Goal: Information Seeking & Learning: Learn about a topic

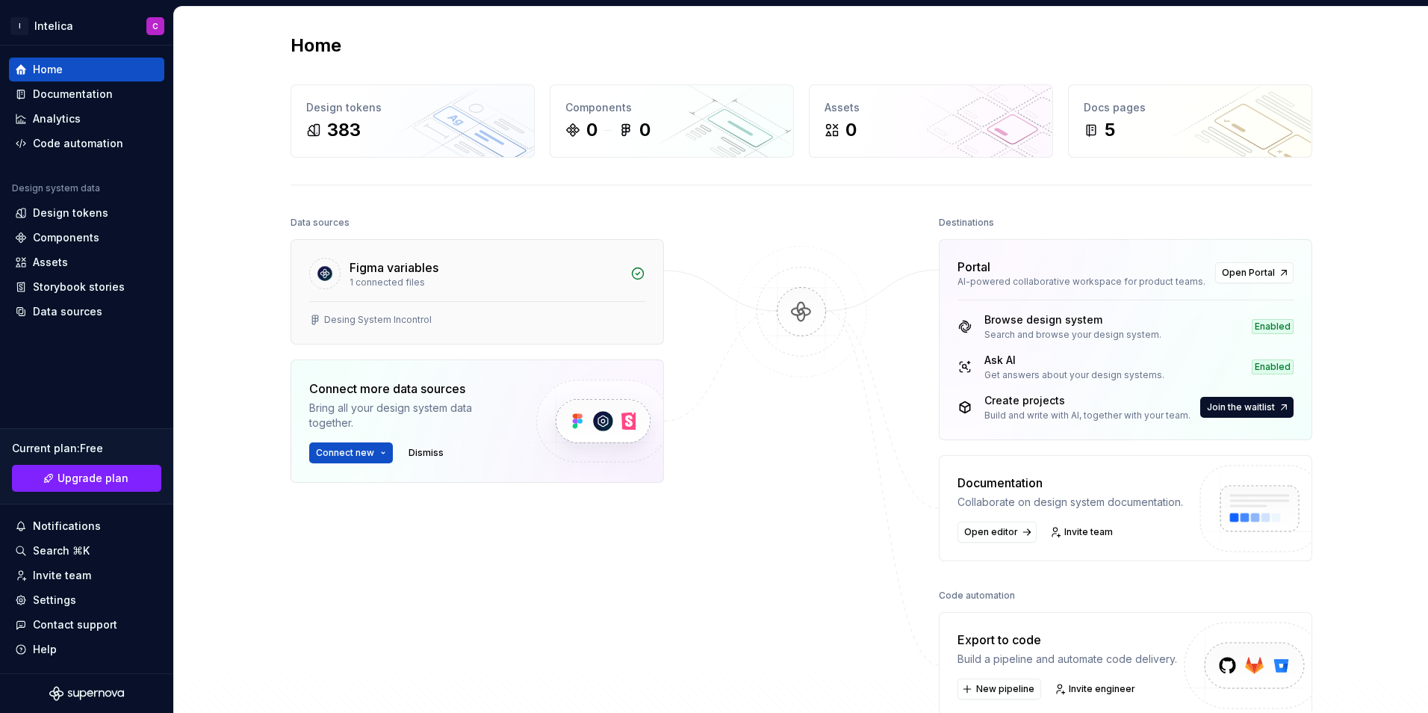
click at [468, 275] on div "Figma variables" at bounding box center [486, 267] width 272 height 18
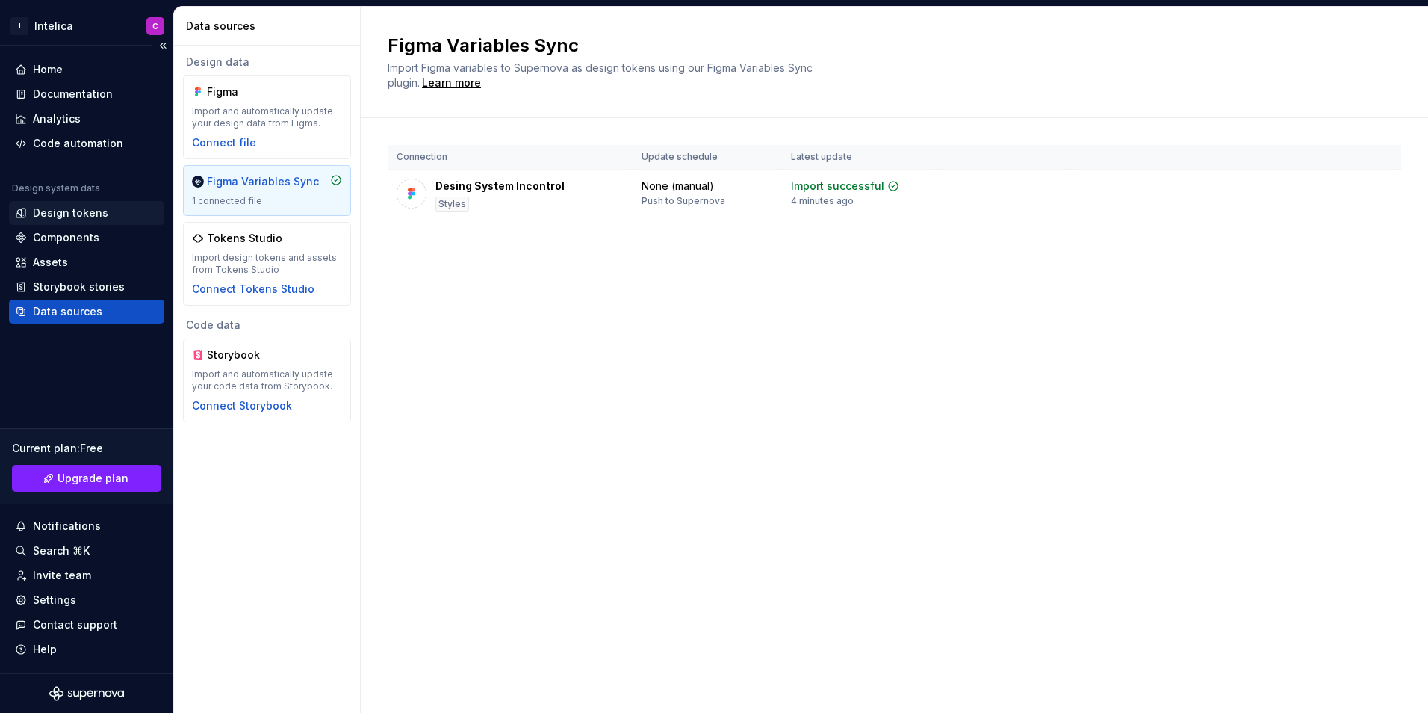
click at [88, 212] on div "Design tokens" at bounding box center [70, 212] width 75 height 15
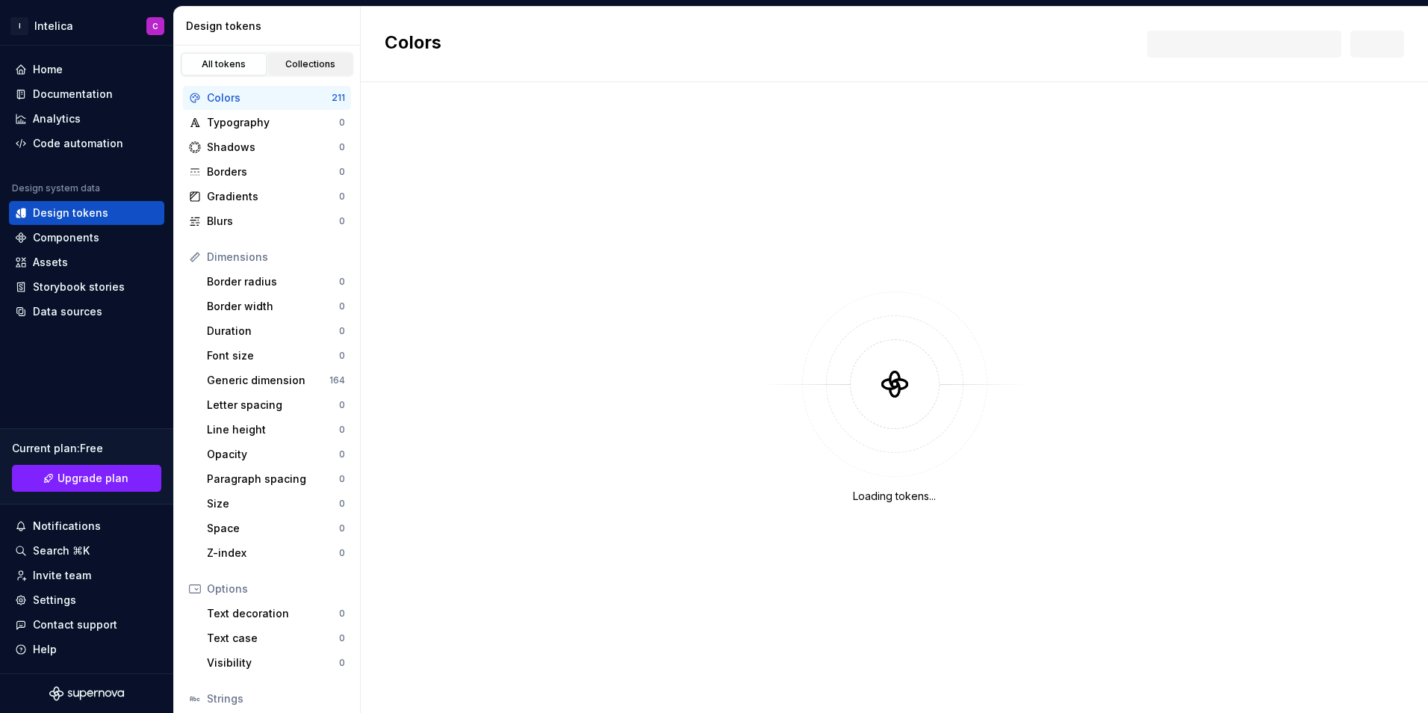
click at [303, 61] on div "Collections" at bounding box center [310, 64] width 75 height 12
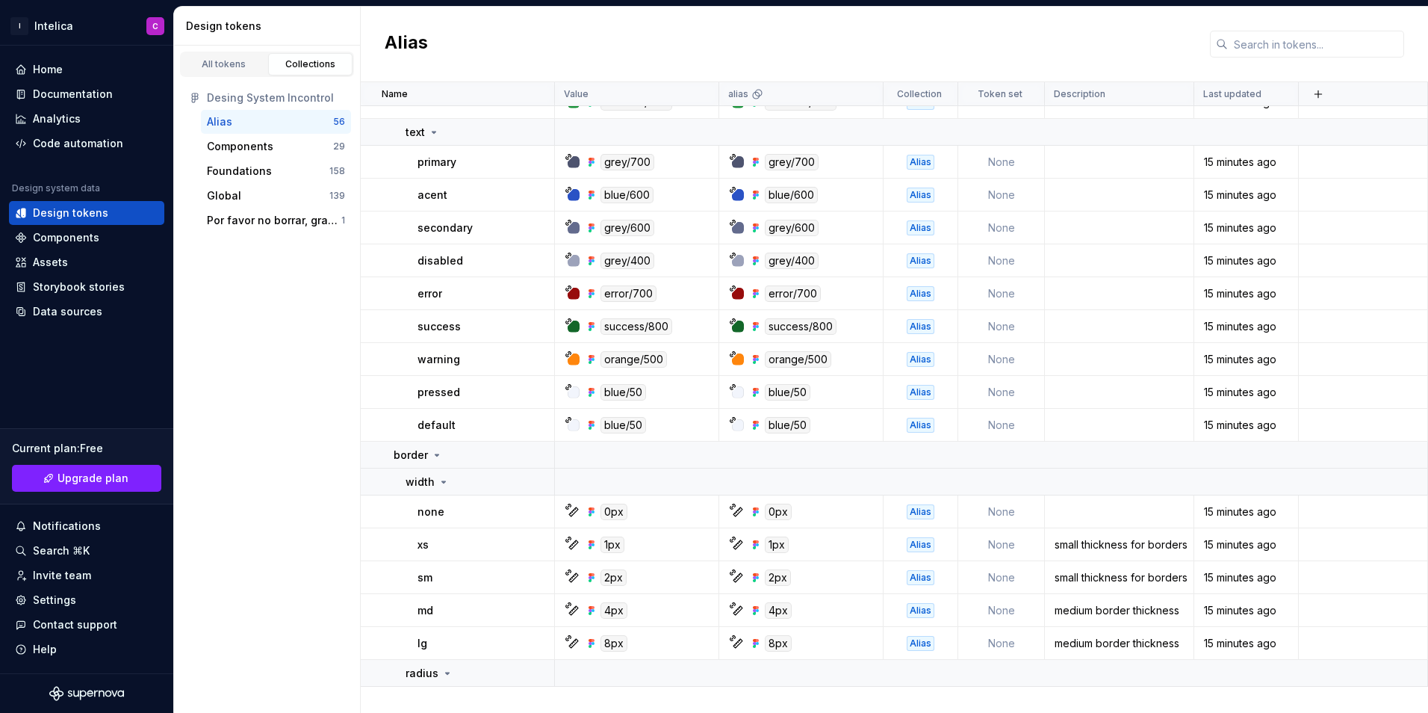
scroll to position [335, 0]
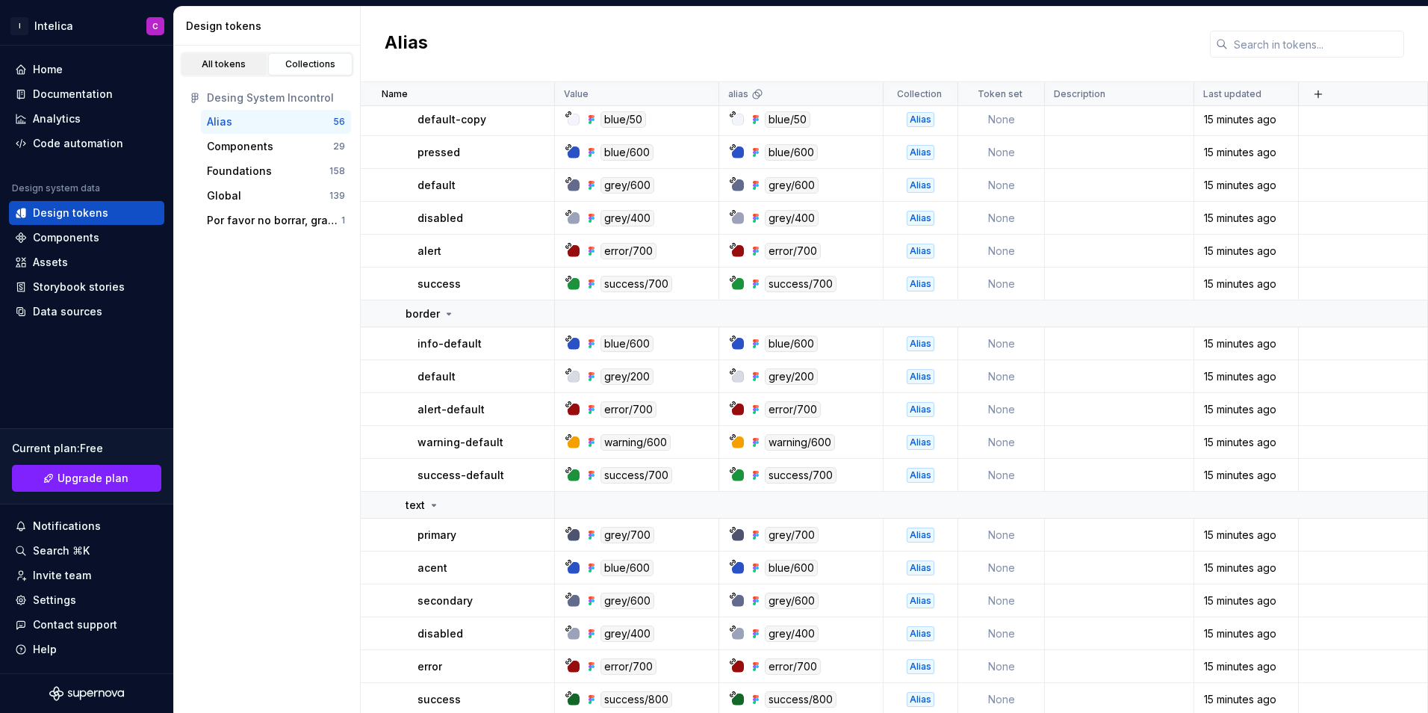
click at [247, 66] on div "All tokens" at bounding box center [224, 64] width 75 height 12
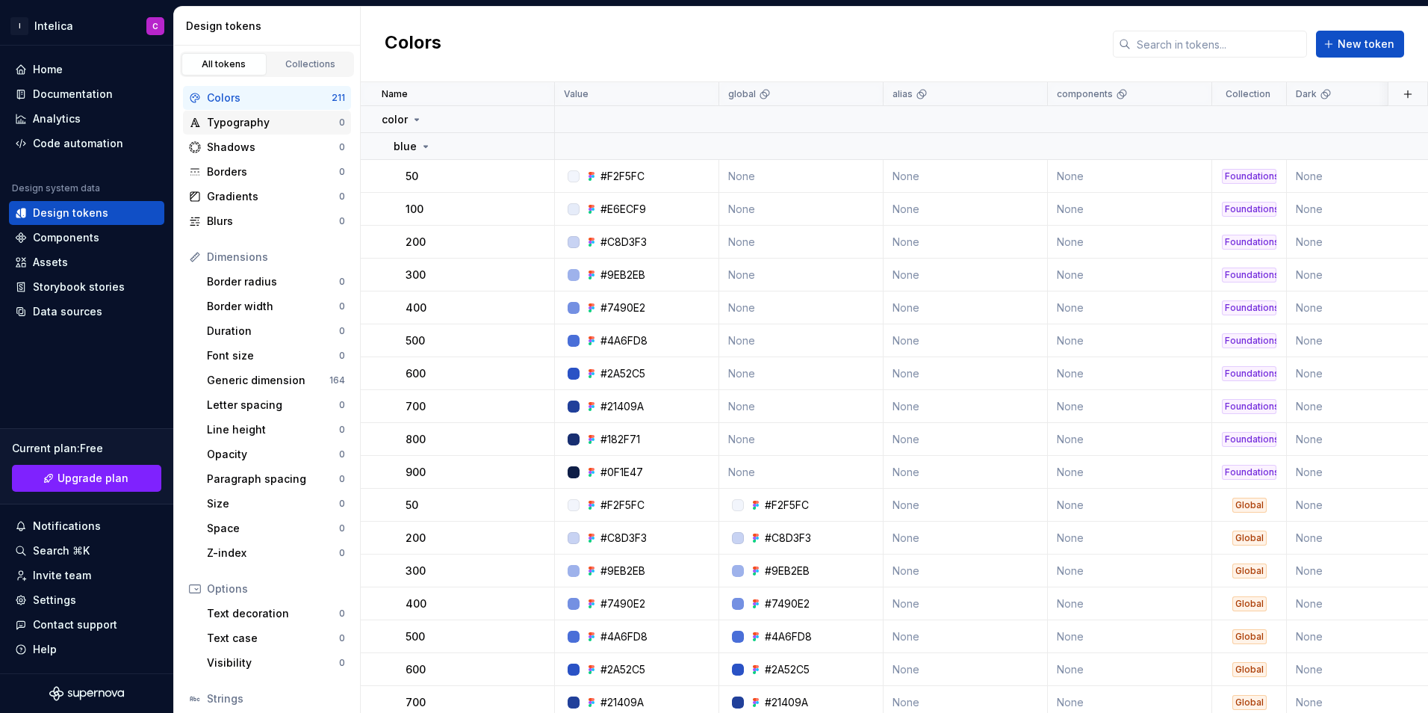
click at [277, 123] on div "Typography" at bounding box center [273, 122] width 132 height 15
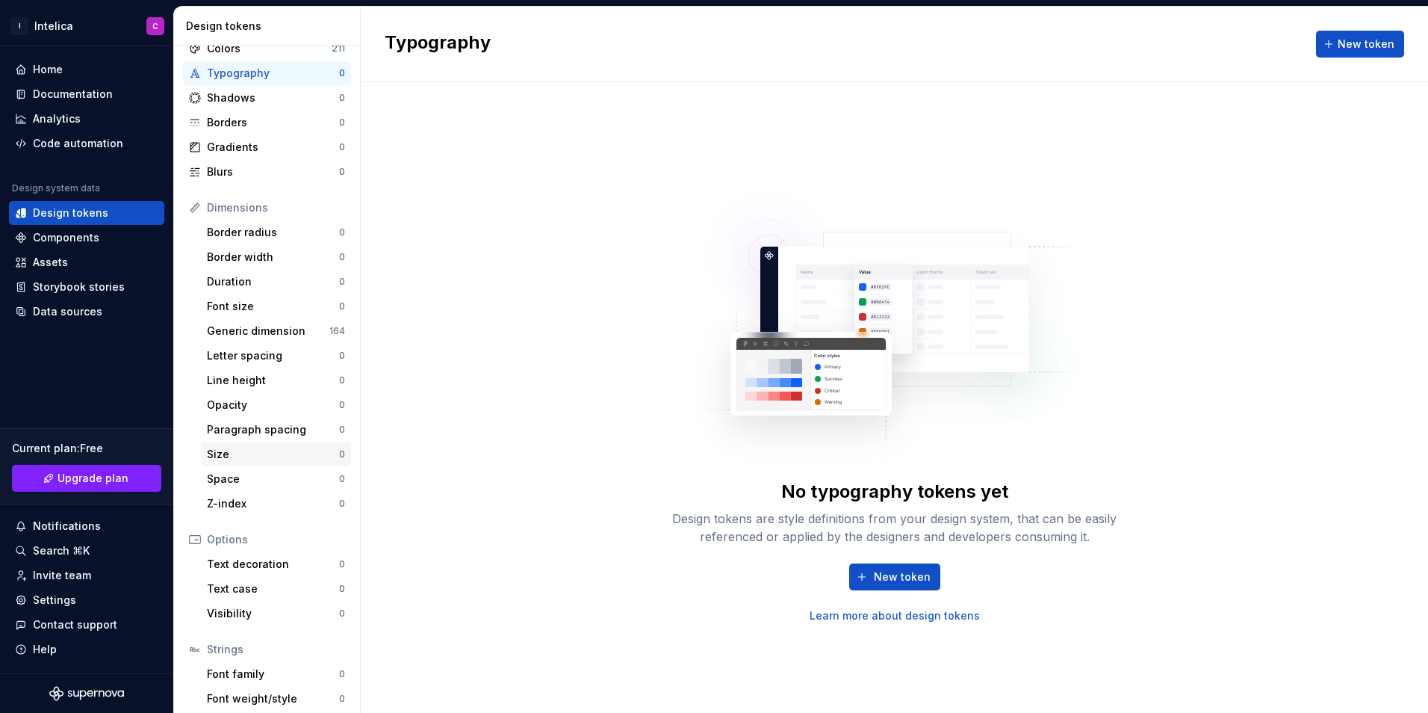
scroll to position [105, 0]
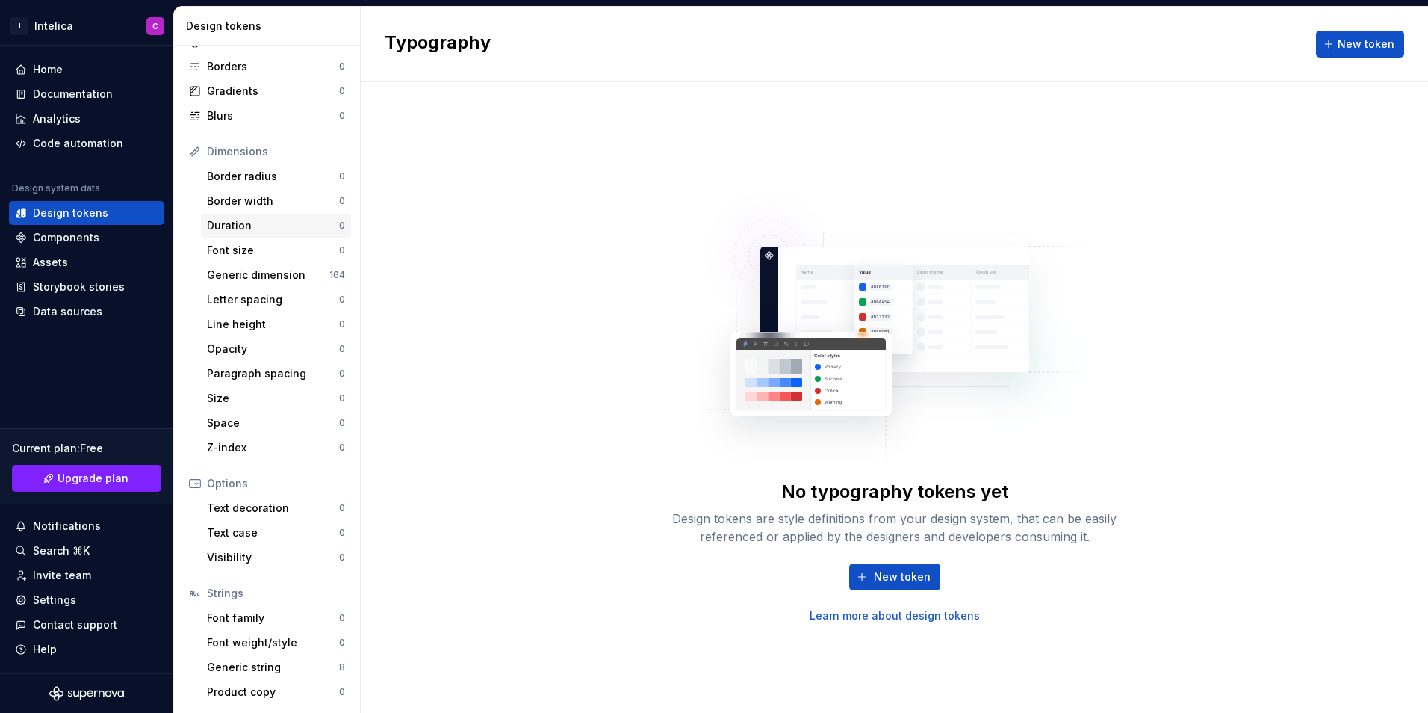
click at [279, 232] on div "Duration" at bounding box center [273, 225] width 132 height 15
click at [277, 245] on div "Font size" at bounding box center [273, 250] width 132 height 15
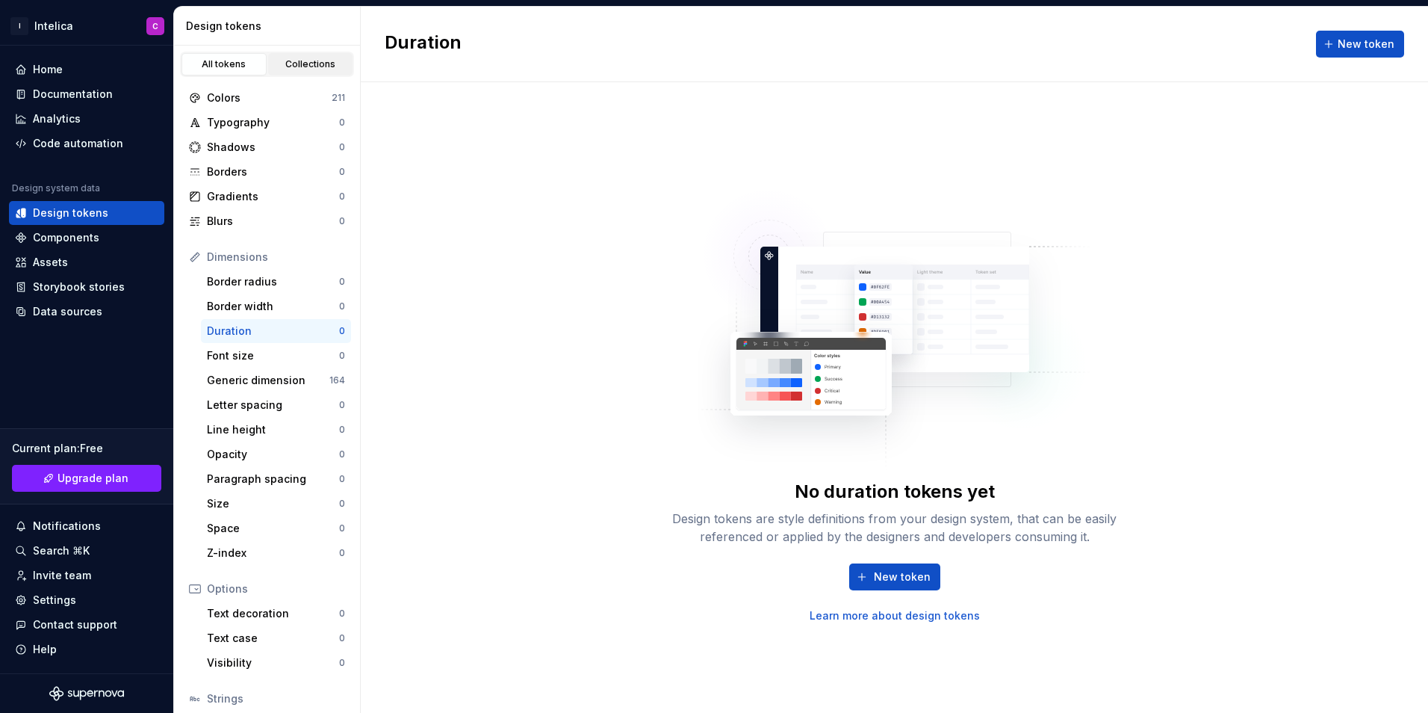
click at [299, 61] on div "Collections" at bounding box center [310, 64] width 75 height 12
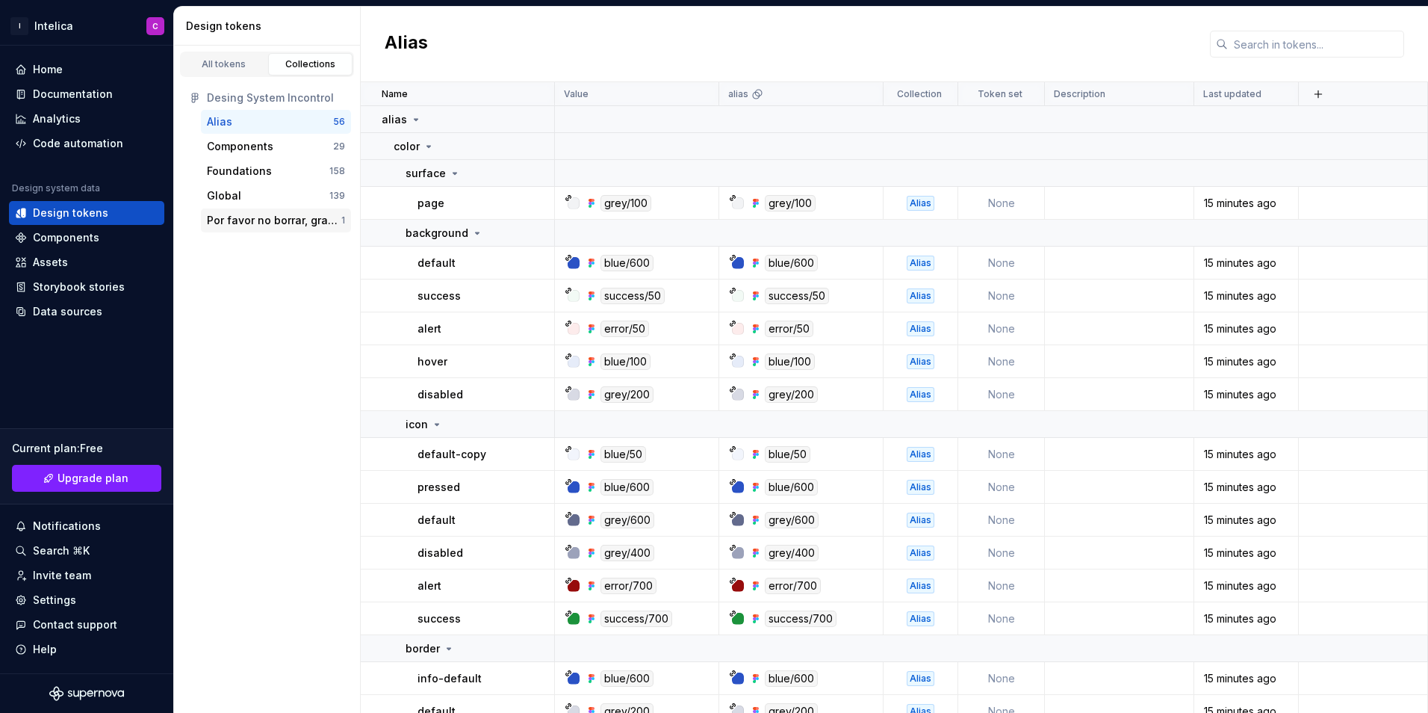
click at [285, 217] on div "Por favor no borrar, gracias" at bounding box center [274, 220] width 134 height 15
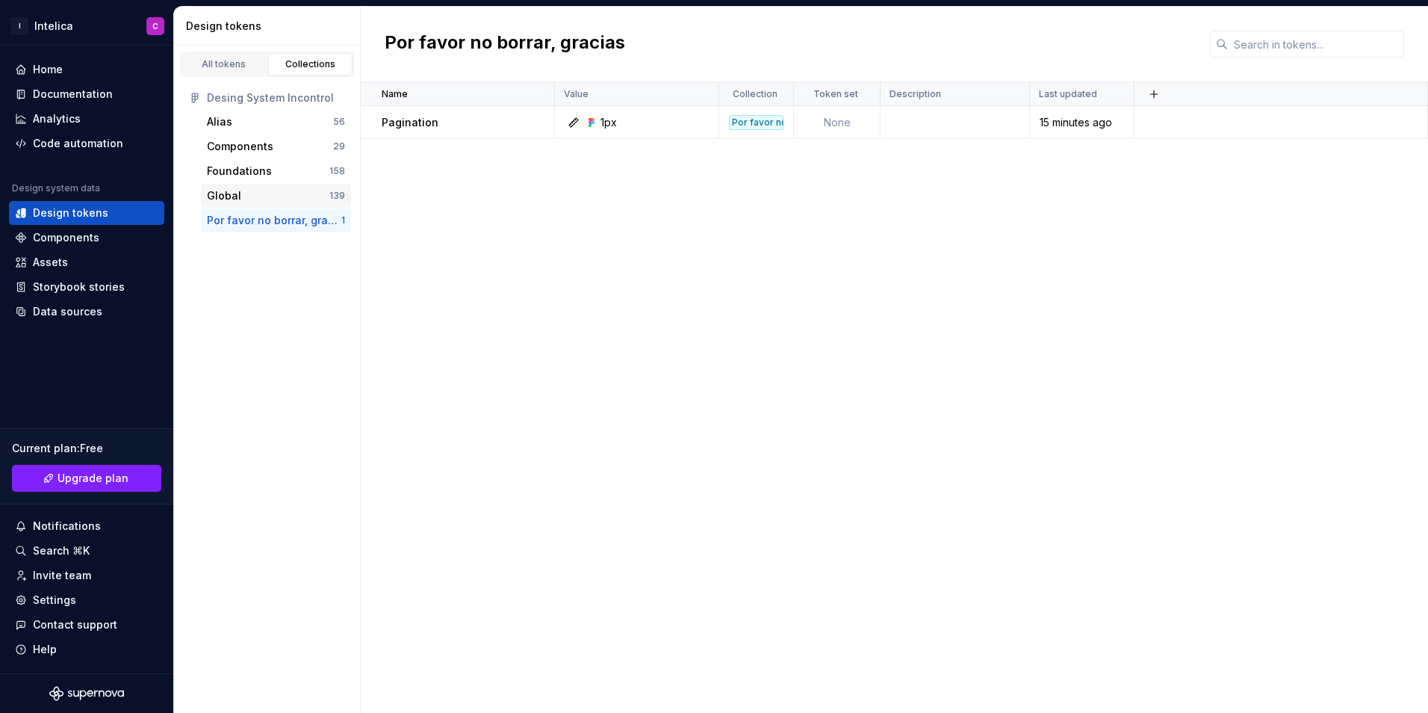
click at [252, 188] on div "Global" at bounding box center [268, 195] width 123 height 15
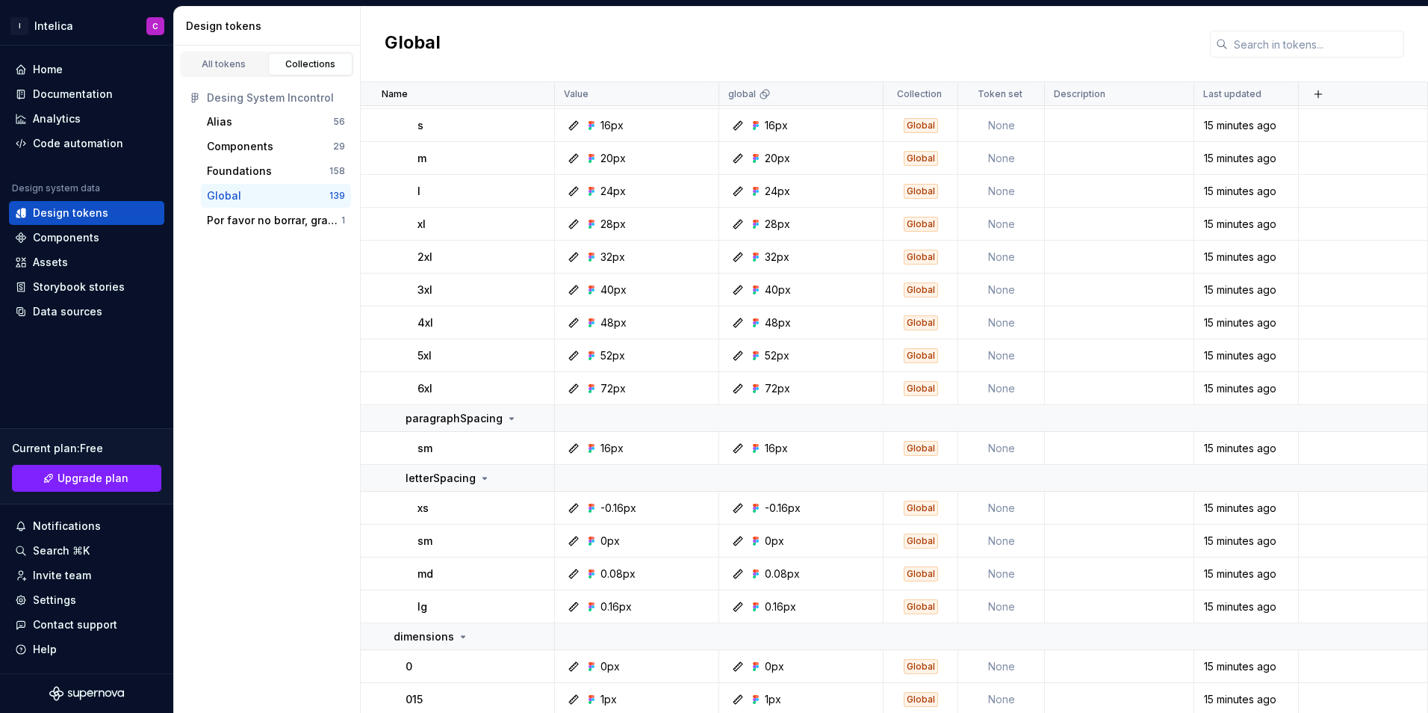
scroll to position [3362, 0]
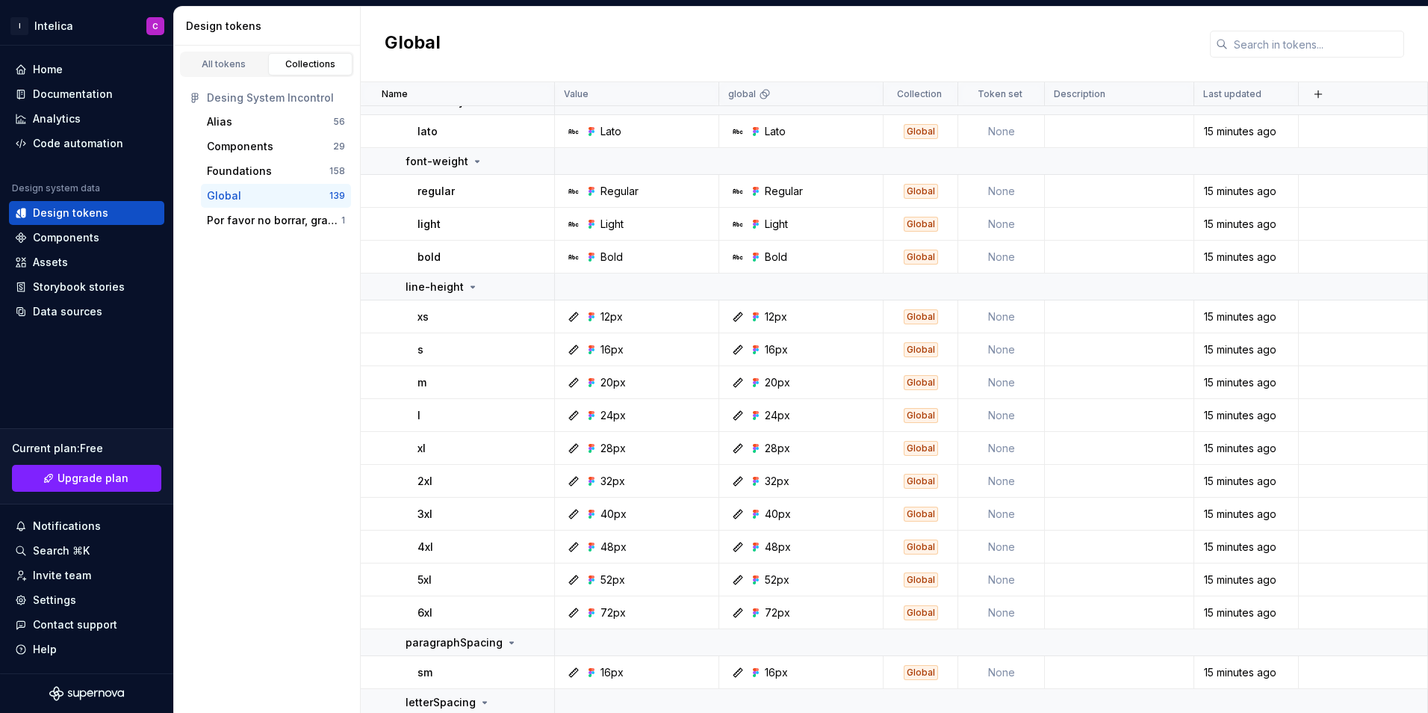
click at [272, 183] on div "Alias 56 Components 29 Foundations 158 Global 139 Por favor no borrar, gracias 1" at bounding box center [267, 171] width 168 height 123
click at [272, 178] on div "Foundations" at bounding box center [268, 171] width 123 height 15
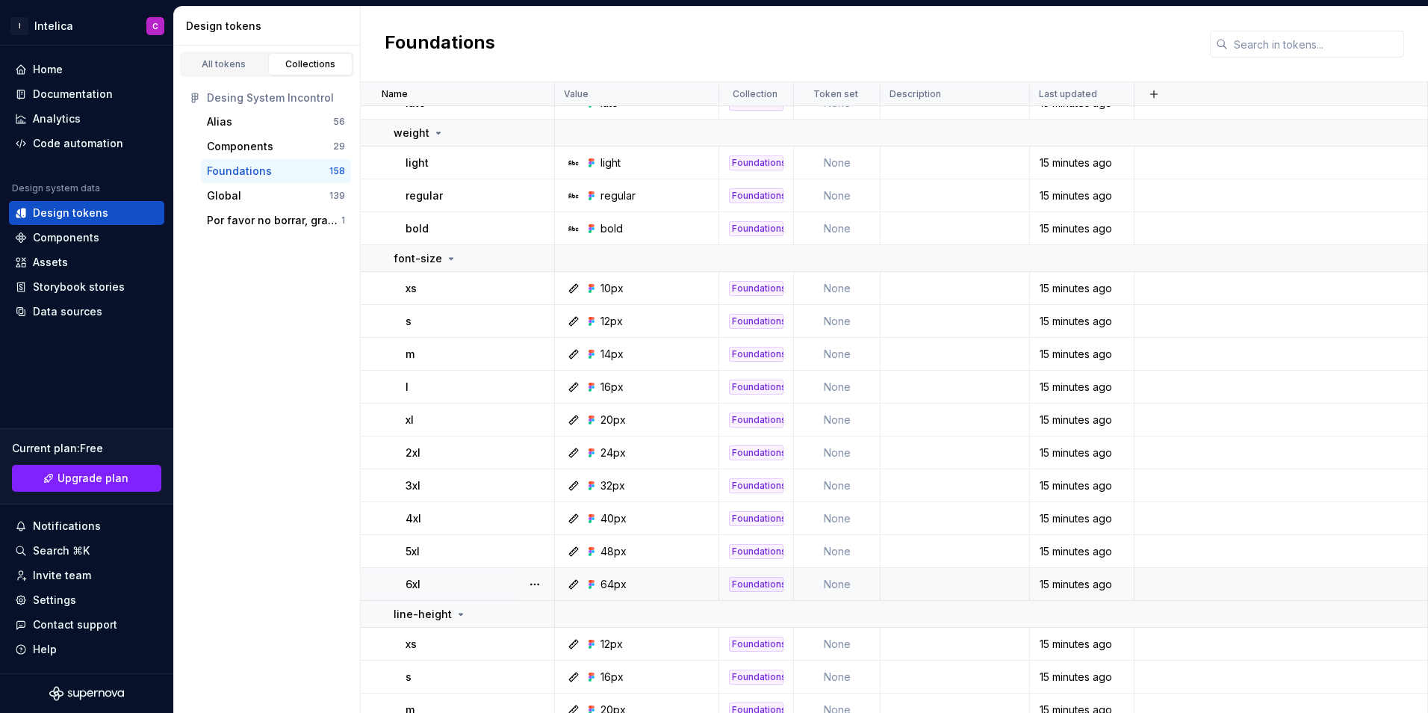
scroll to position [3212, 0]
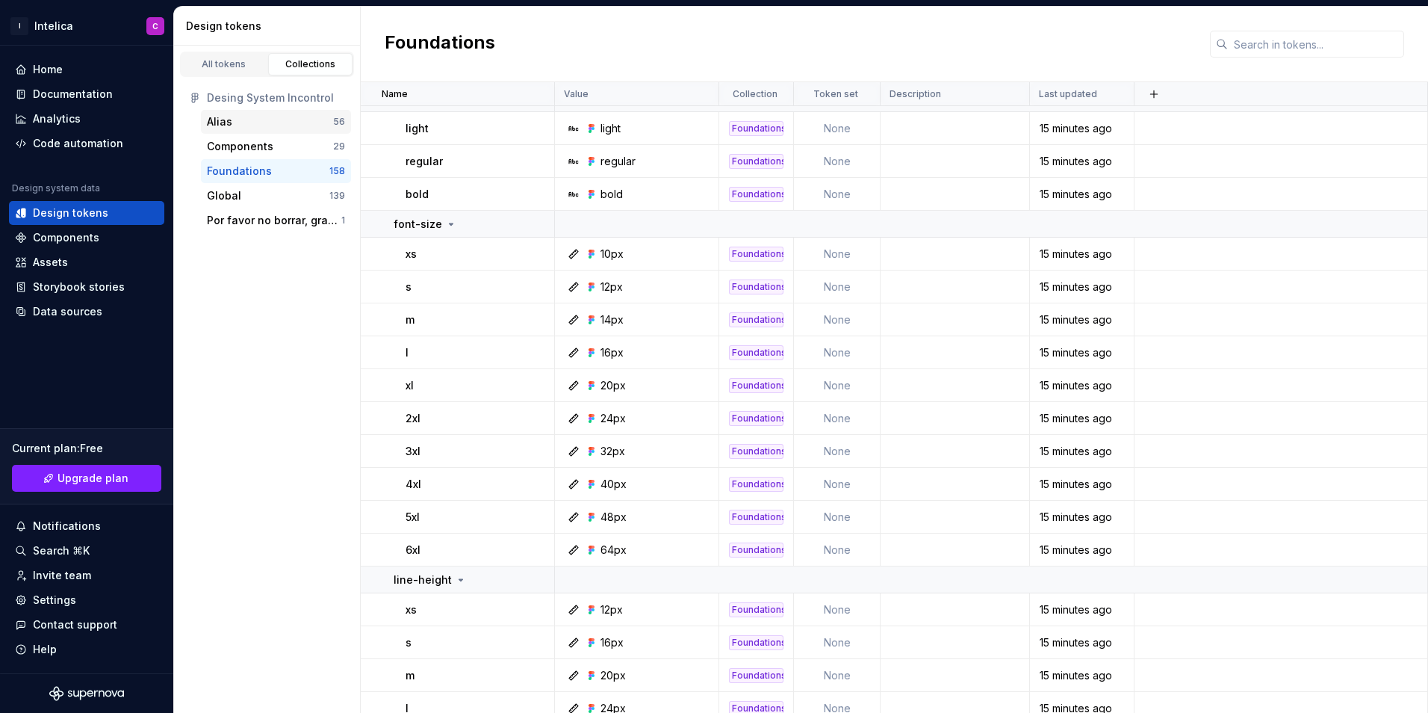
click at [247, 121] on div "Alias" at bounding box center [270, 121] width 126 height 15
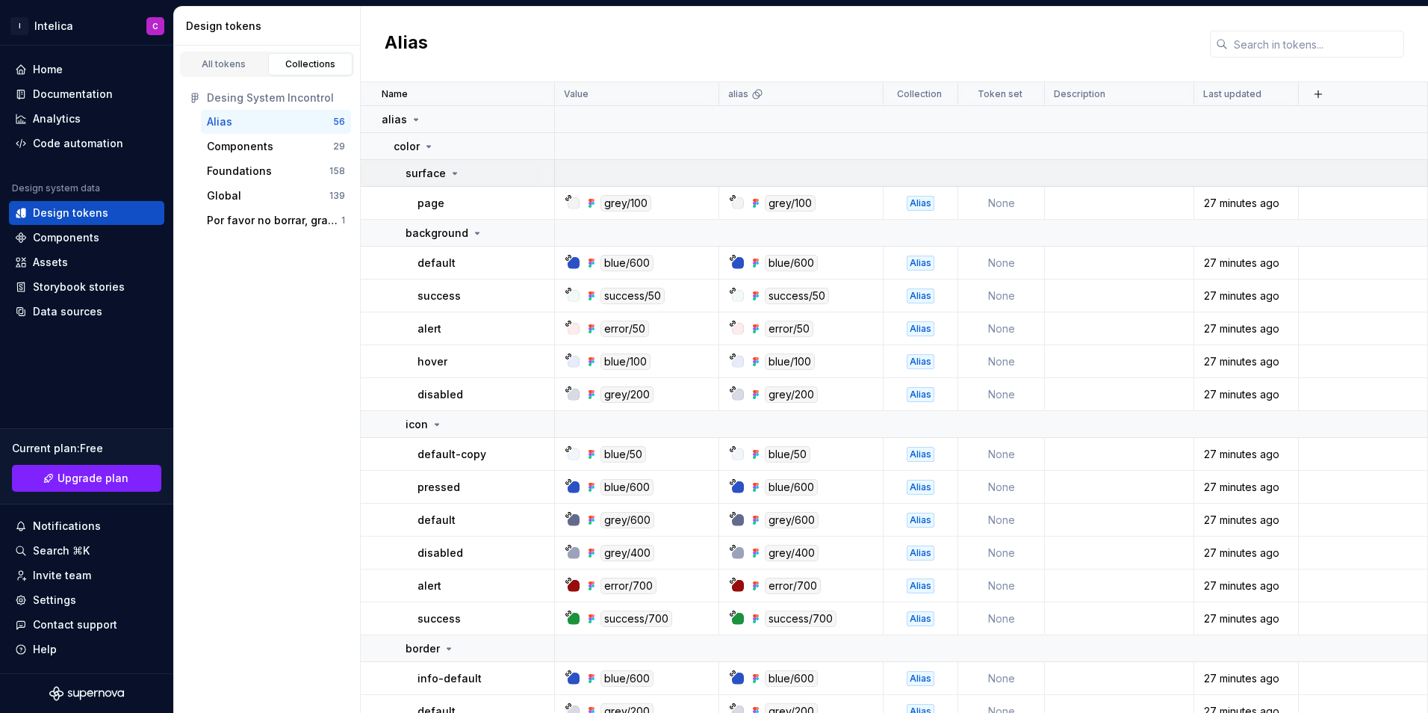
click at [450, 170] on icon at bounding box center [455, 173] width 12 height 12
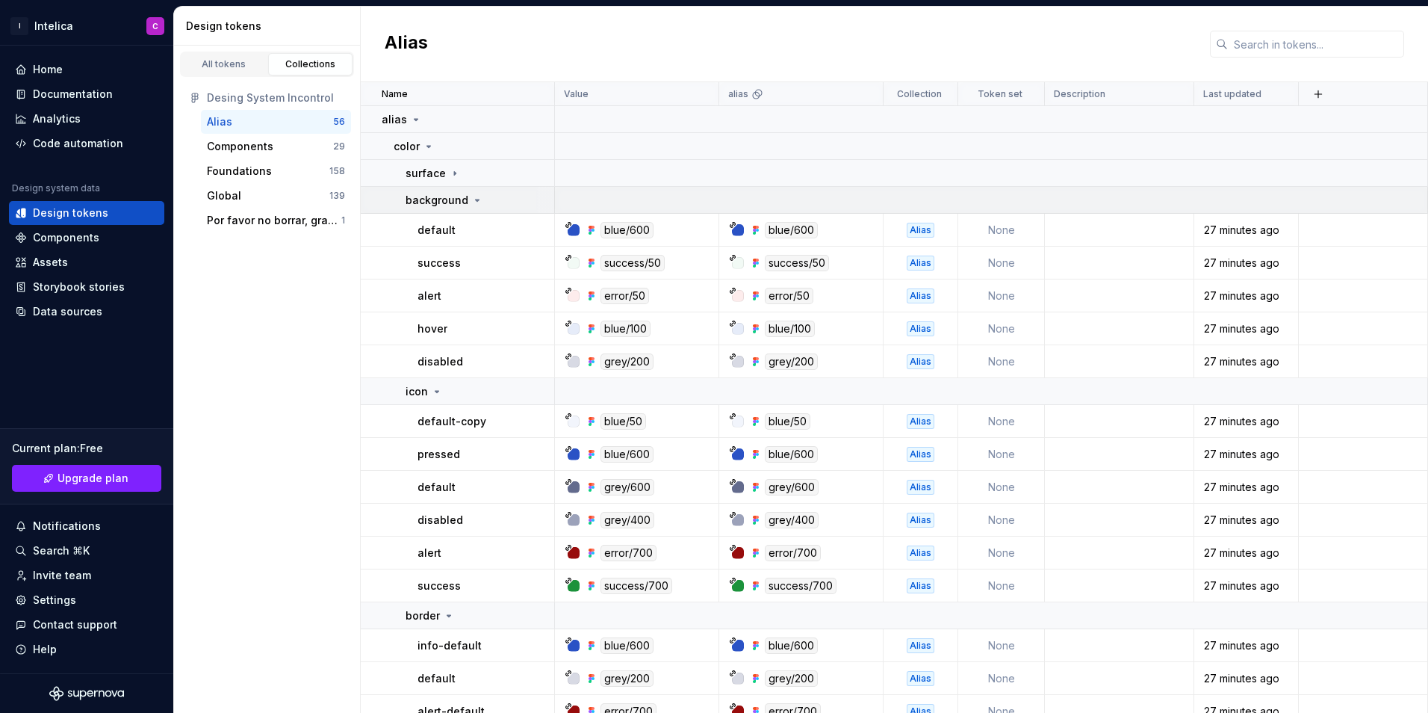
click at [464, 191] on td "background" at bounding box center [458, 200] width 194 height 27
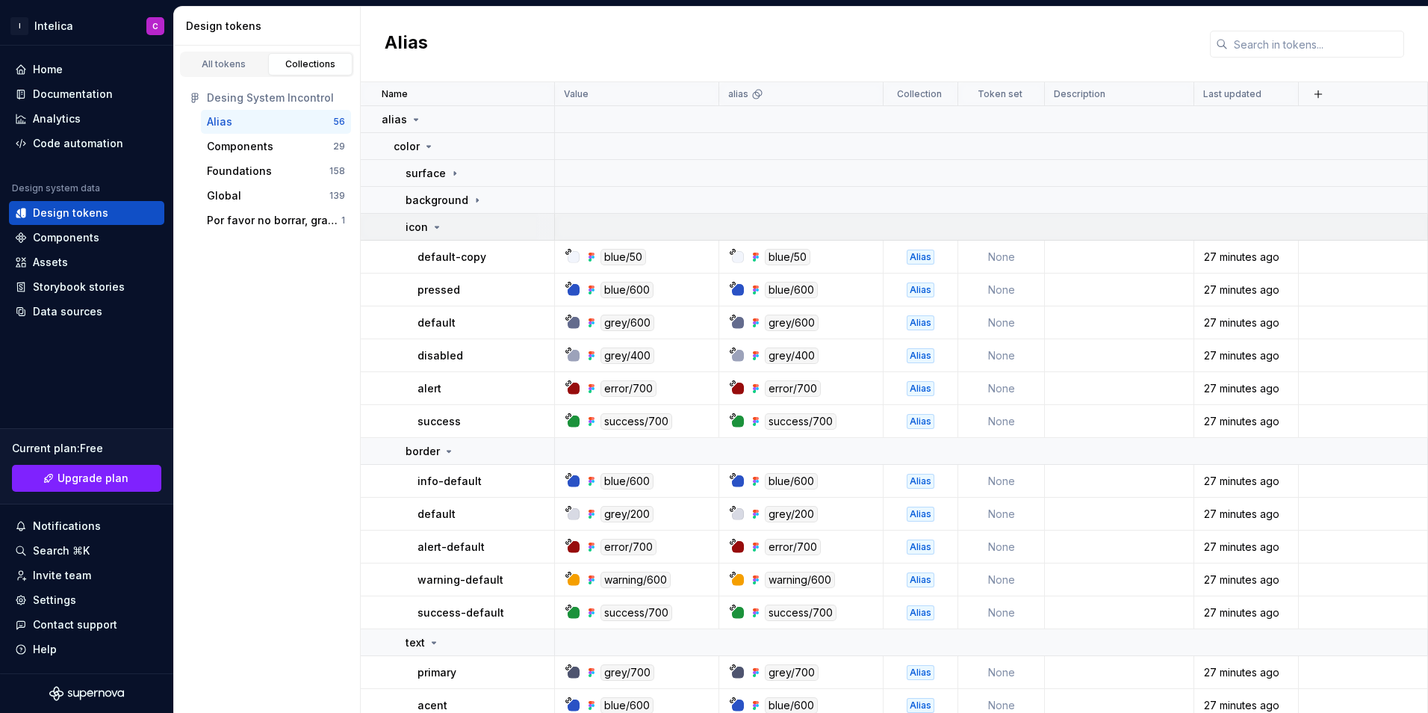
click at [439, 224] on icon at bounding box center [437, 227] width 12 height 12
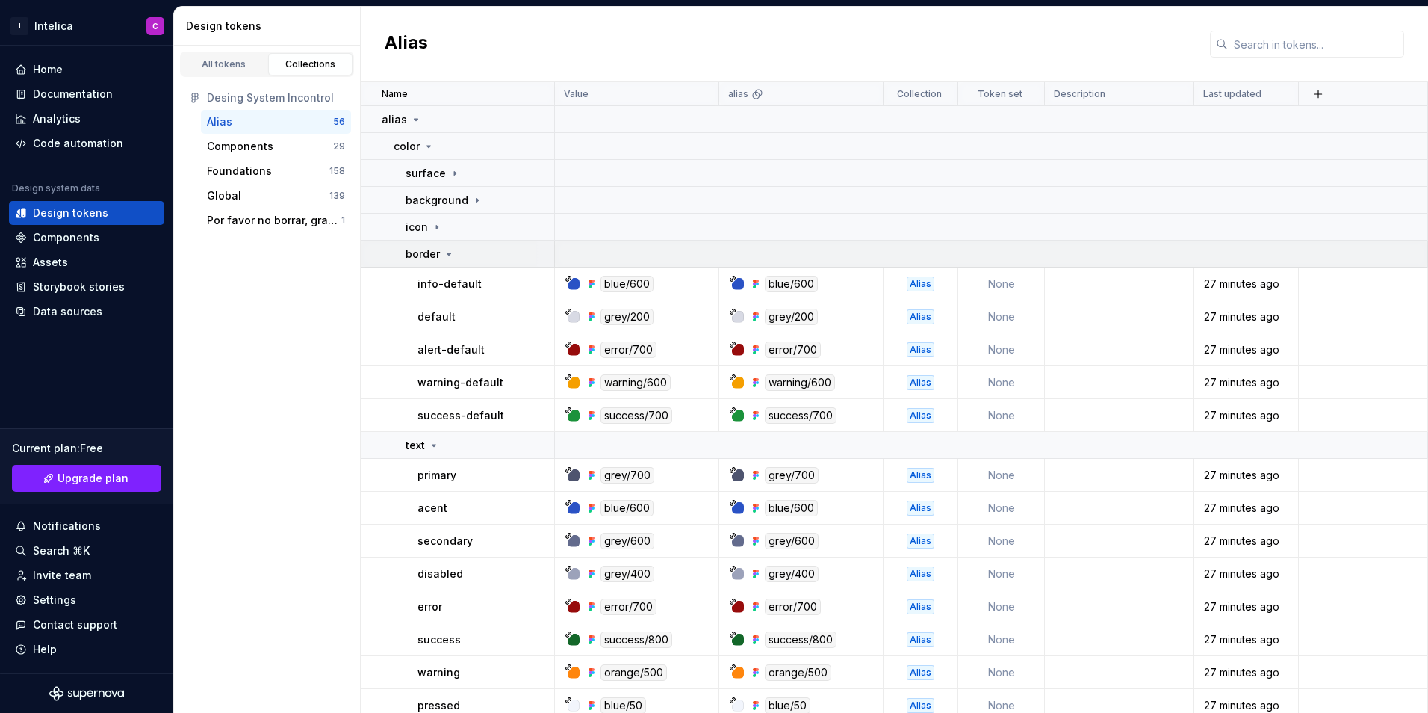
click at [443, 259] on icon at bounding box center [449, 254] width 12 height 12
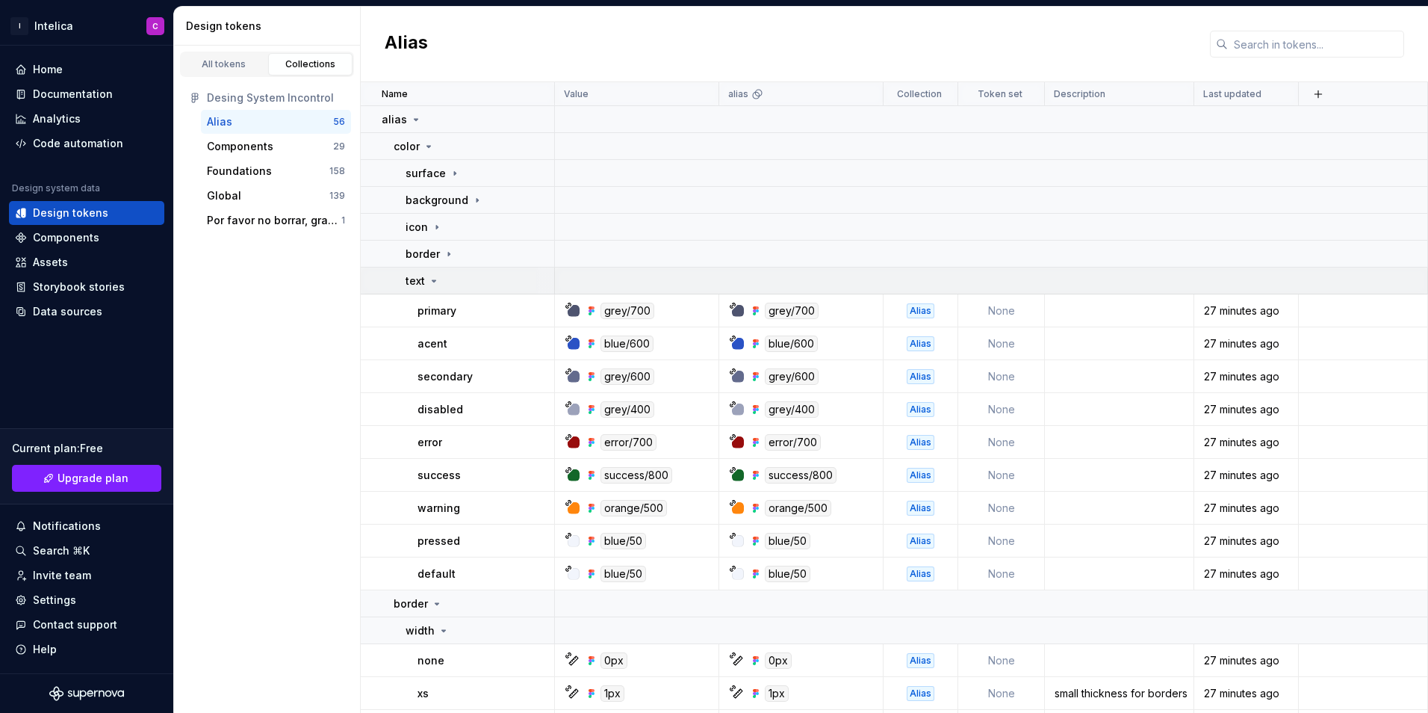
click at [438, 277] on icon at bounding box center [434, 281] width 12 height 12
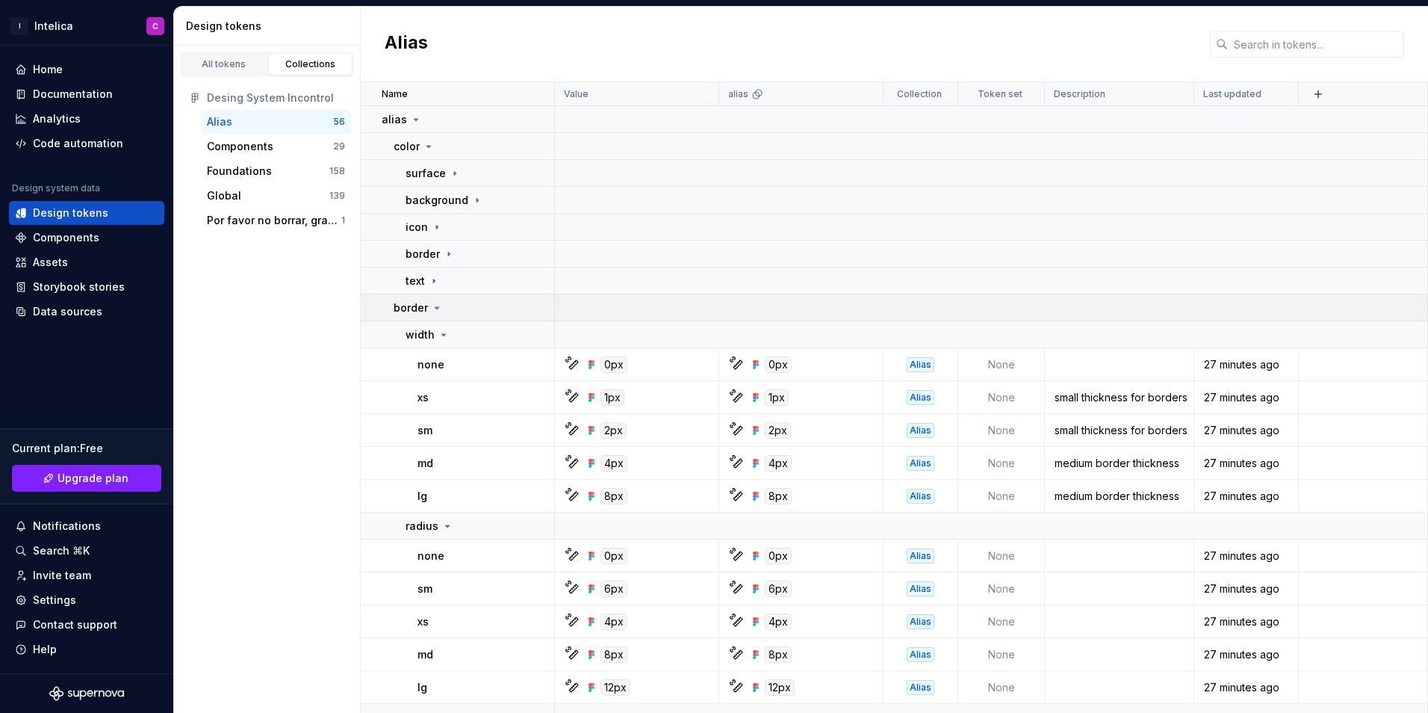
click at [433, 309] on icon at bounding box center [437, 308] width 12 height 12
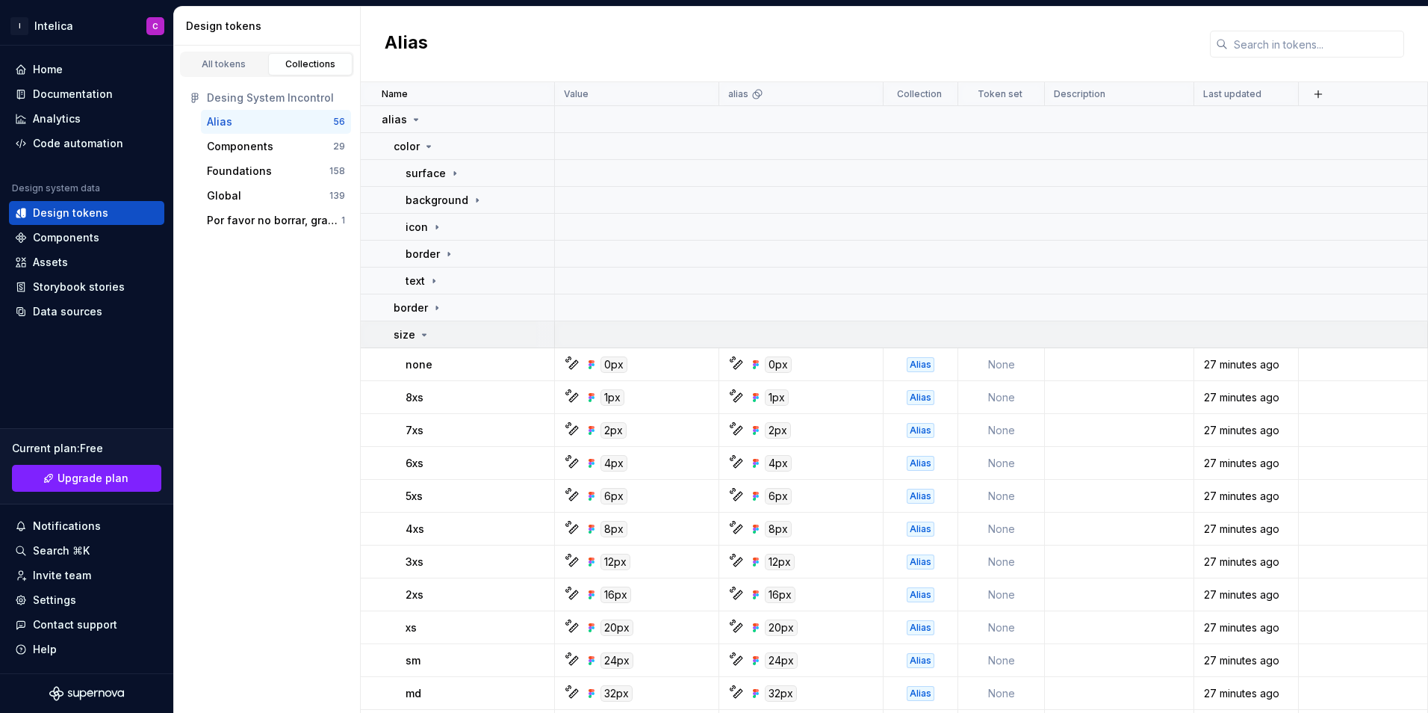
click at [430, 336] on div "size" at bounding box center [474, 334] width 160 height 15
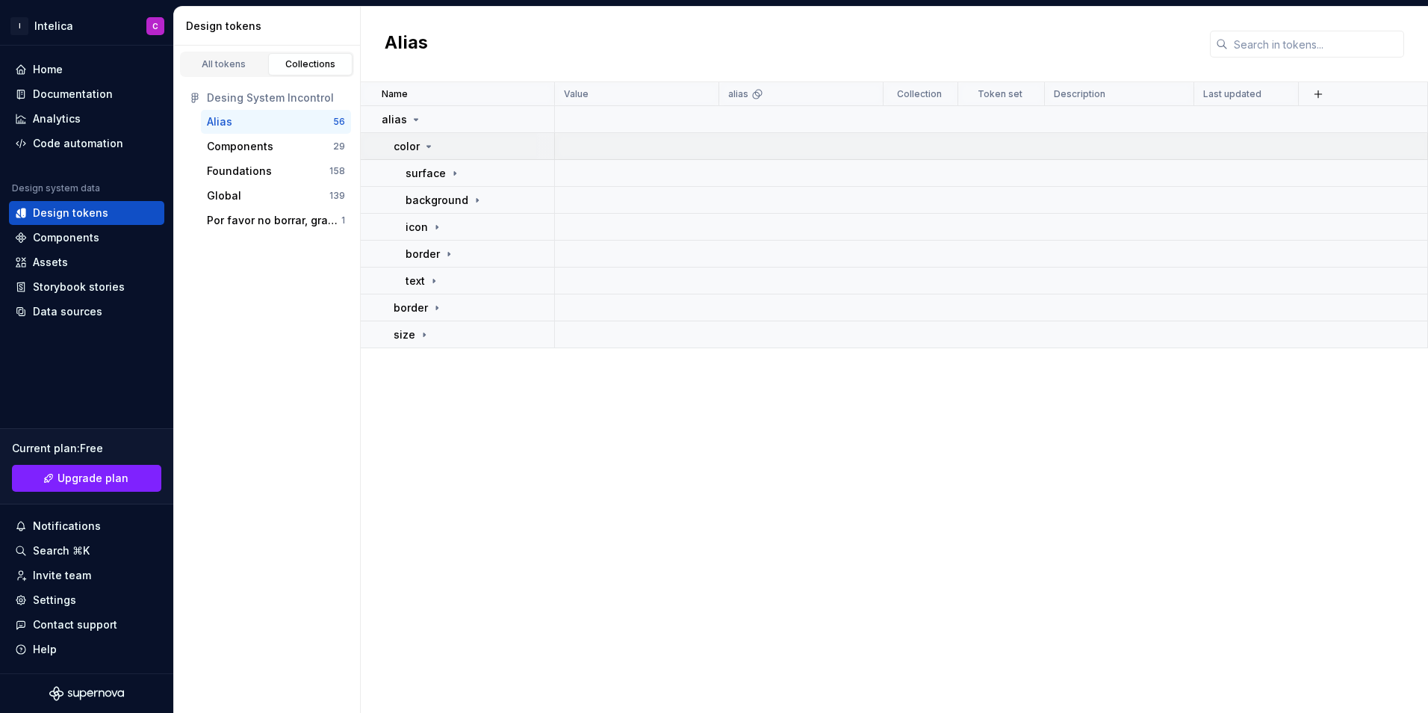
click at [424, 145] on icon at bounding box center [429, 146] width 12 height 12
click at [449, 175] on icon at bounding box center [455, 173] width 12 height 12
drag, startPoint x: 453, startPoint y: 471, endPoint x: 459, endPoint y: 453, distance: 18.4
click at [453, 471] on div "Name Value alias Collection Token set Description Last updated alias color surf…" at bounding box center [894, 397] width 1067 height 630
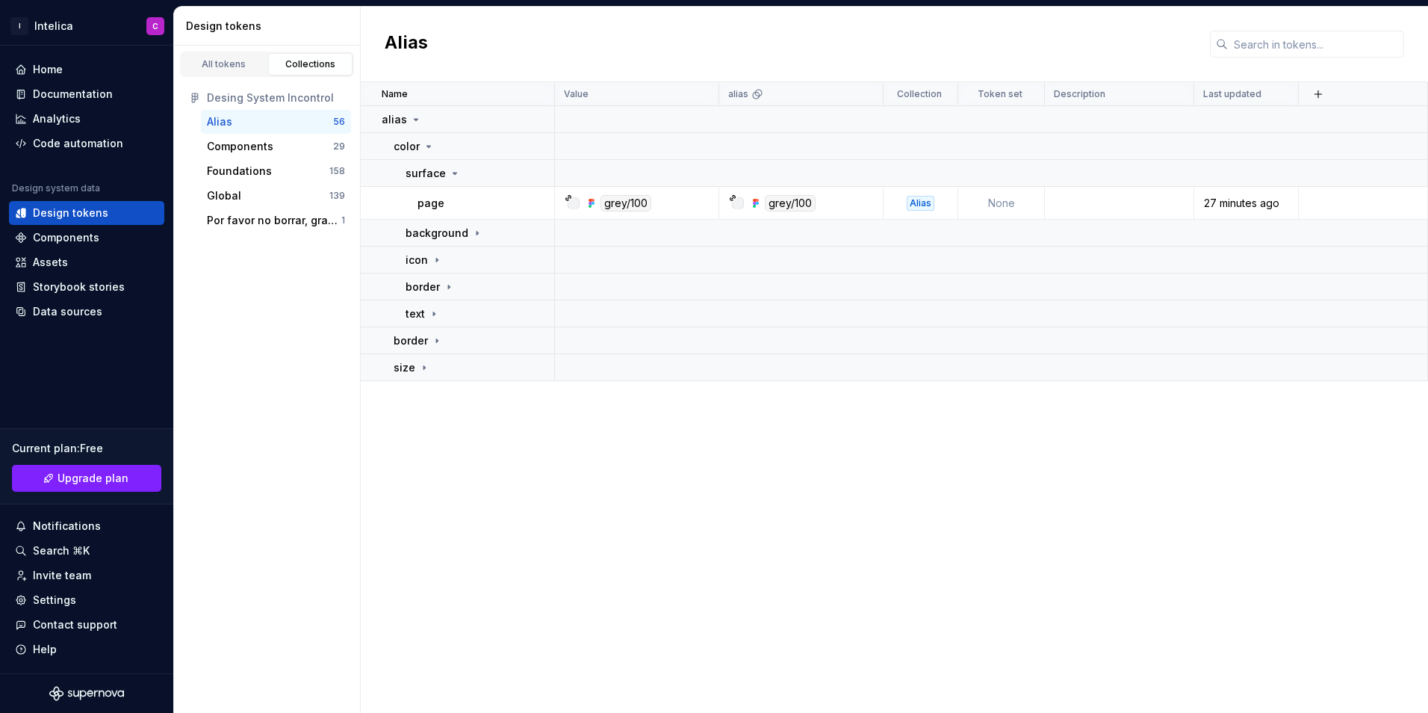
click at [812, 513] on div "Name Value alias Collection Token set Description Last updated alias color surf…" at bounding box center [894, 397] width 1067 height 630
click at [449, 173] on icon at bounding box center [455, 173] width 12 height 12
drag, startPoint x: 258, startPoint y: 173, endPoint x: 267, endPoint y: 173, distance: 9.7
click at [258, 173] on div "Foundations" at bounding box center [239, 171] width 65 height 15
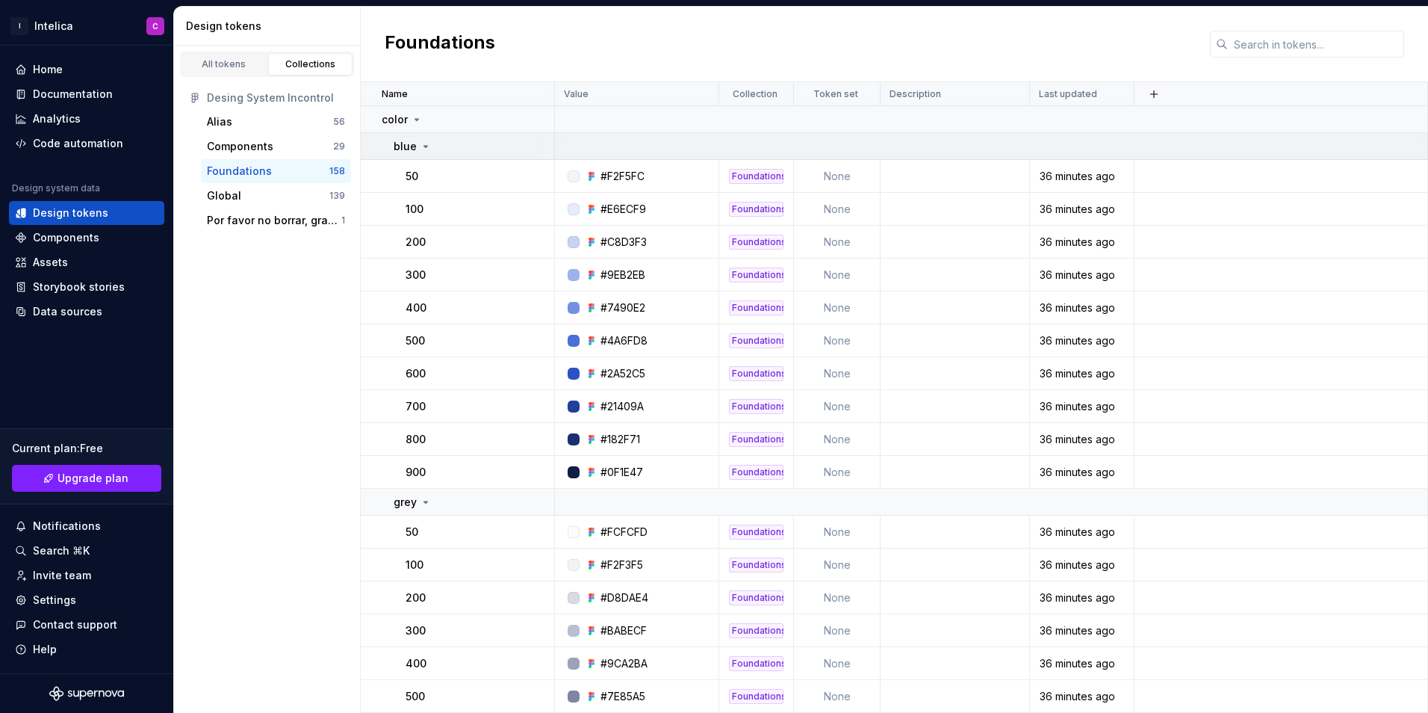
click at [424, 143] on icon at bounding box center [426, 146] width 12 height 12
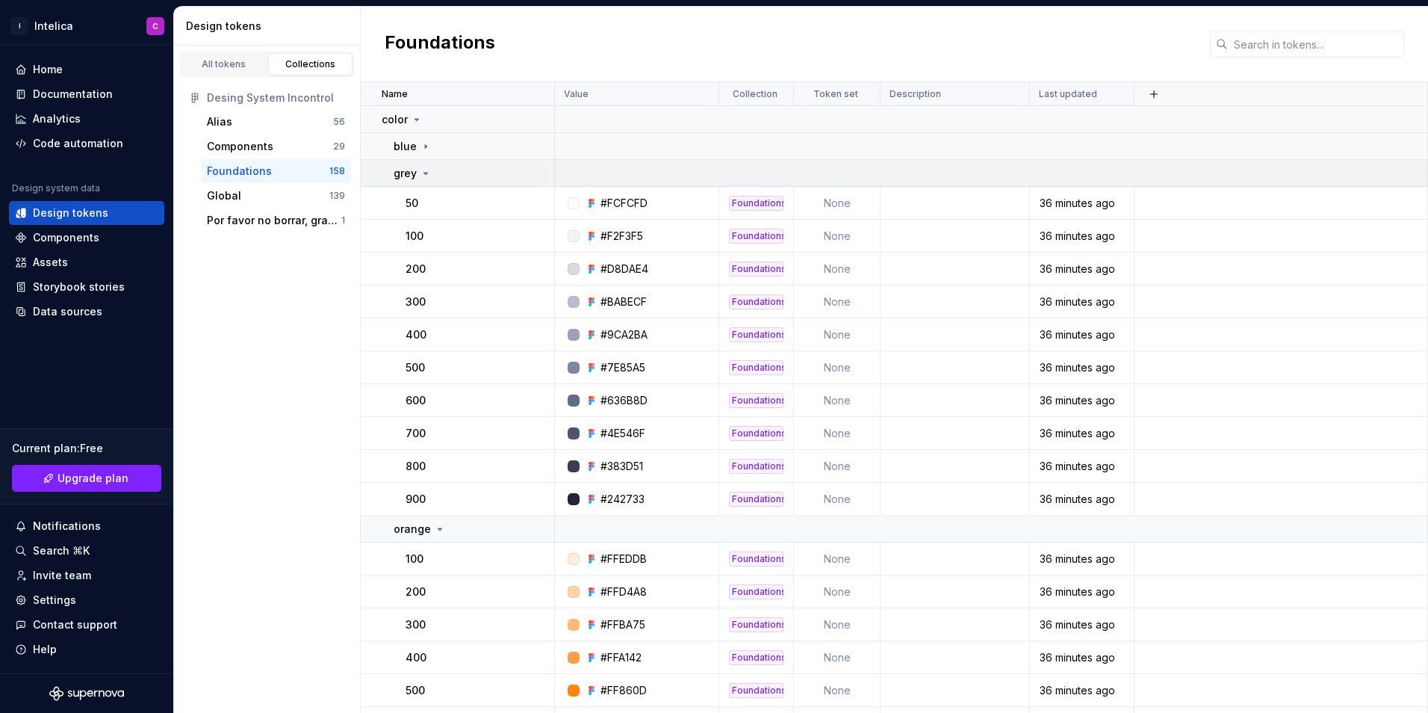
click at [426, 174] on icon at bounding box center [426, 173] width 4 height 1
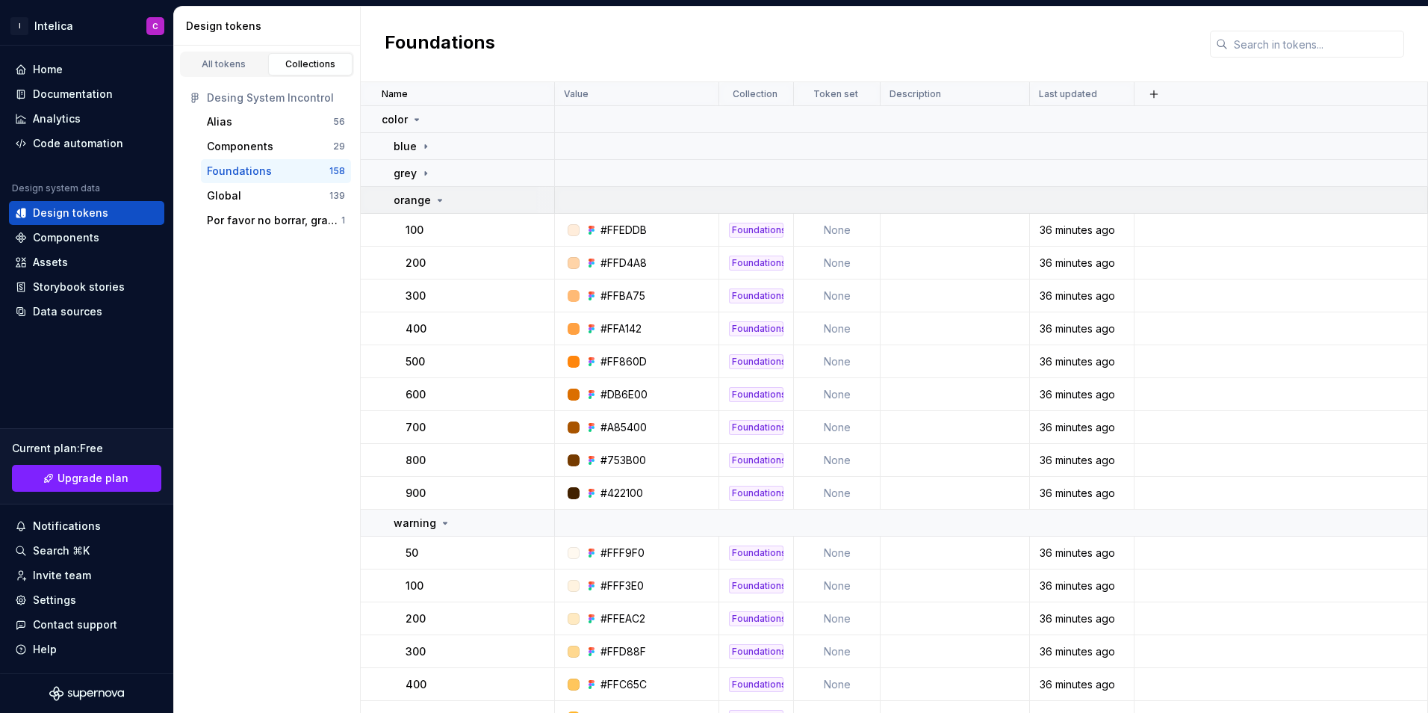
click at [431, 197] on div "orange" at bounding box center [420, 200] width 52 height 15
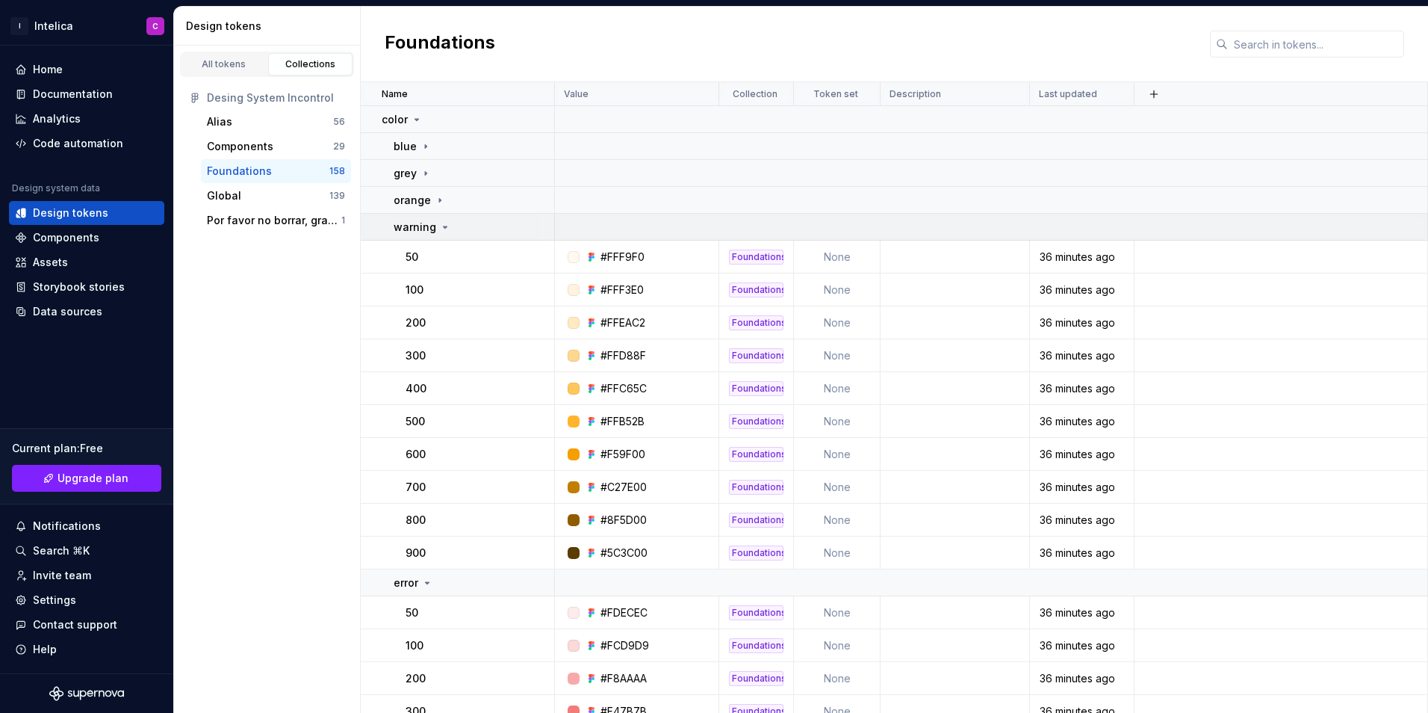
click at [436, 227] on div "warning" at bounding box center [423, 227] width 58 height 15
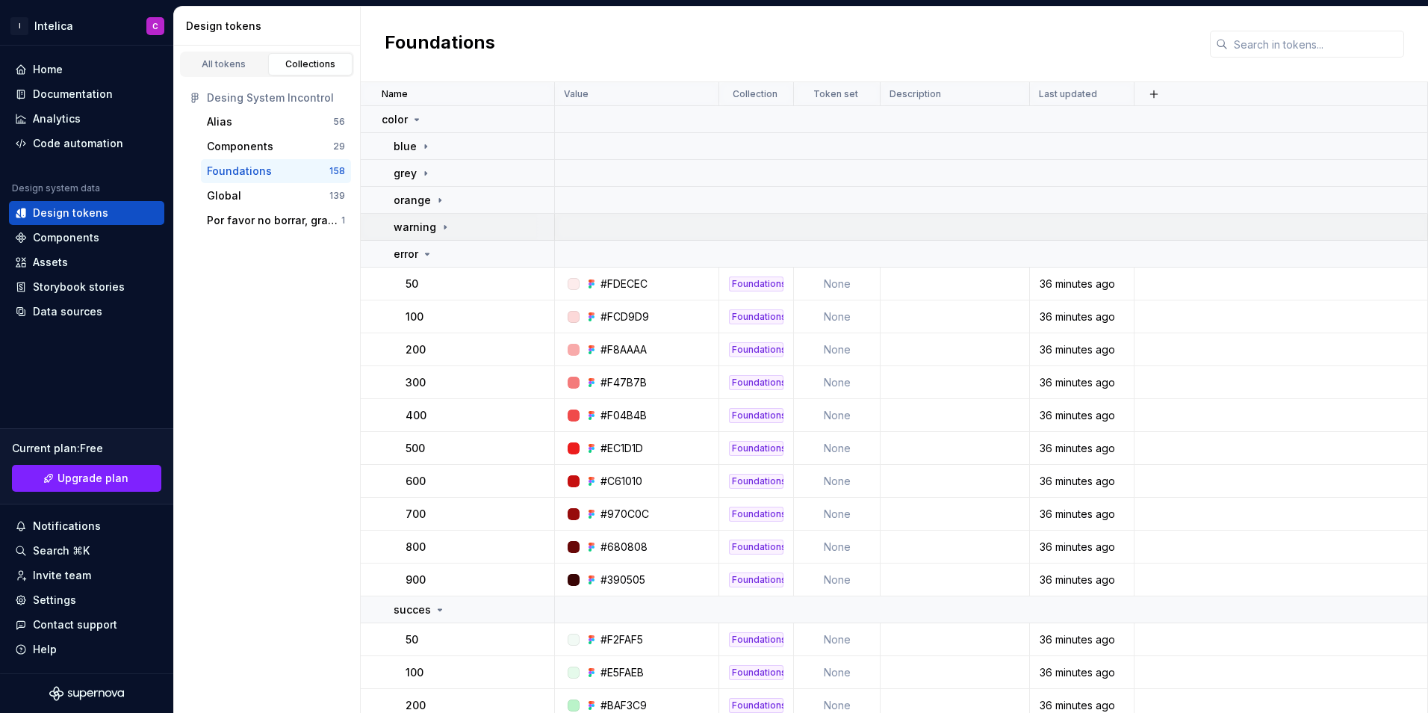
click at [436, 226] on div "warning" at bounding box center [423, 227] width 58 height 15
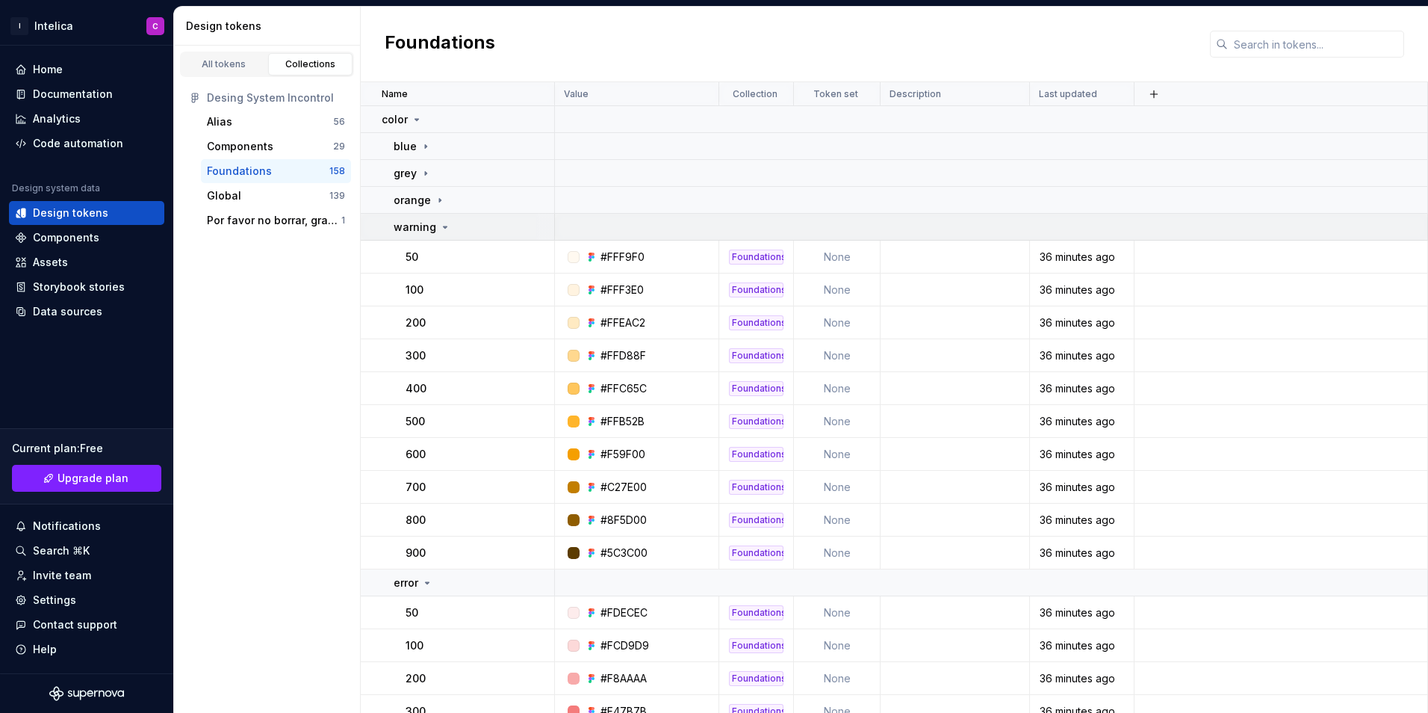
click at [435, 233] on div "warning" at bounding box center [423, 227] width 58 height 15
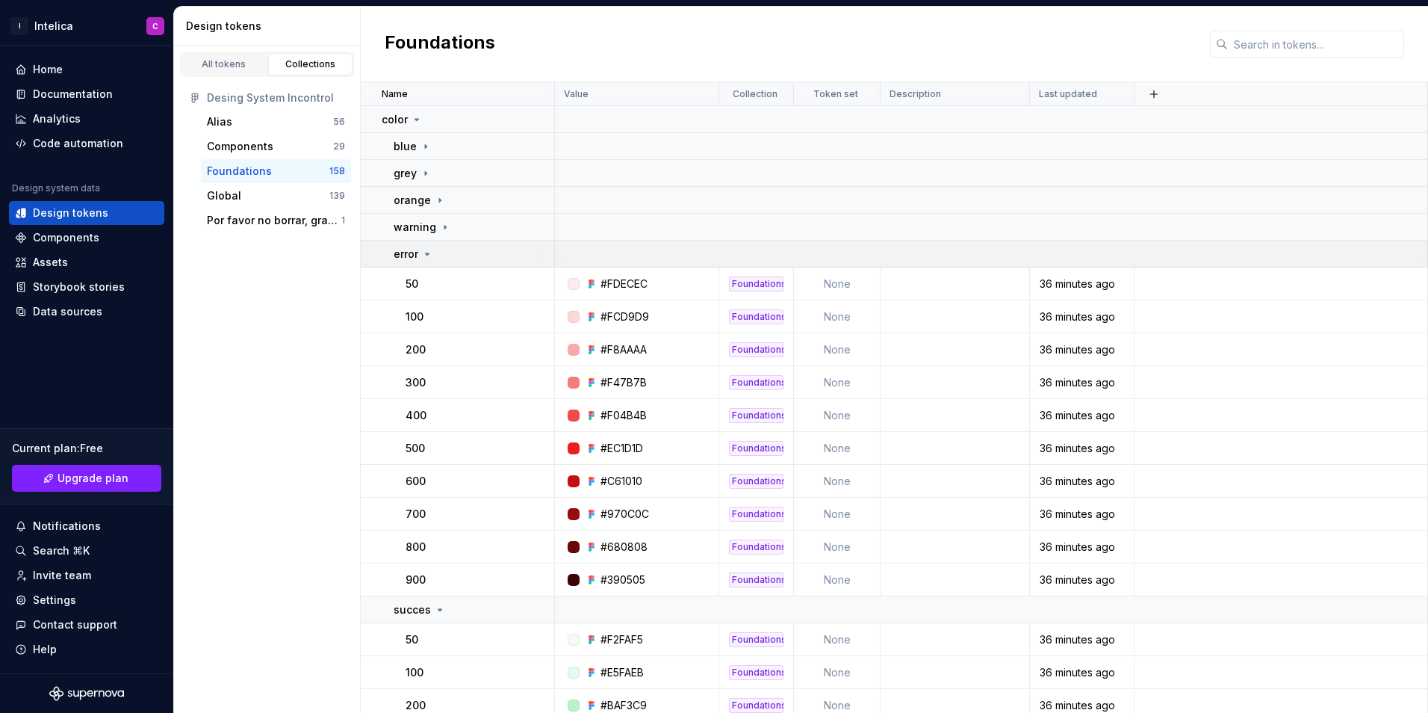
click at [427, 250] on icon at bounding box center [427, 254] width 12 height 12
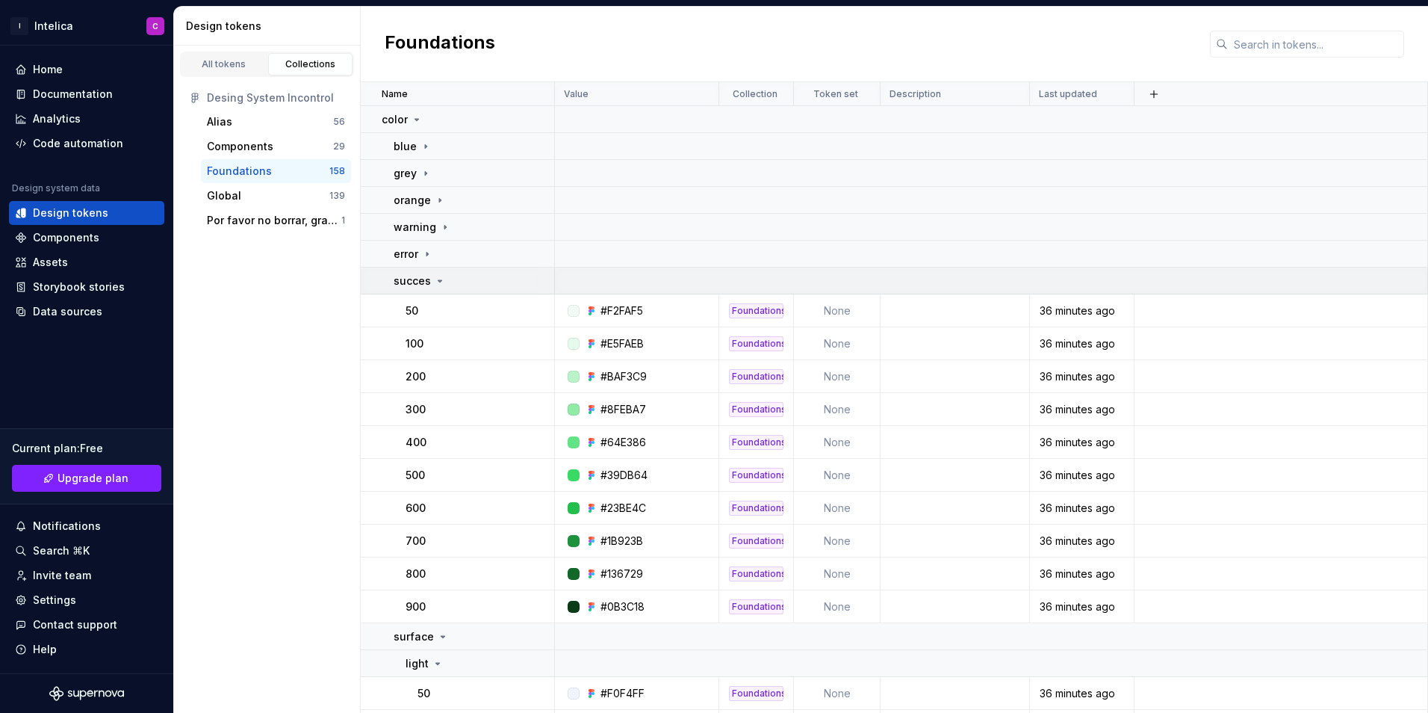
click at [427, 276] on p "succes" at bounding box center [412, 280] width 37 height 15
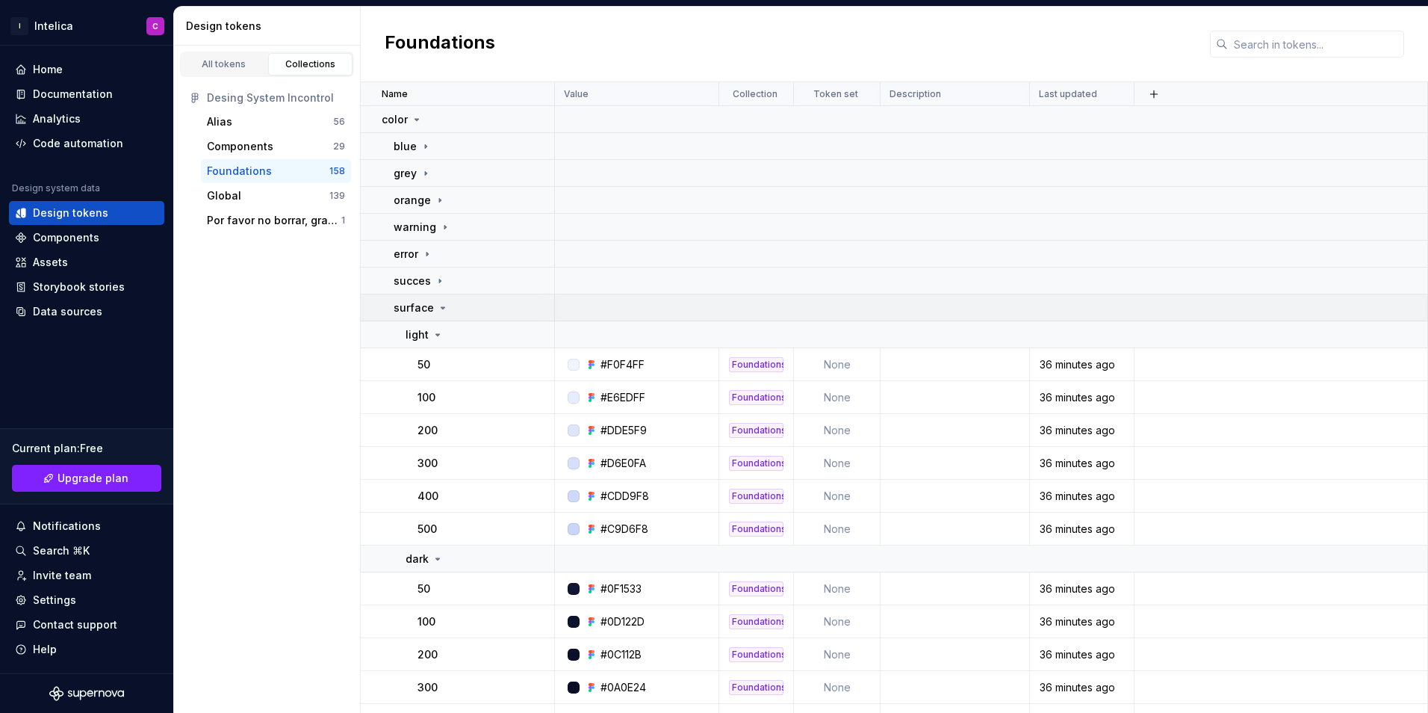
click at [433, 307] on div "surface" at bounding box center [421, 307] width 55 height 15
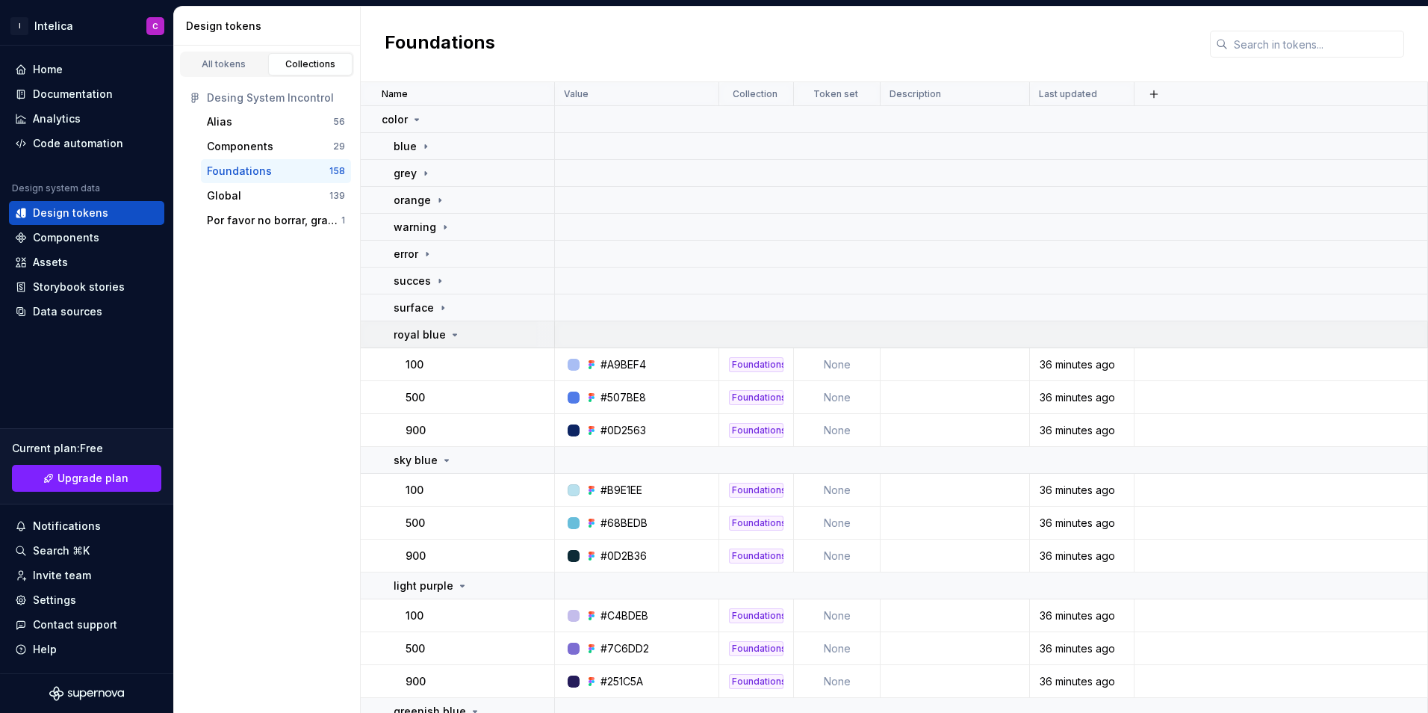
click at [444, 333] on div "royal blue" at bounding box center [427, 334] width 67 height 15
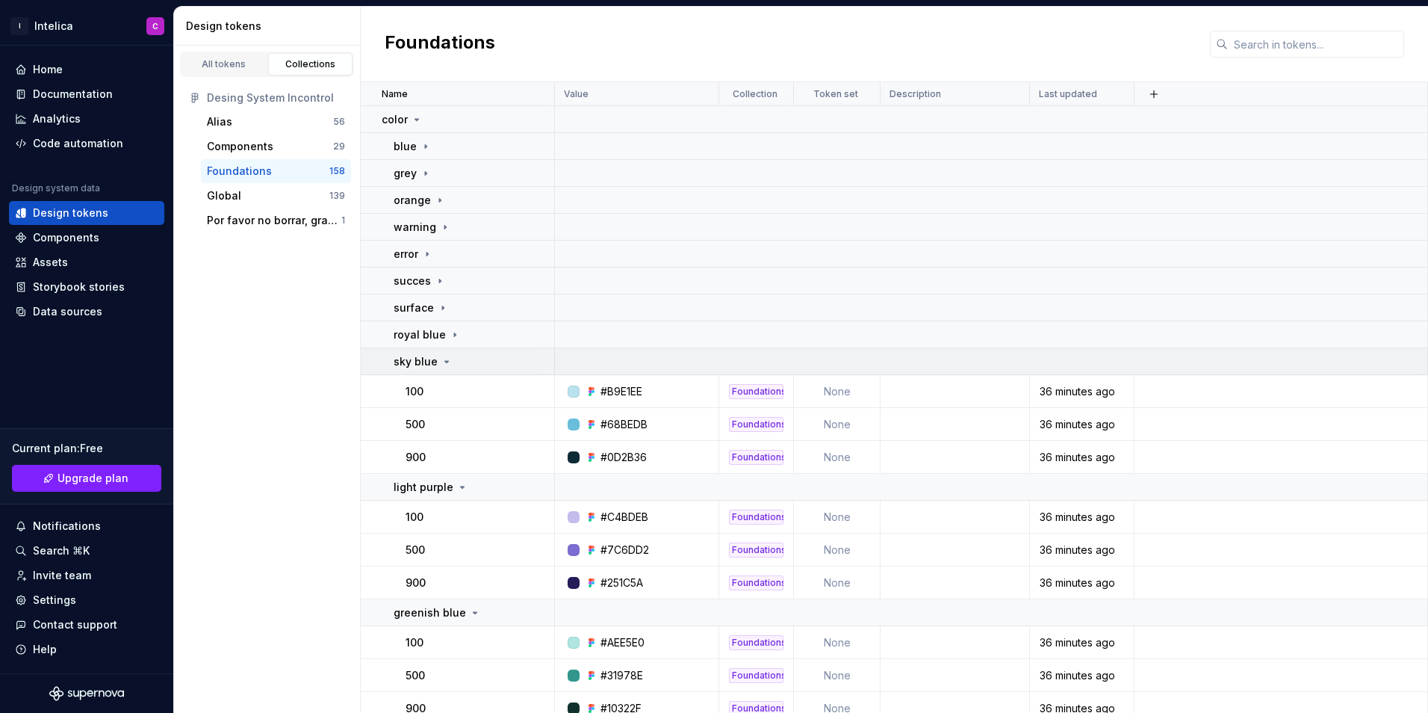
click at [448, 365] on icon at bounding box center [447, 362] width 12 height 12
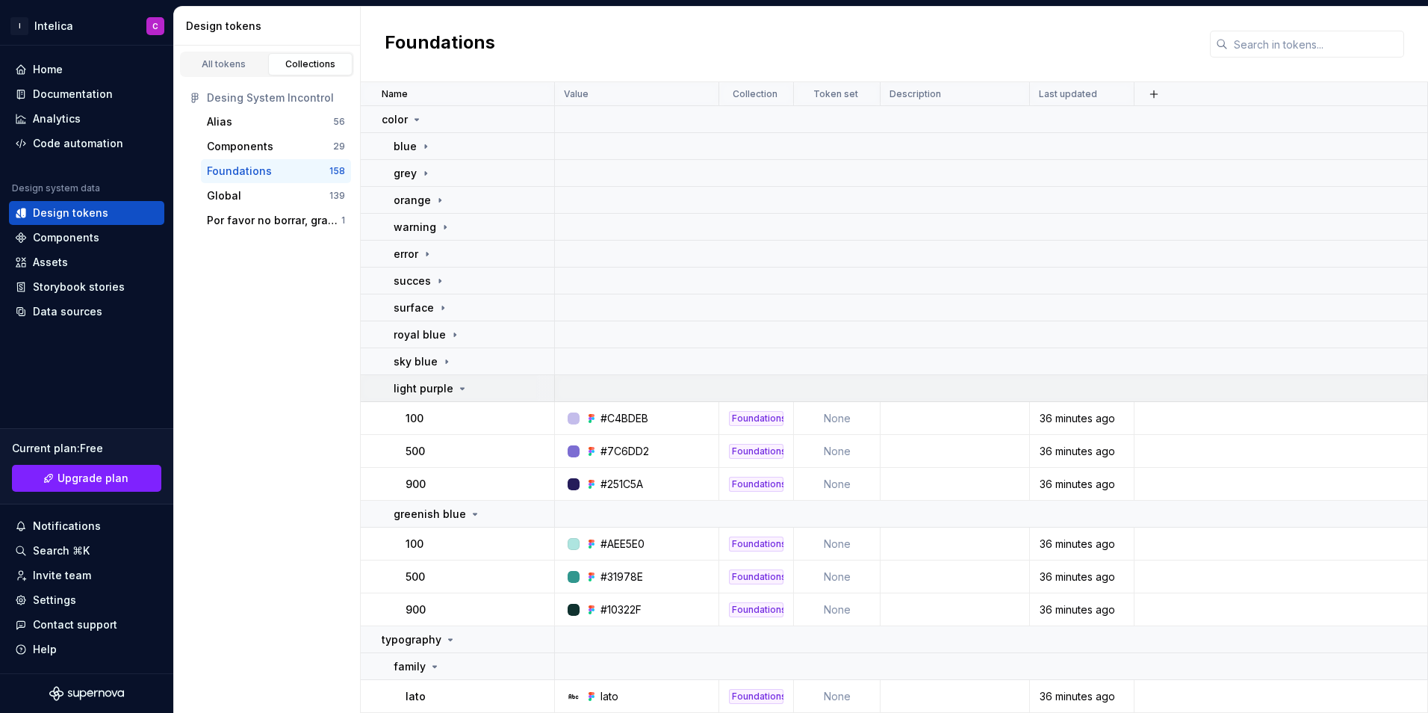
click at [441, 388] on p "light purple" at bounding box center [424, 388] width 60 height 15
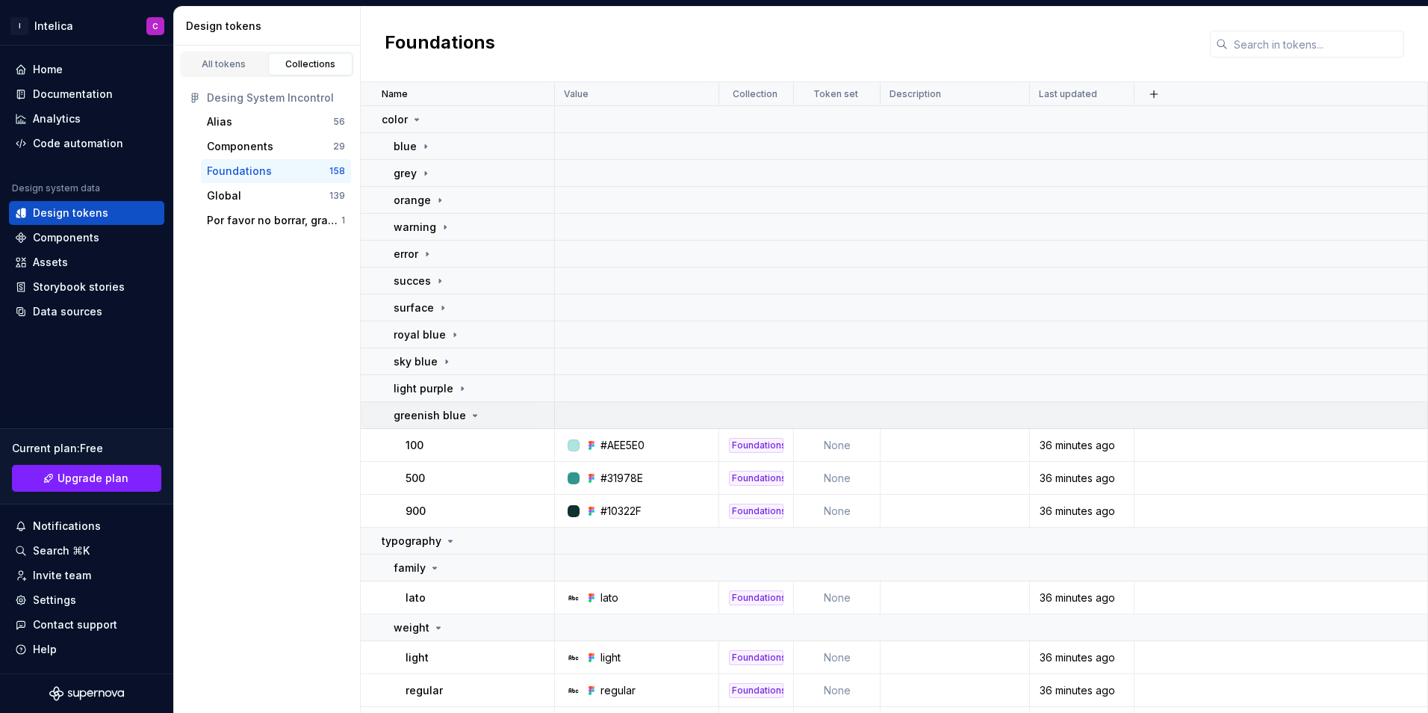
click at [446, 421] on p "greenish blue" at bounding box center [430, 415] width 72 height 15
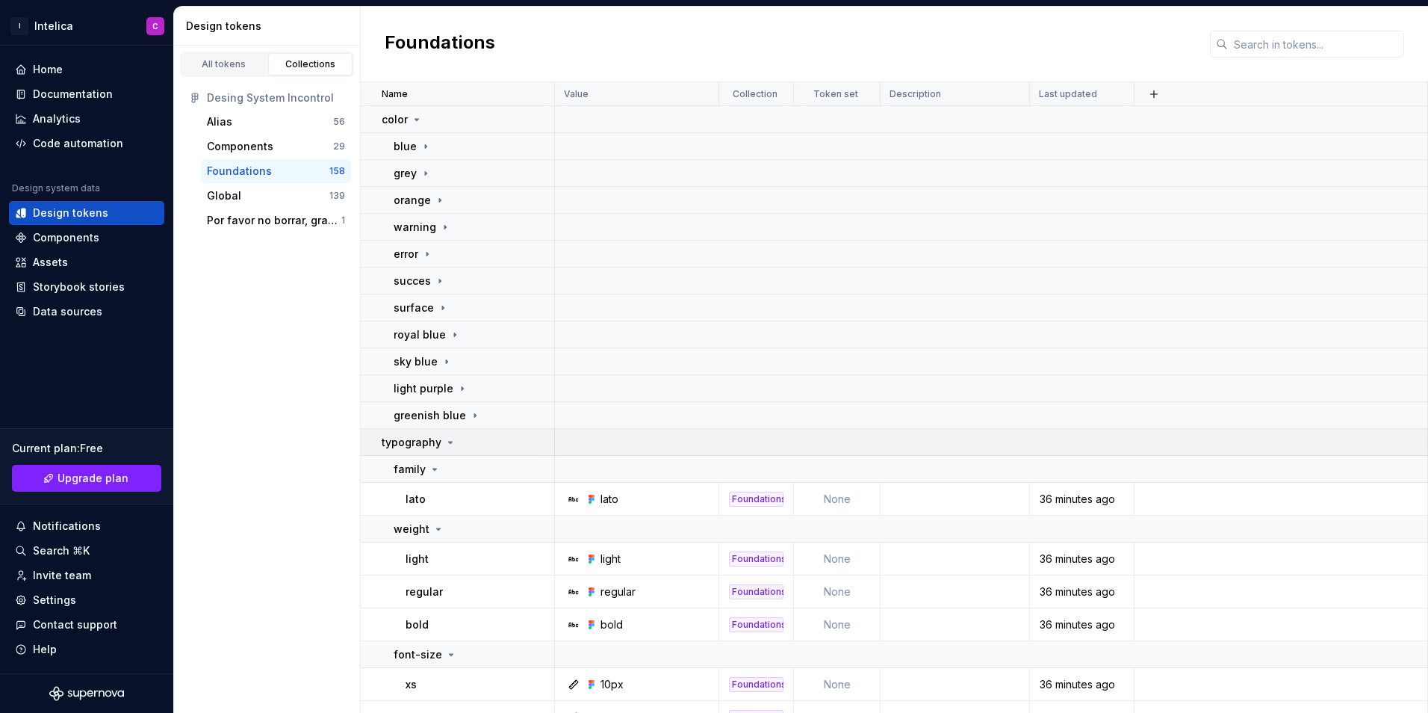
click at [444, 442] on icon at bounding box center [450, 442] width 12 height 12
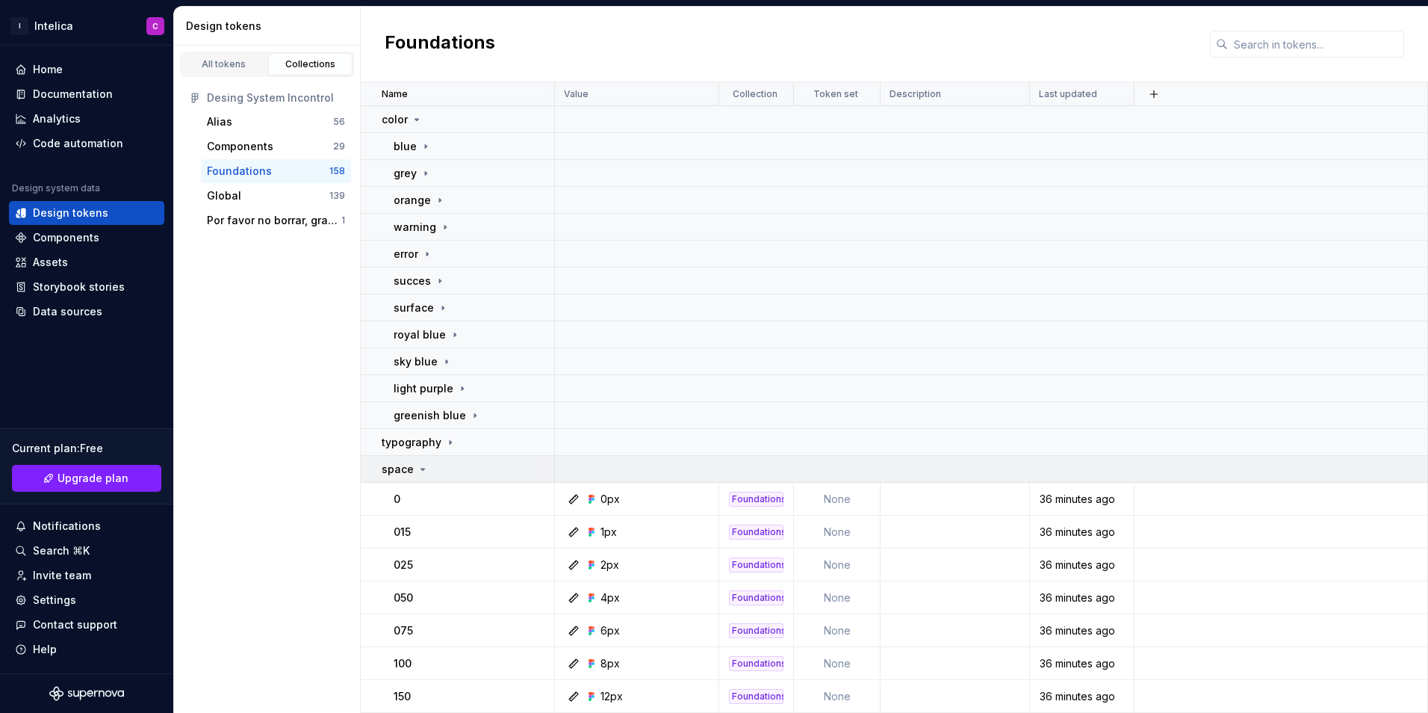
click at [423, 465] on icon at bounding box center [423, 469] width 12 height 12
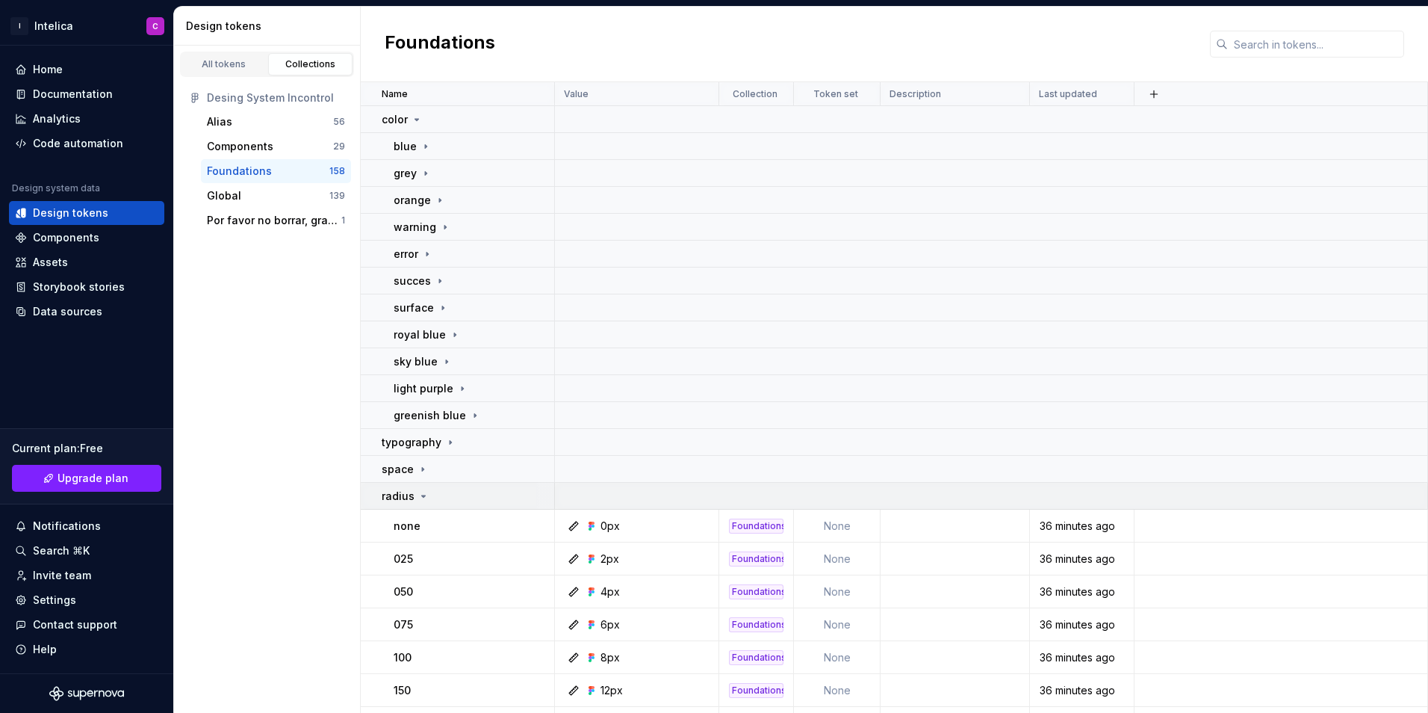
click at [424, 496] on icon at bounding box center [424, 496] width 12 height 12
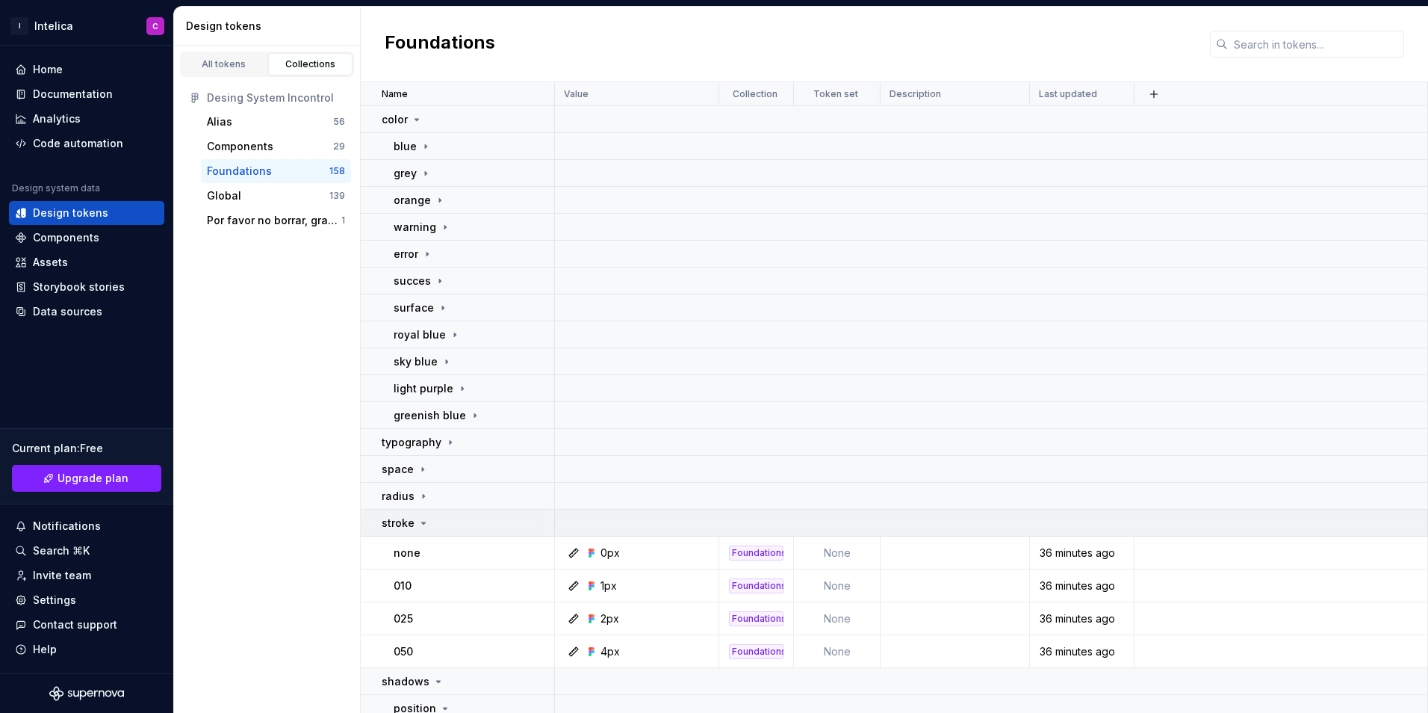
click at [422, 526] on icon at bounding box center [424, 523] width 12 height 12
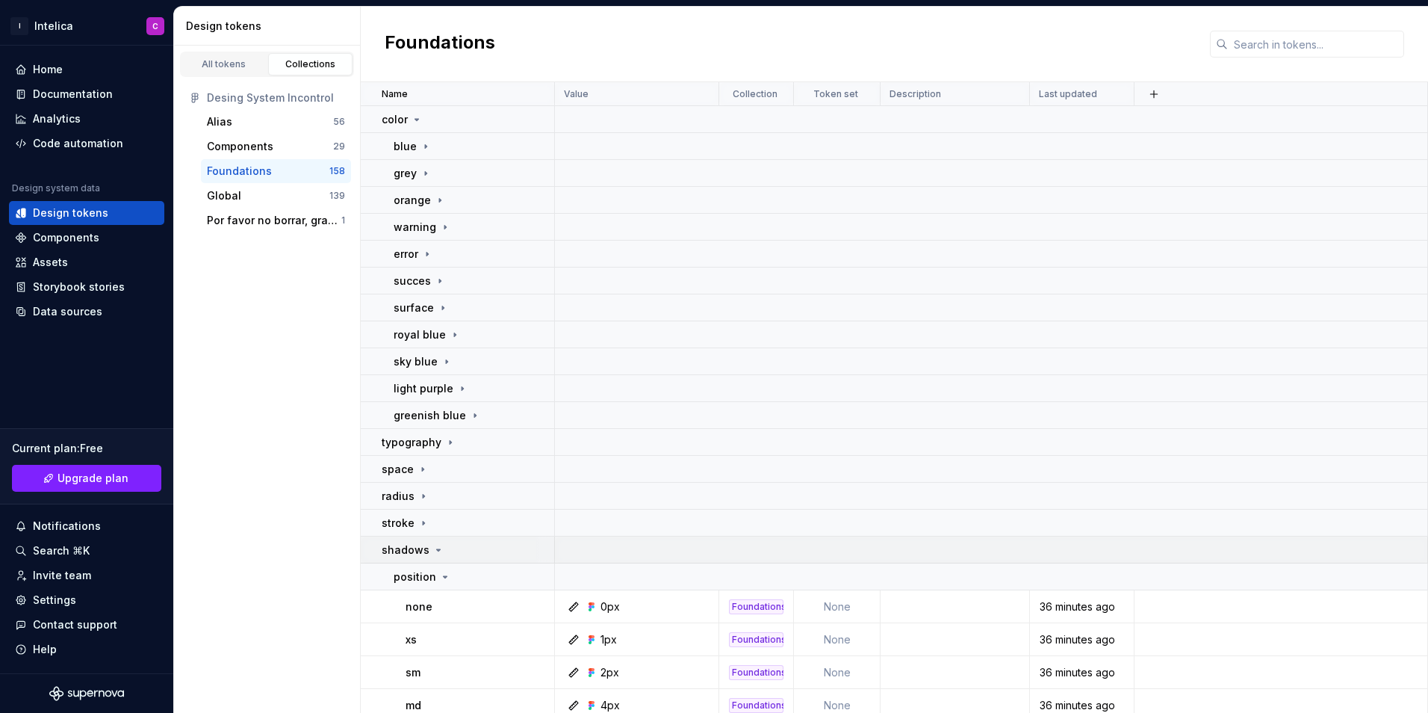
click at [428, 554] on div "shadows" at bounding box center [413, 549] width 63 height 15
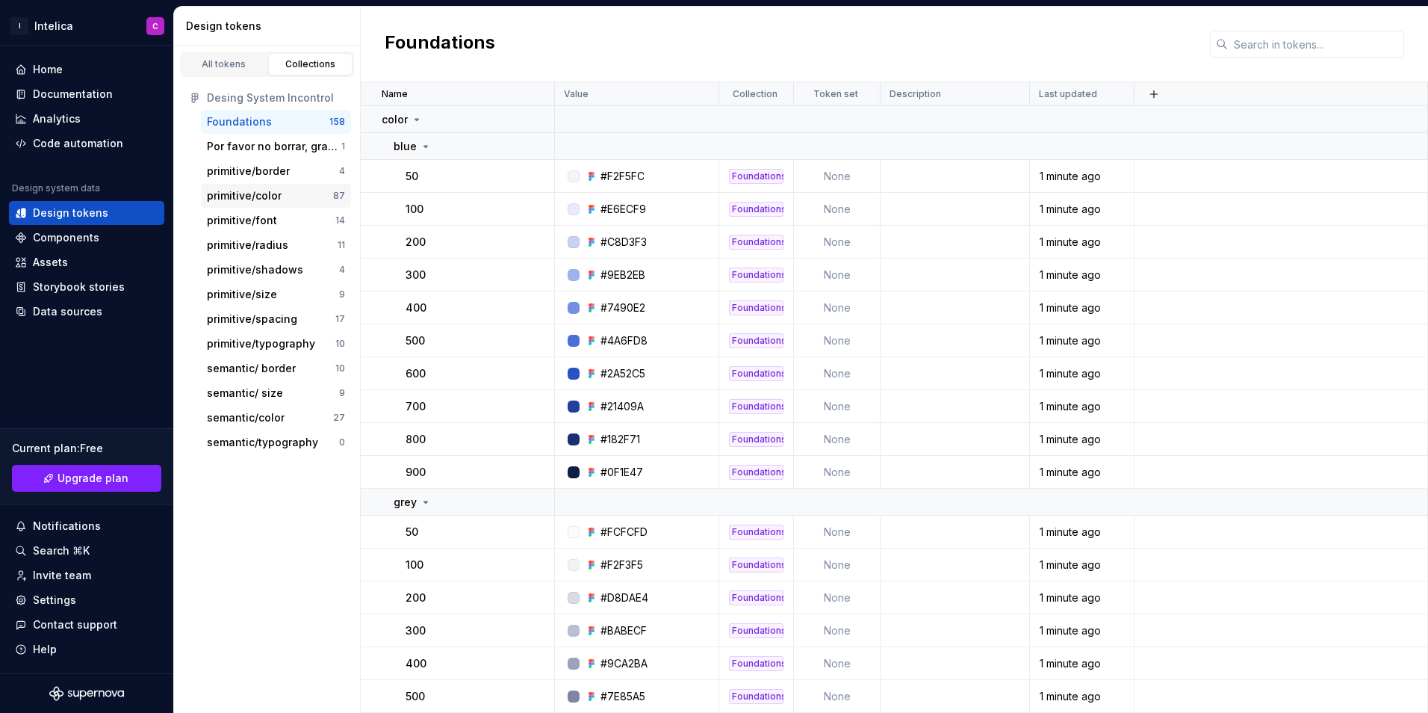
click at [245, 199] on div "primitive/color" at bounding box center [244, 195] width 75 height 15
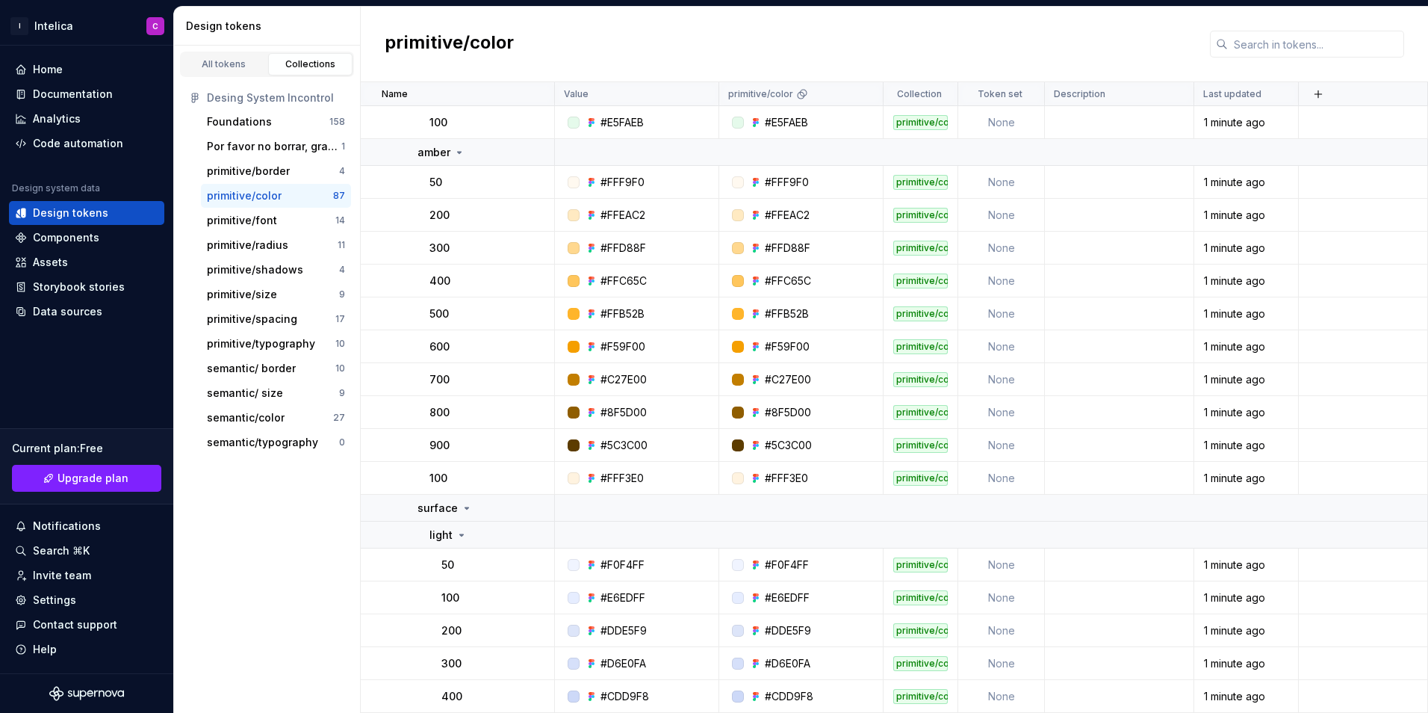
scroll to position [2017, 0]
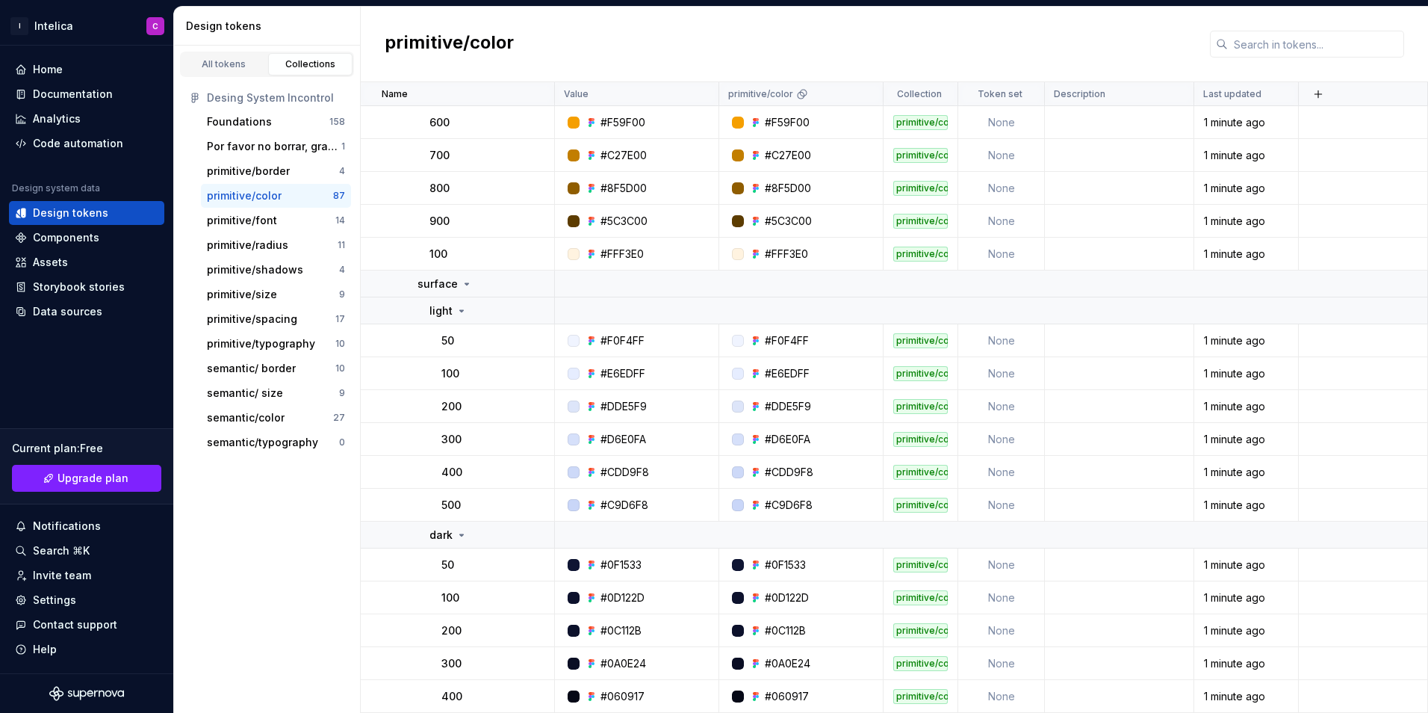
click at [260, 193] on div "primitive/color" at bounding box center [244, 195] width 75 height 15
drag, startPoint x: 483, startPoint y: 317, endPoint x: 483, endPoint y: 274, distance: 42.6
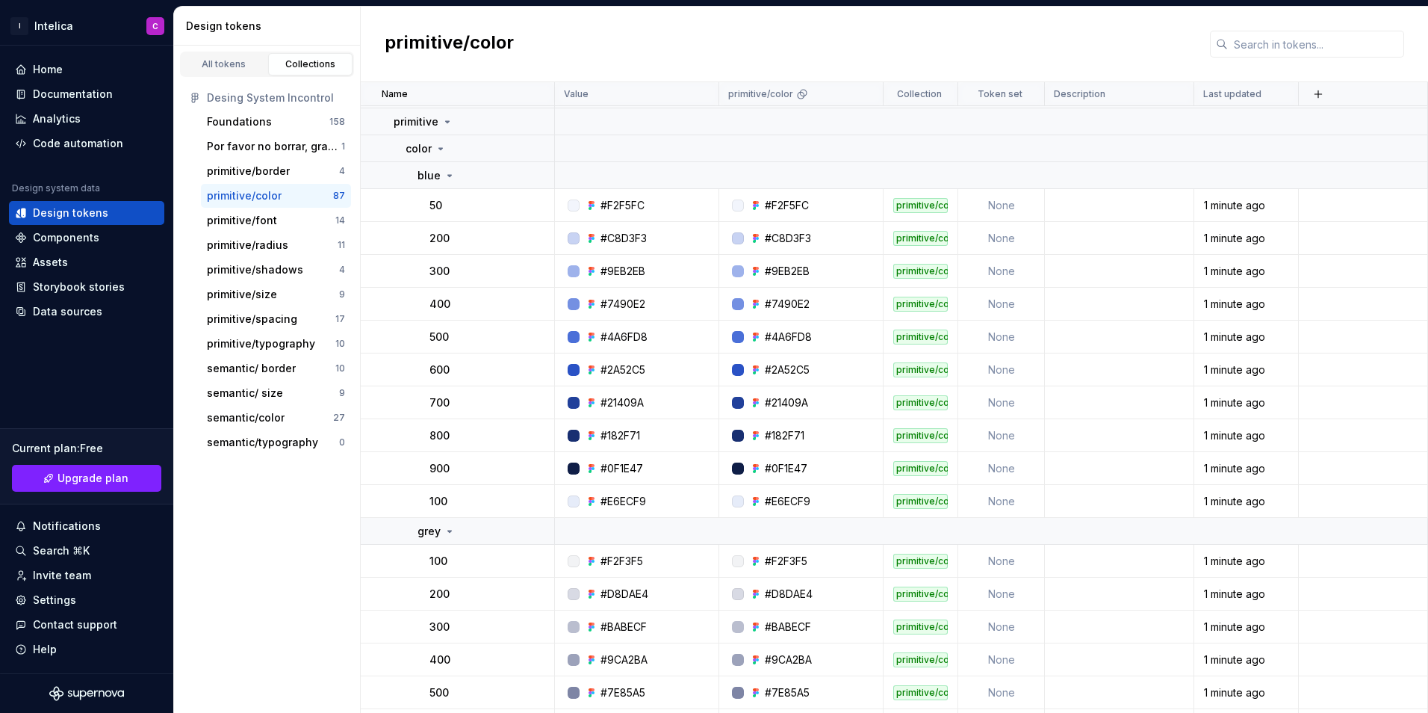
scroll to position [0, 0]
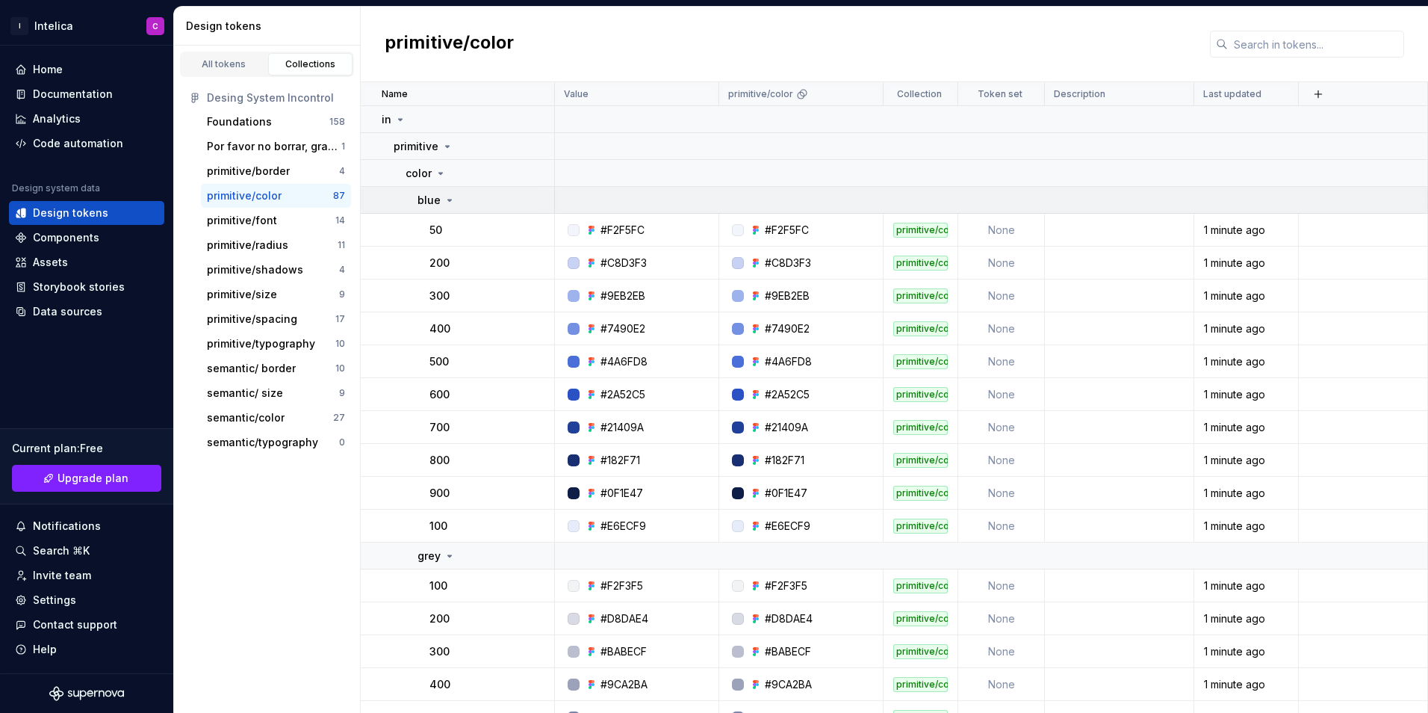
click at [452, 199] on icon at bounding box center [450, 200] width 12 height 12
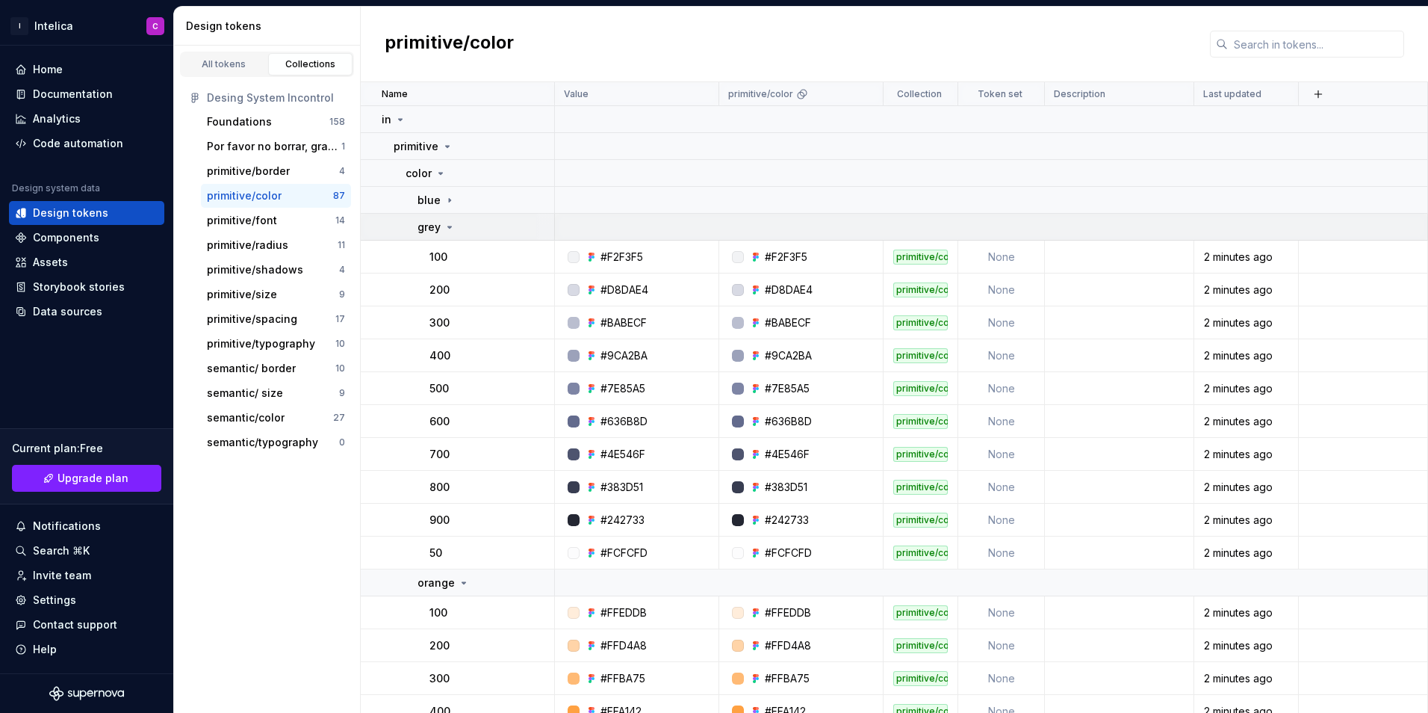
click at [445, 227] on icon at bounding box center [450, 227] width 12 height 12
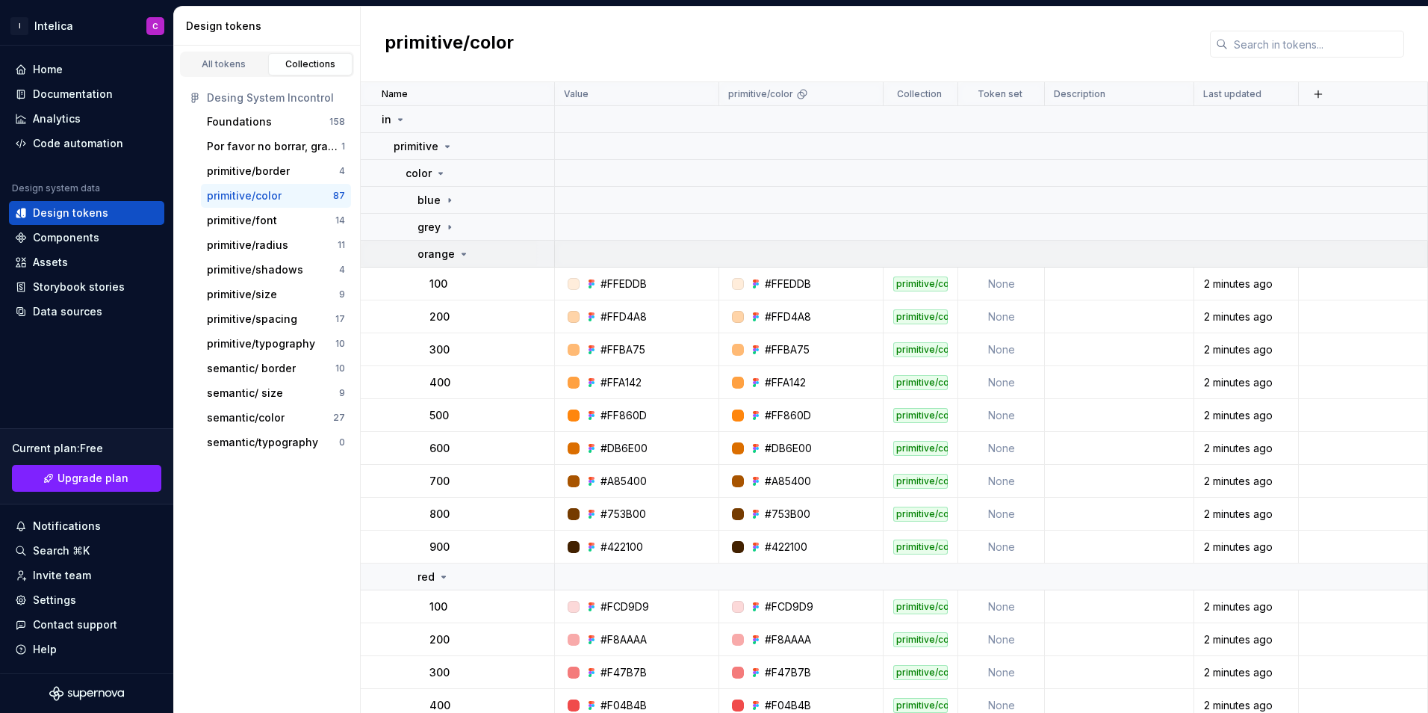
click at [459, 255] on icon at bounding box center [464, 254] width 12 height 12
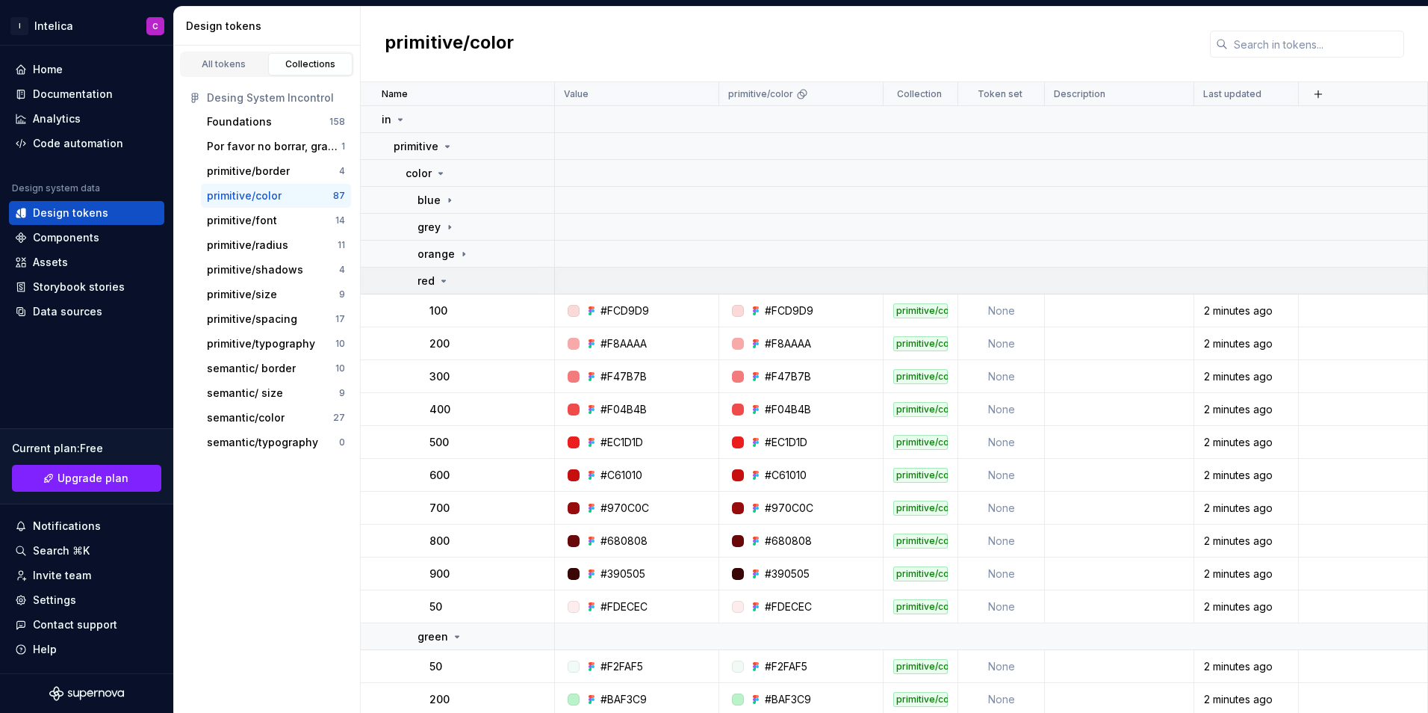
click at [444, 281] on icon at bounding box center [444, 280] width 4 height 1
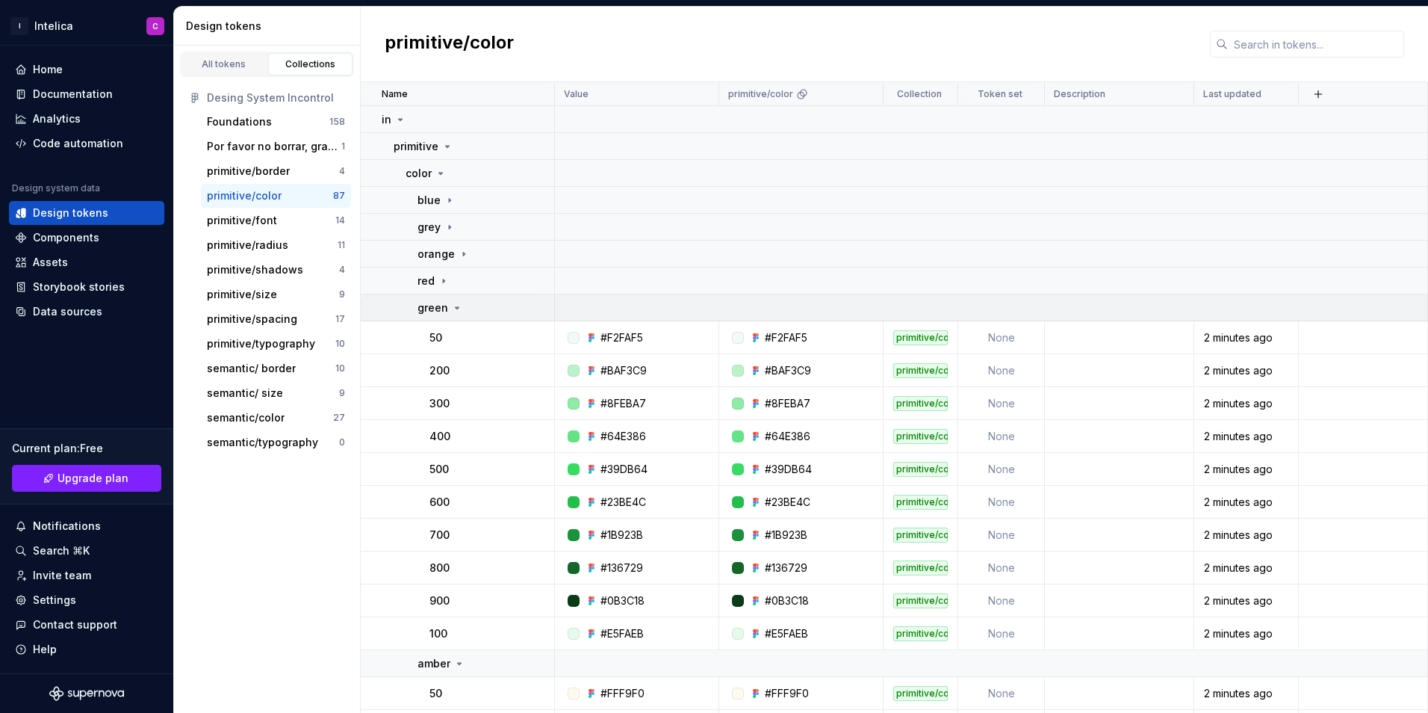
click at [451, 309] on icon at bounding box center [457, 308] width 12 height 12
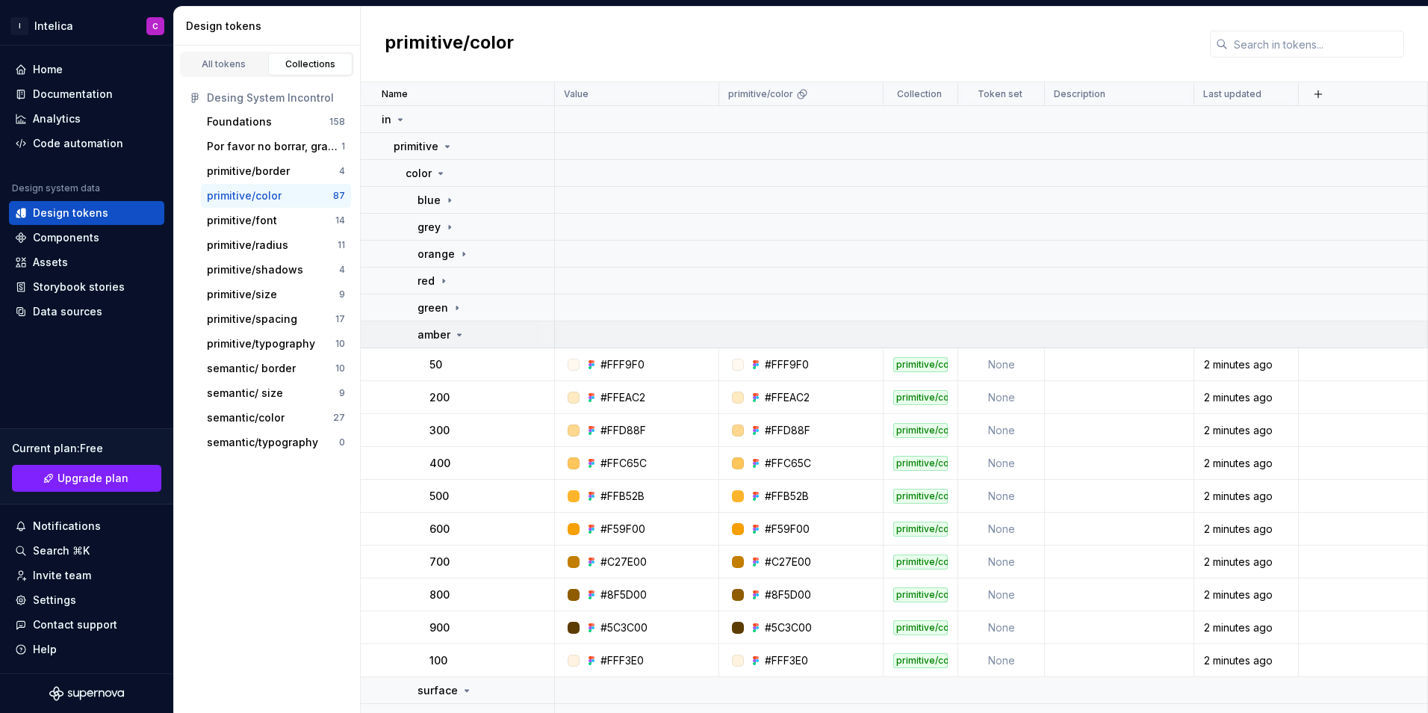
click at [450, 335] on div "amber" at bounding box center [442, 334] width 48 height 15
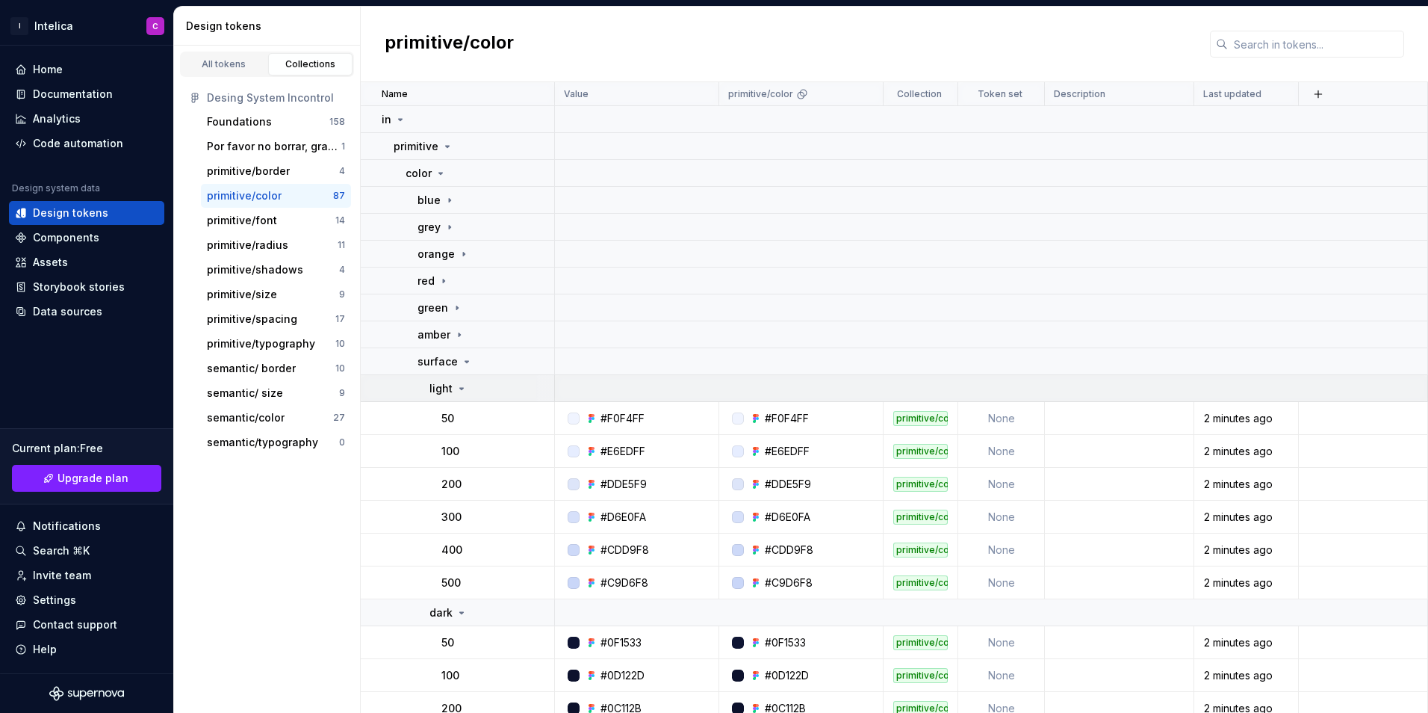
click at [462, 388] on icon at bounding box center [462, 388] width 4 height 1
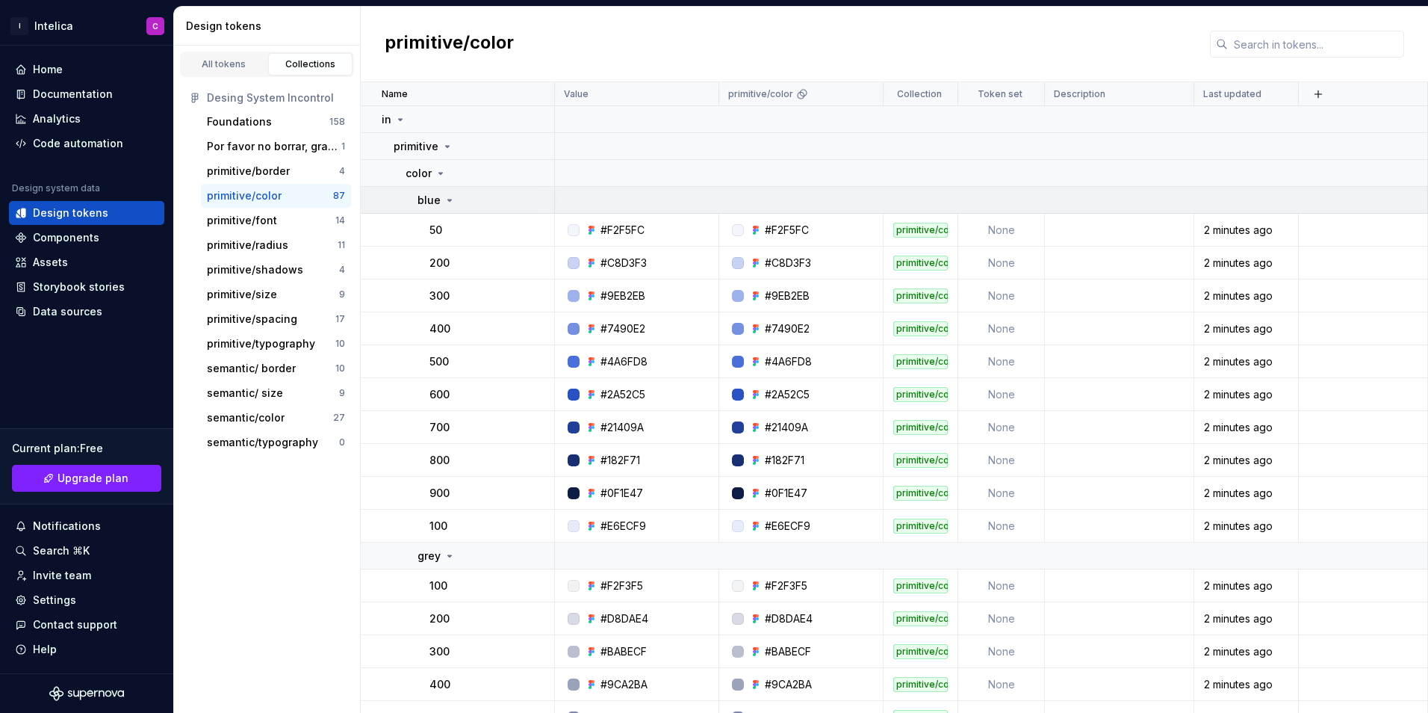
click at [444, 199] on icon at bounding box center [450, 200] width 12 height 12
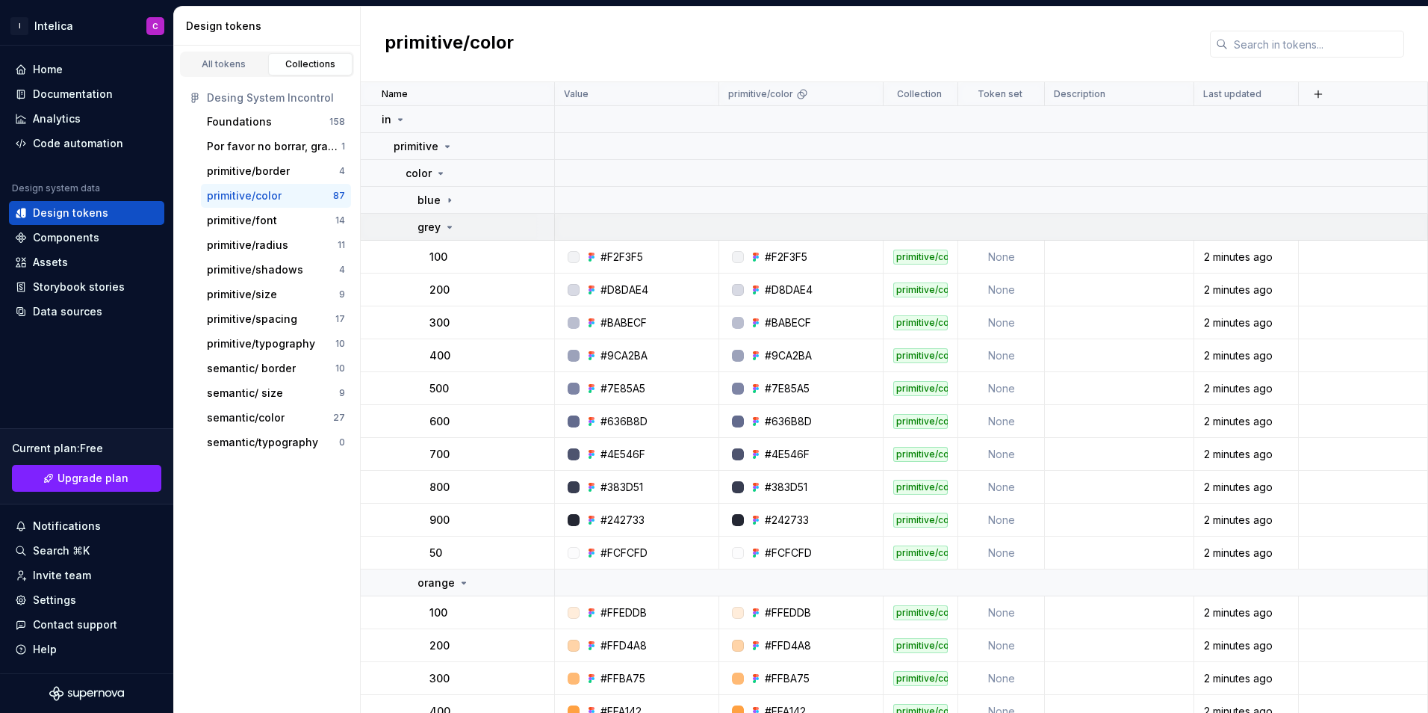
click at [441, 235] on td "grey" at bounding box center [458, 227] width 194 height 27
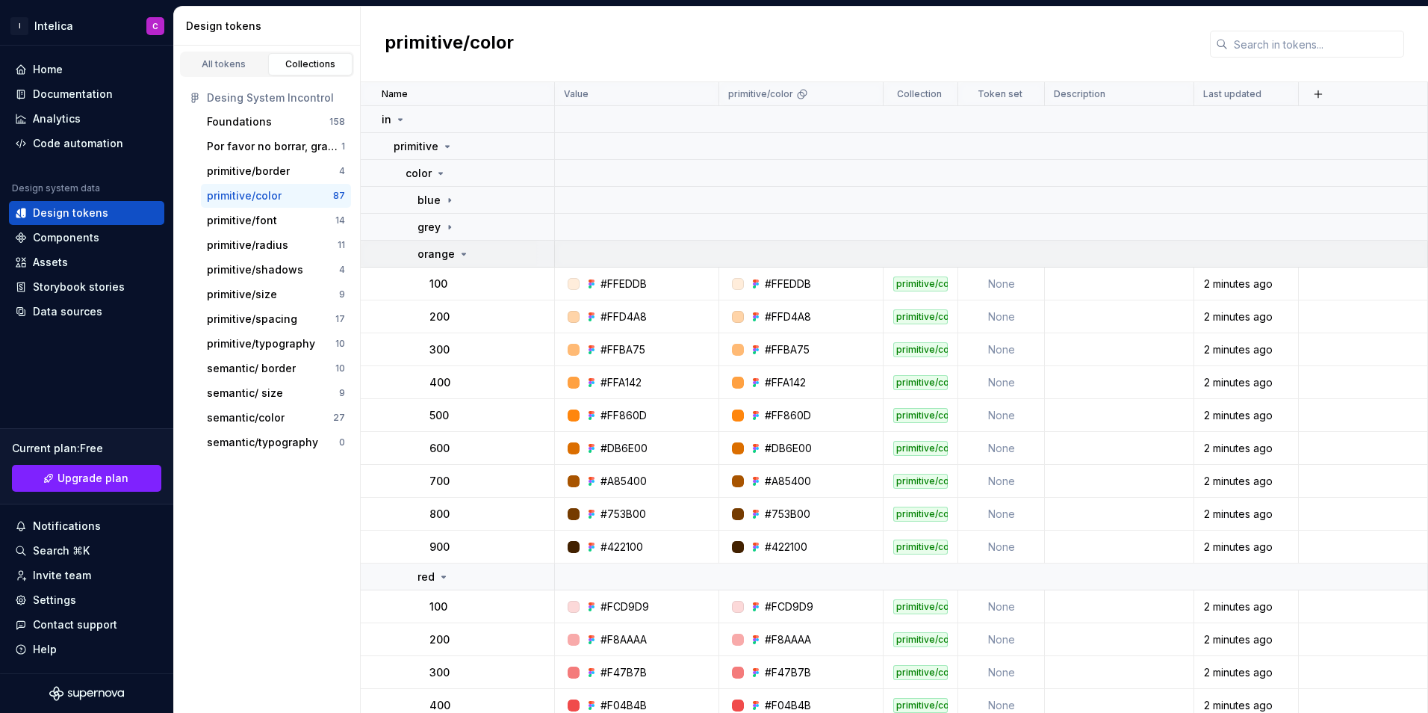
click at [455, 262] on td "orange" at bounding box center [458, 254] width 194 height 27
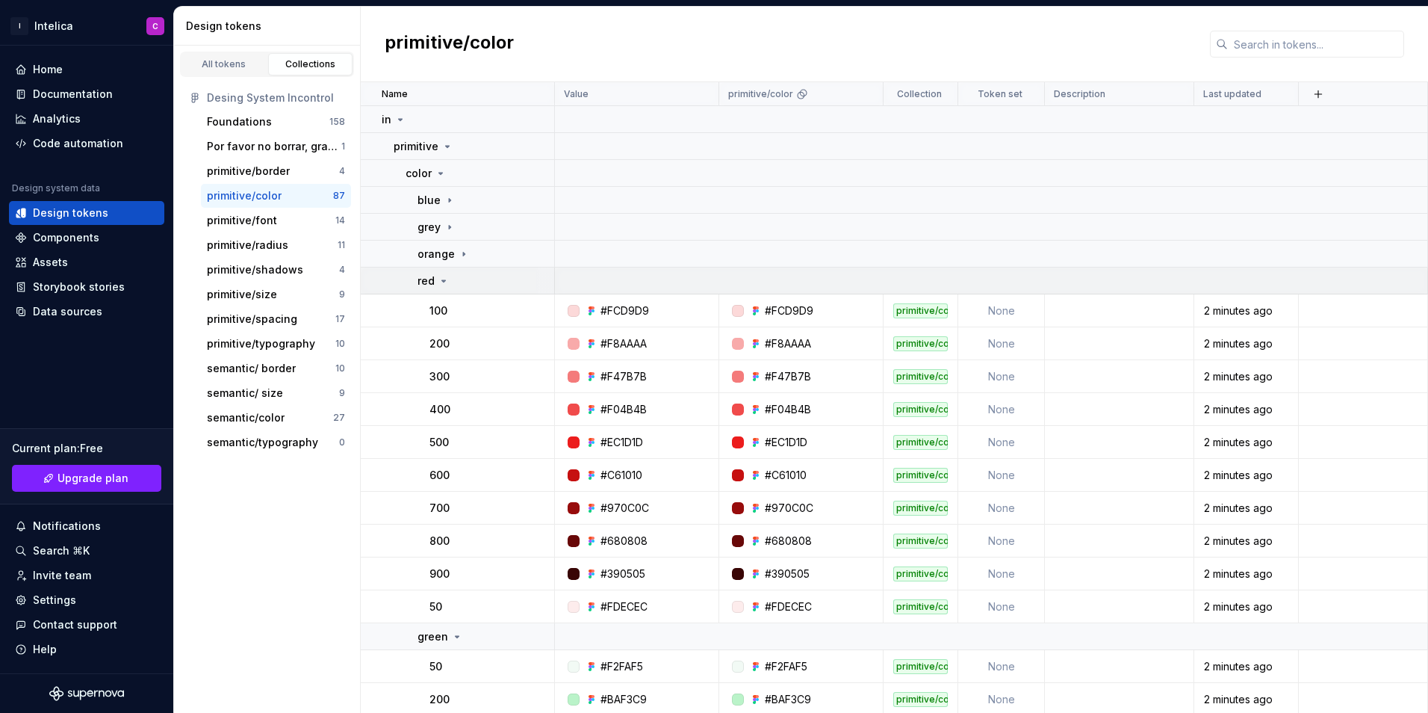
click at [454, 279] on div "red" at bounding box center [486, 280] width 136 height 15
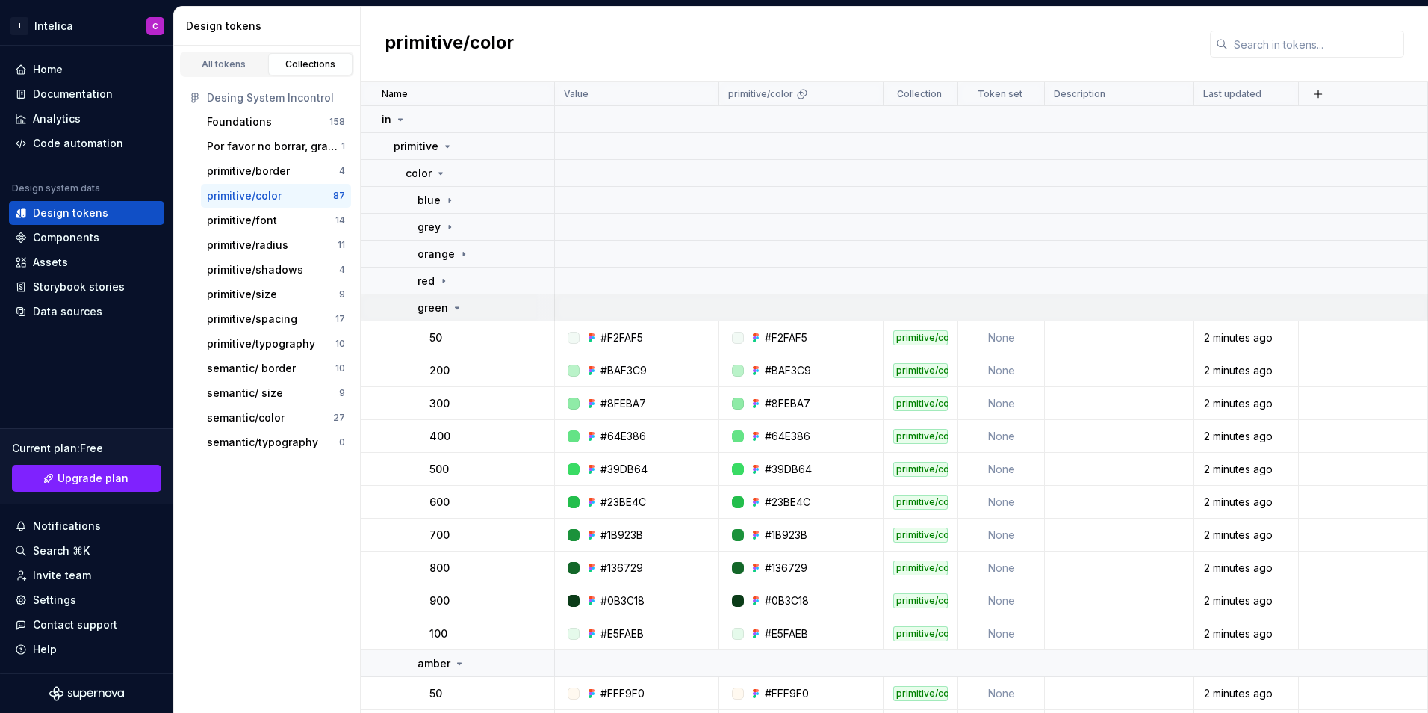
click at [450, 304] on div "green" at bounding box center [441, 307] width 46 height 15
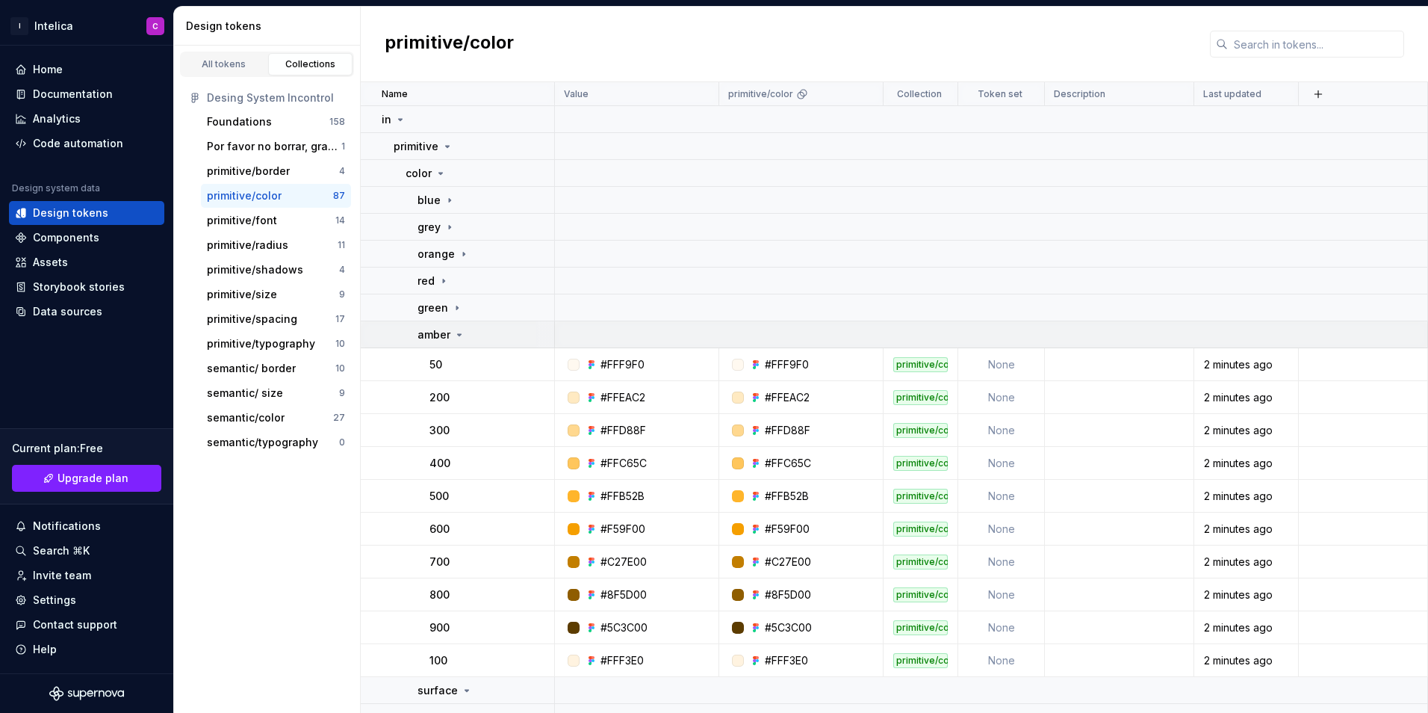
click at [450, 334] on div "amber" at bounding box center [442, 334] width 48 height 15
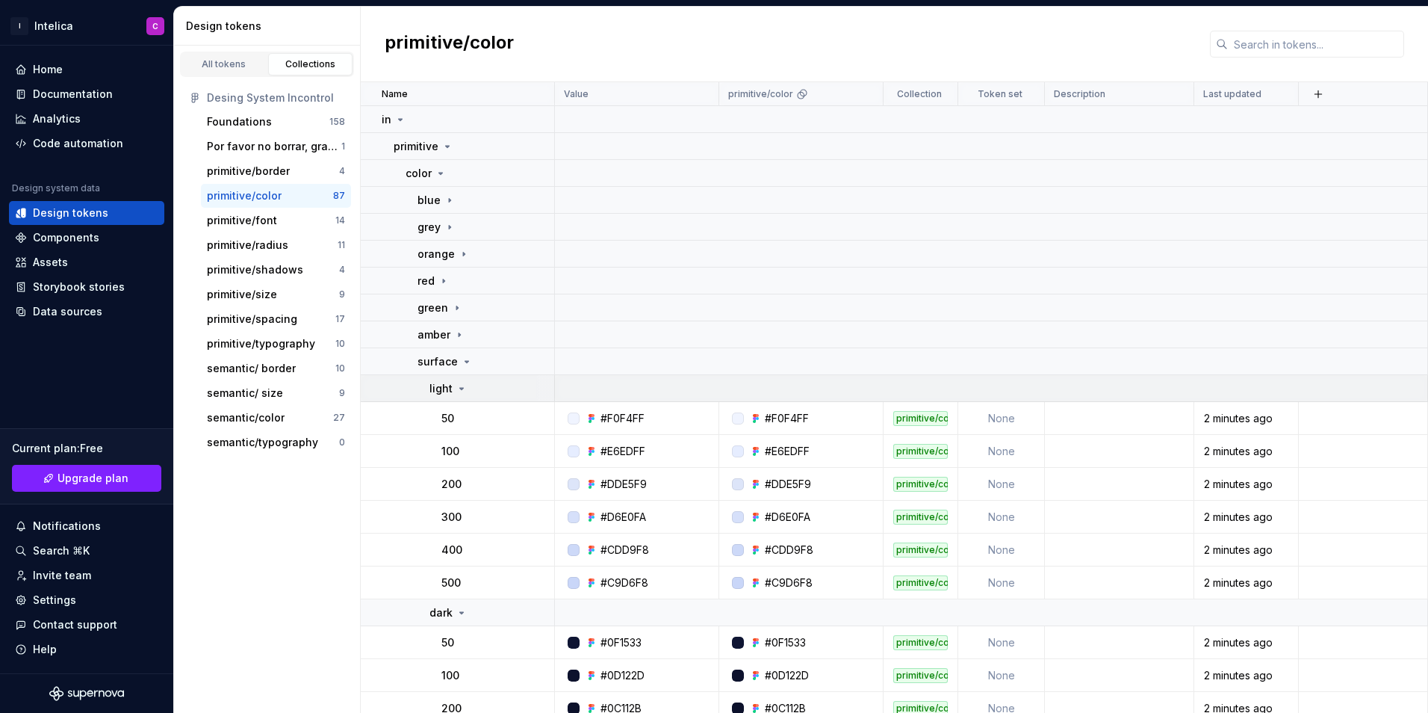
click at [456, 394] on icon at bounding box center [462, 388] width 12 height 12
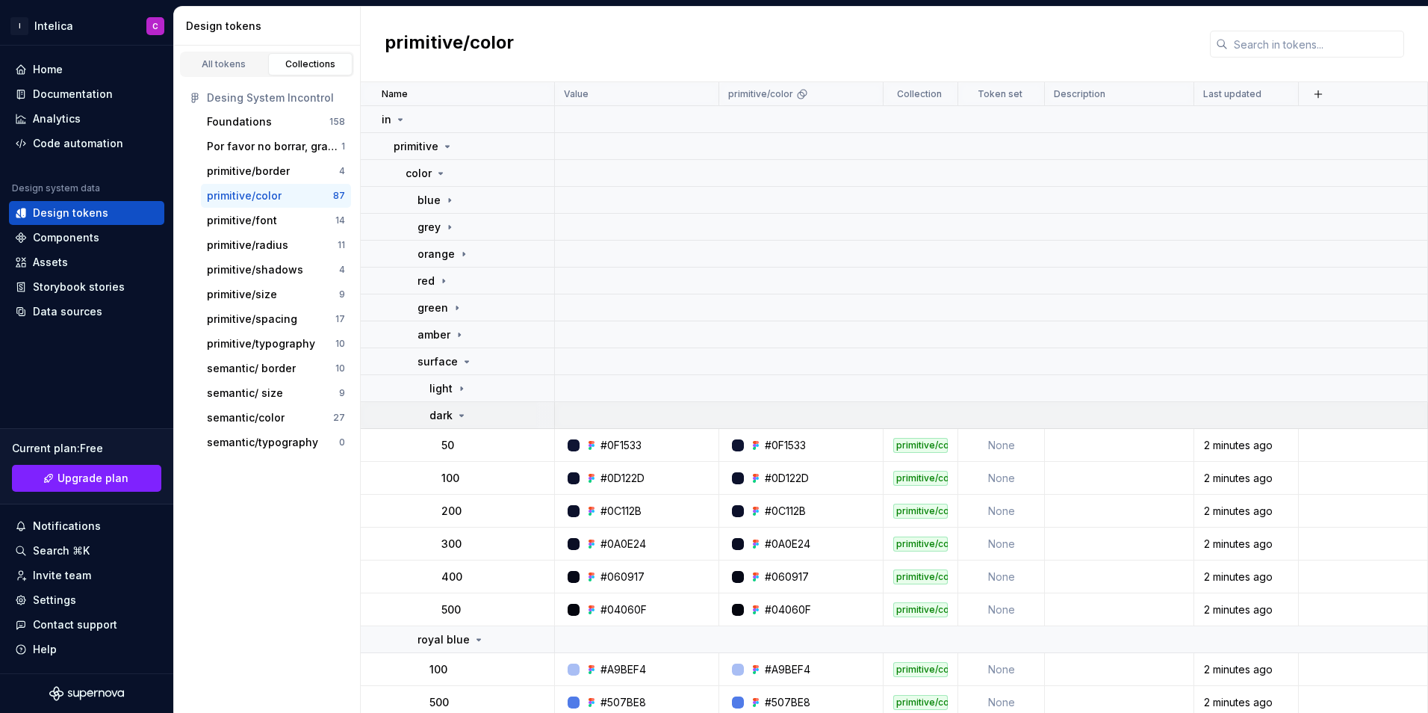
click at [458, 417] on icon at bounding box center [462, 415] width 12 height 12
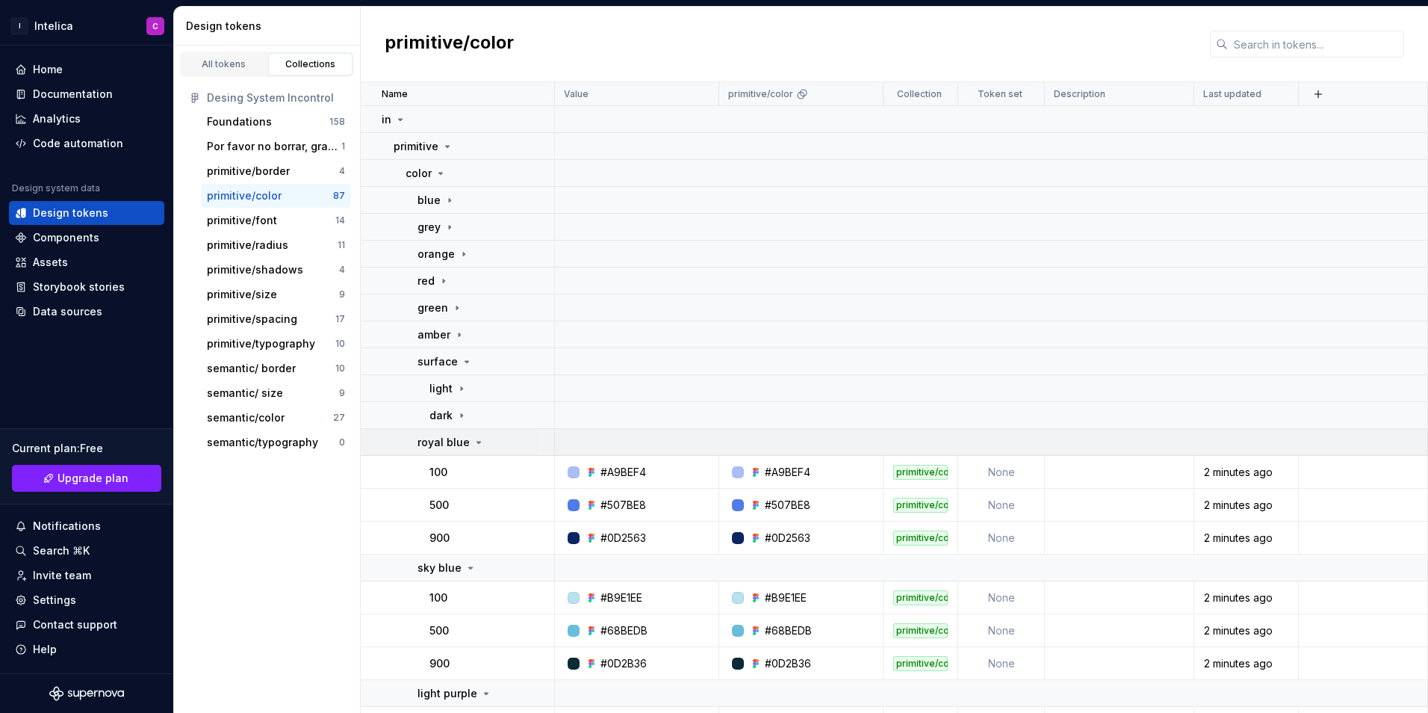
click at [473, 439] on icon at bounding box center [479, 442] width 12 height 12
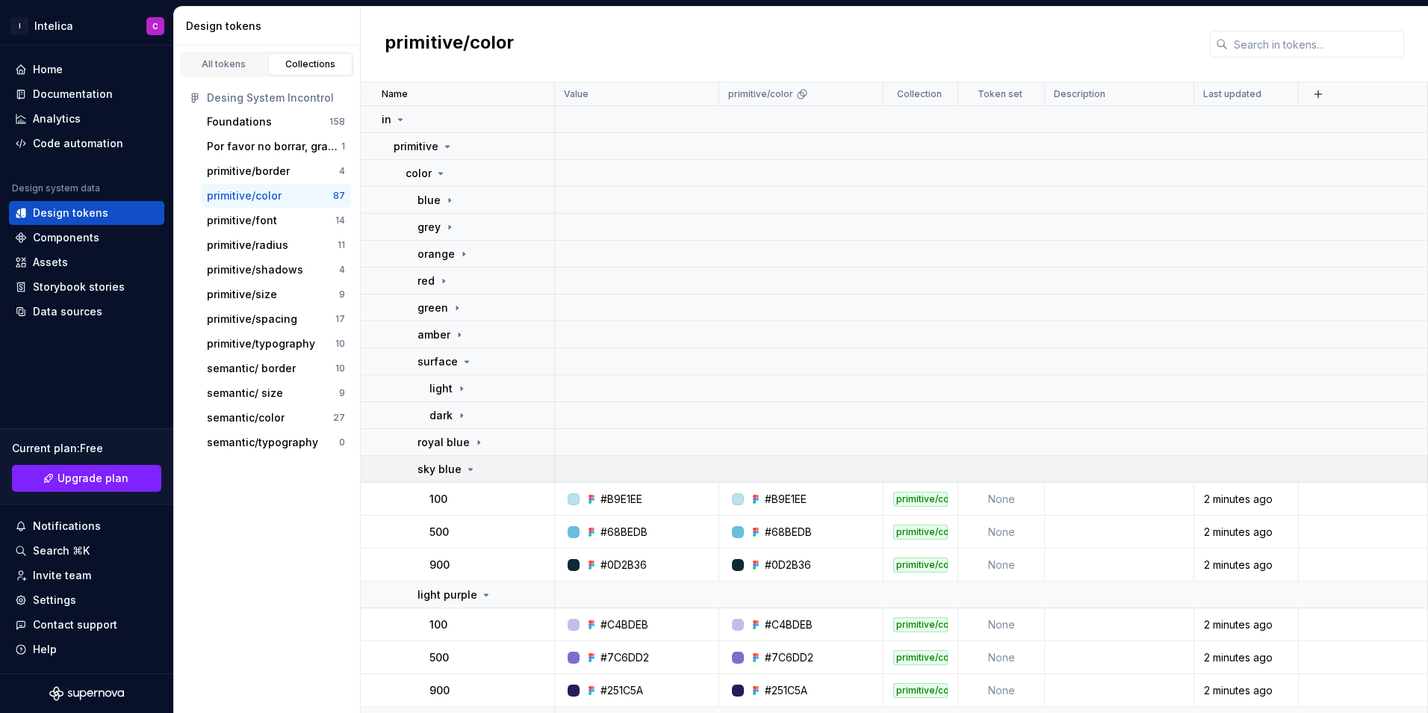
click at [474, 471] on icon at bounding box center [471, 469] width 12 height 12
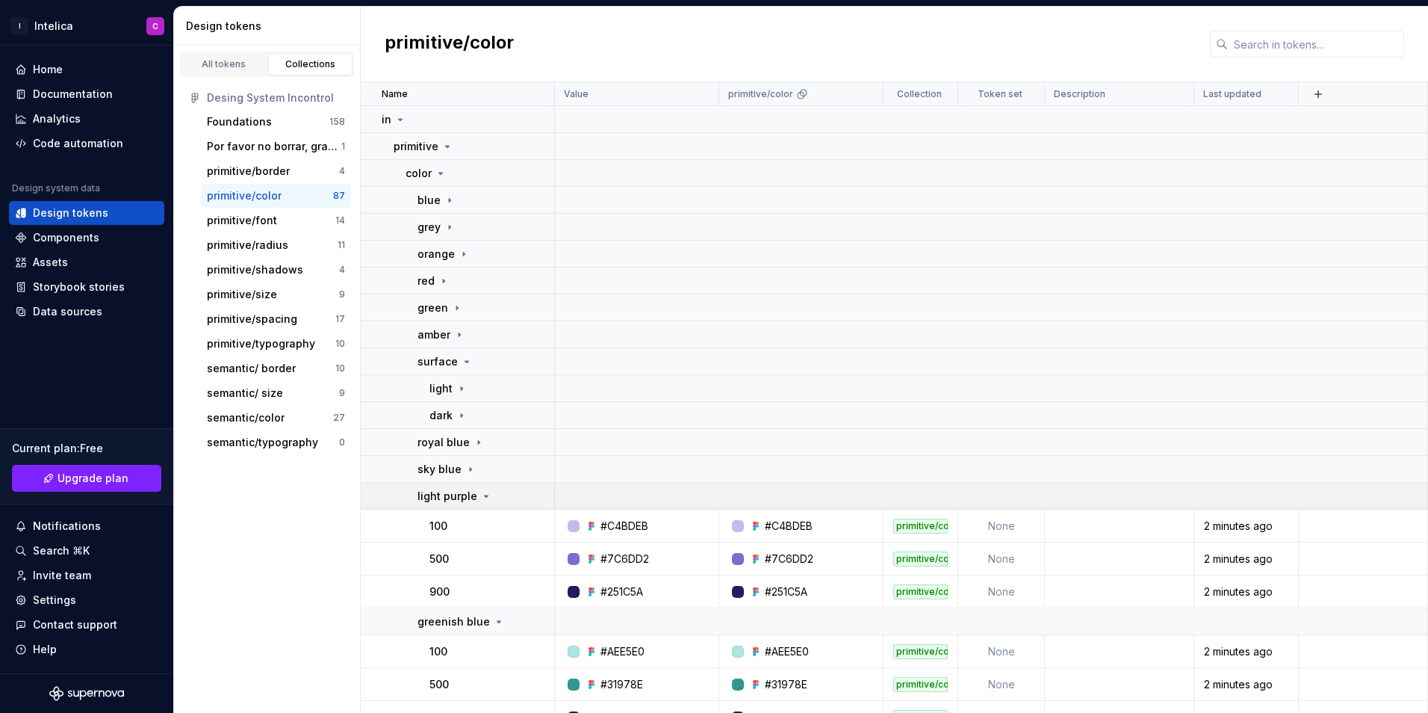
click at [475, 493] on div "light purple" at bounding box center [455, 496] width 75 height 15
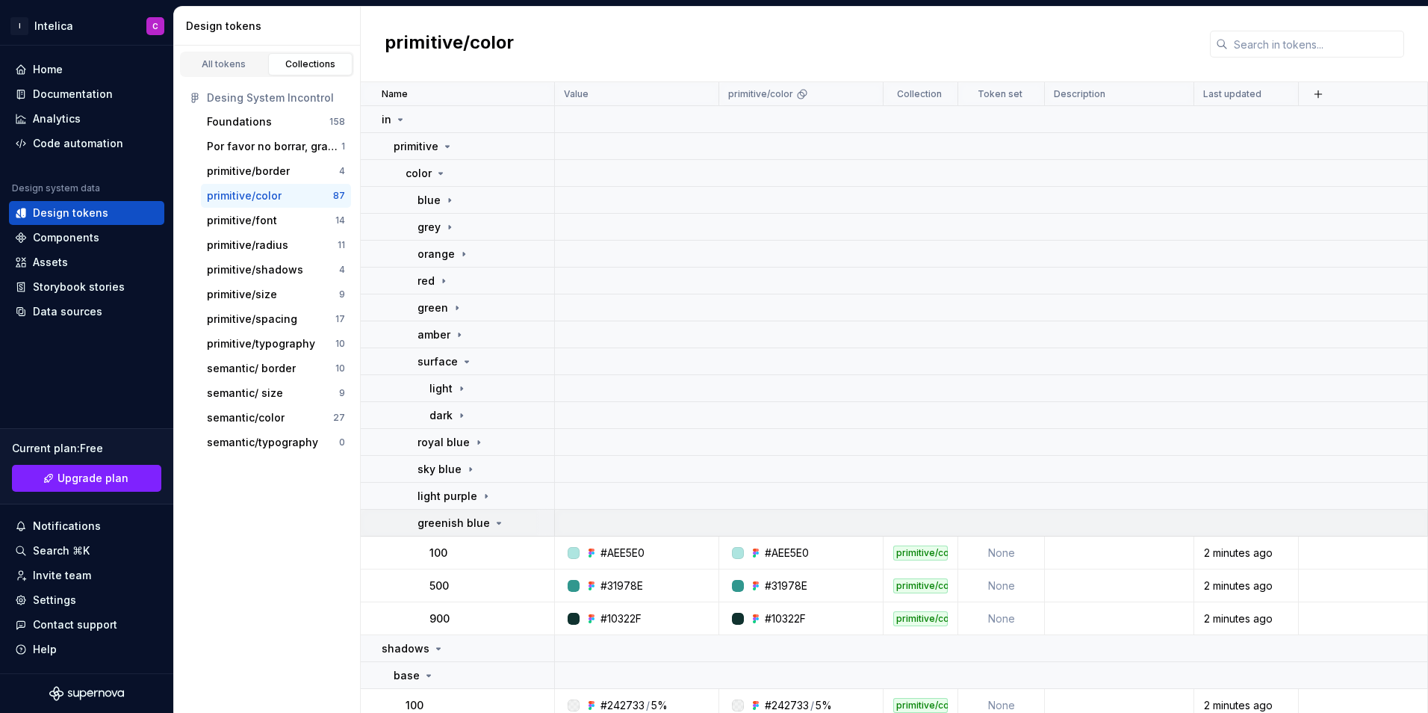
click at [489, 515] on div "greenish blue" at bounding box center [461, 522] width 87 height 15
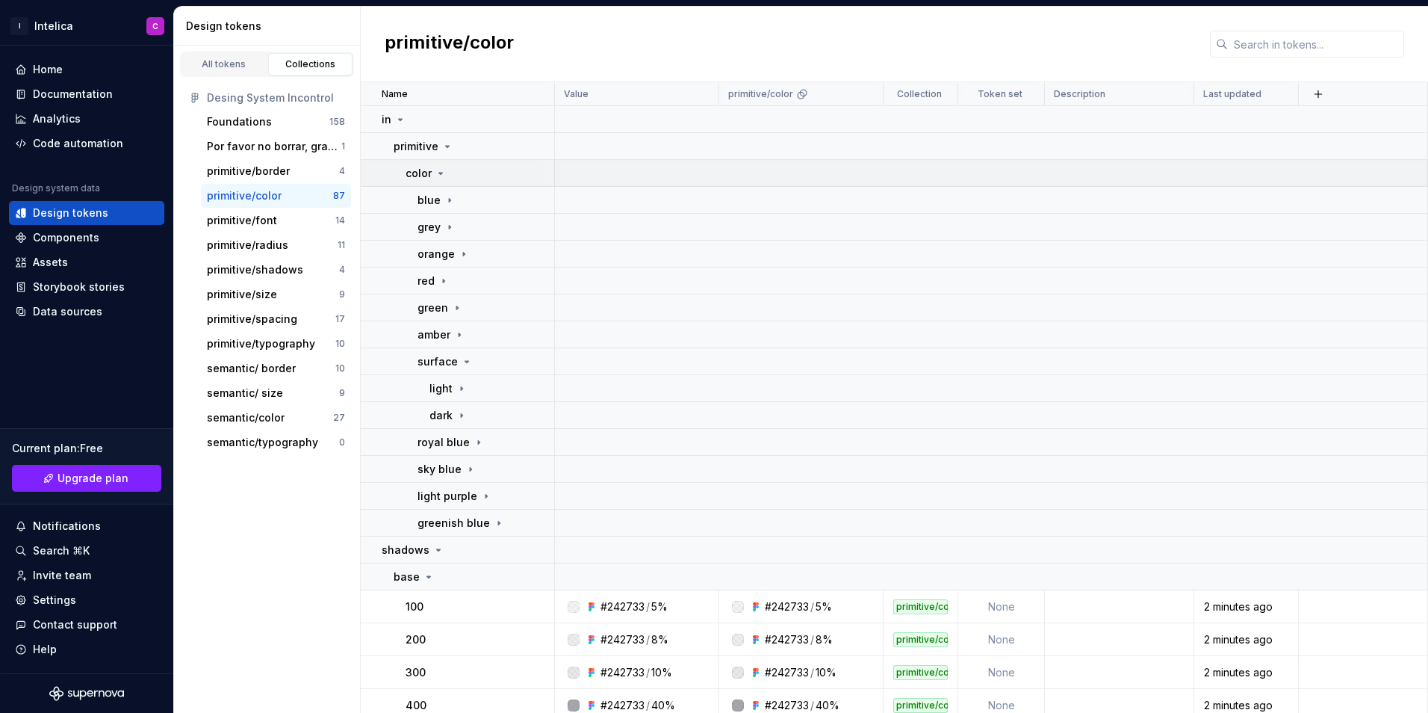
click at [441, 170] on icon at bounding box center [441, 173] width 12 height 12
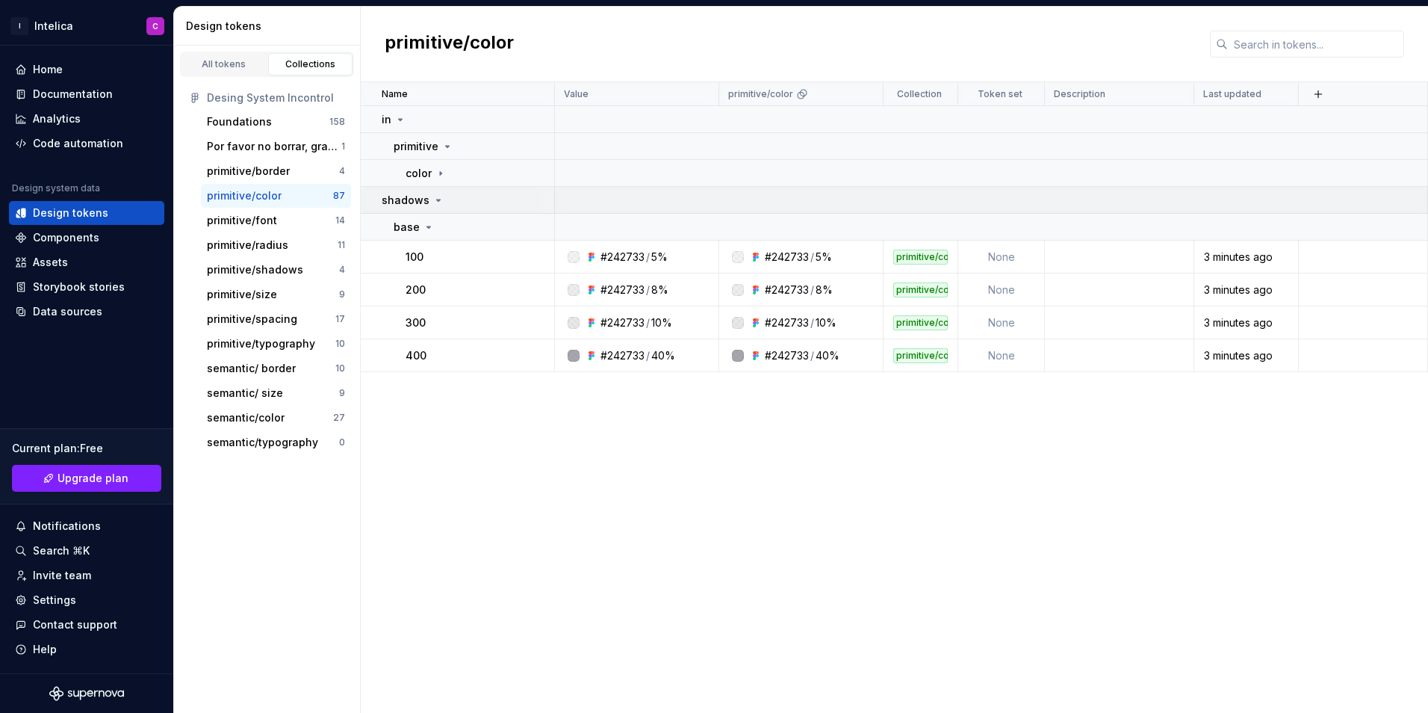
click at [438, 193] on div "shadows" at bounding box center [413, 200] width 63 height 15
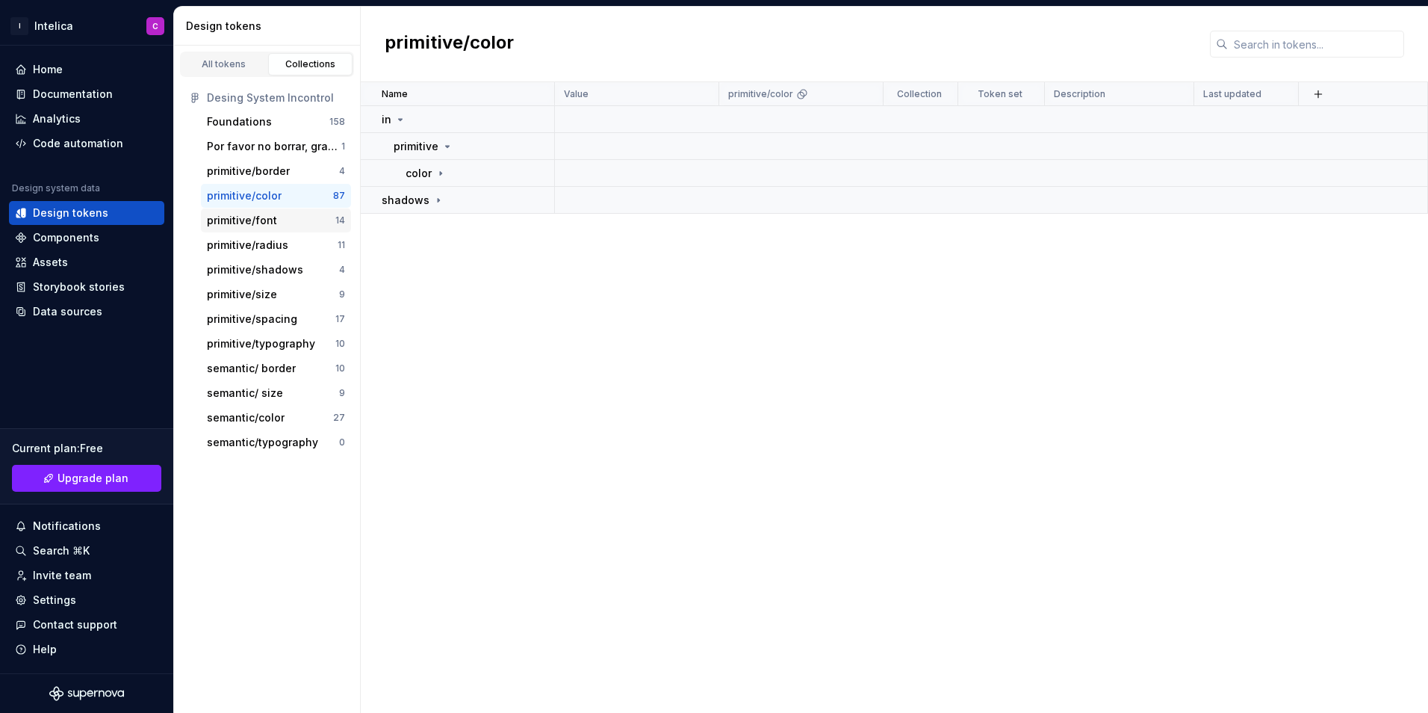
click at [286, 215] on div "primitive/font" at bounding box center [271, 220] width 128 height 15
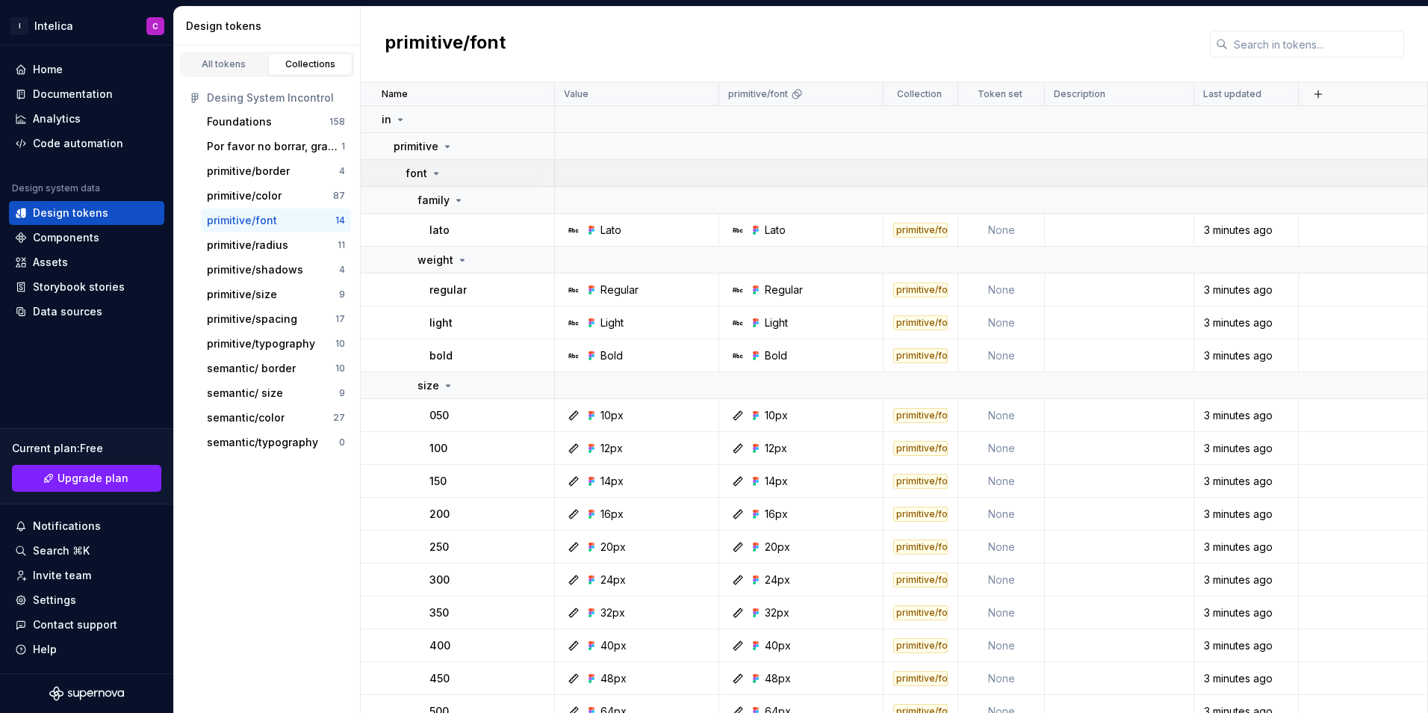
click at [430, 173] on icon at bounding box center [436, 173] width 12 height 12
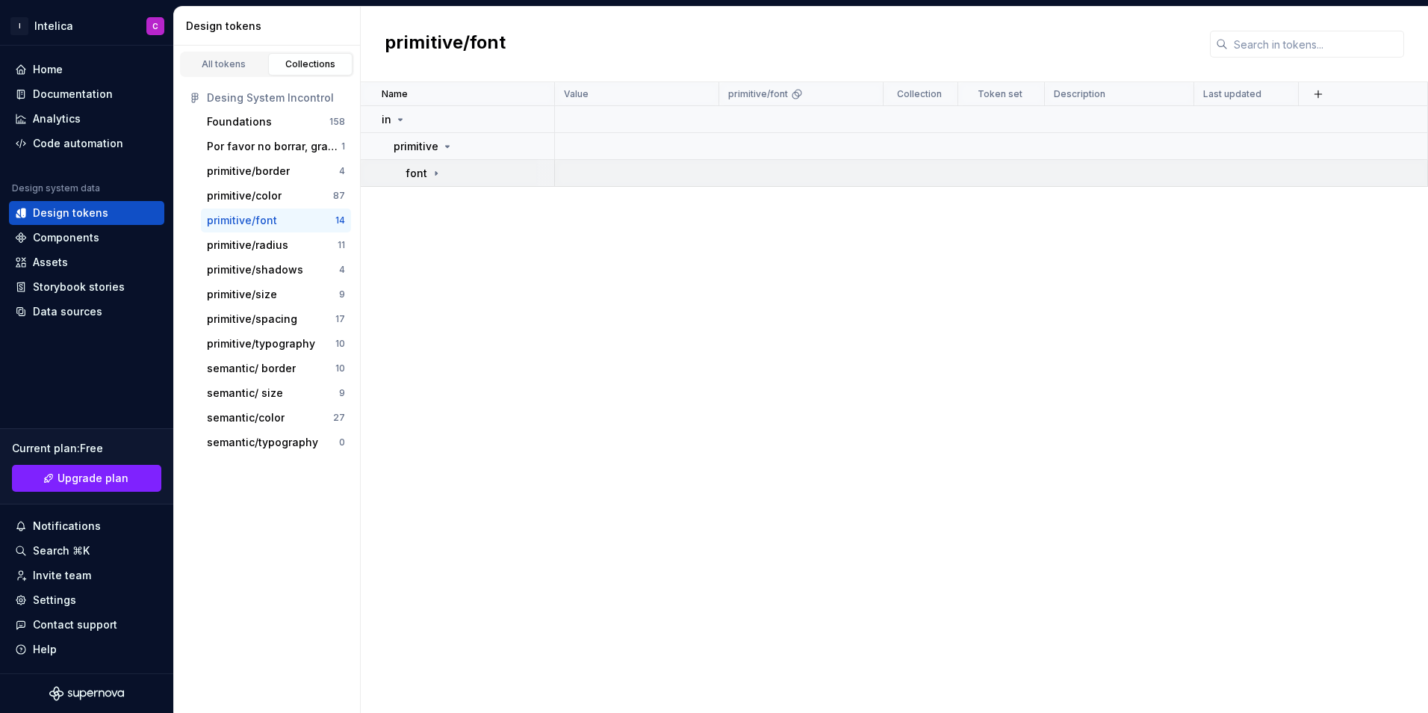
click at [436, 172] on icon at bounding box center [436, 173] width 12 height 12
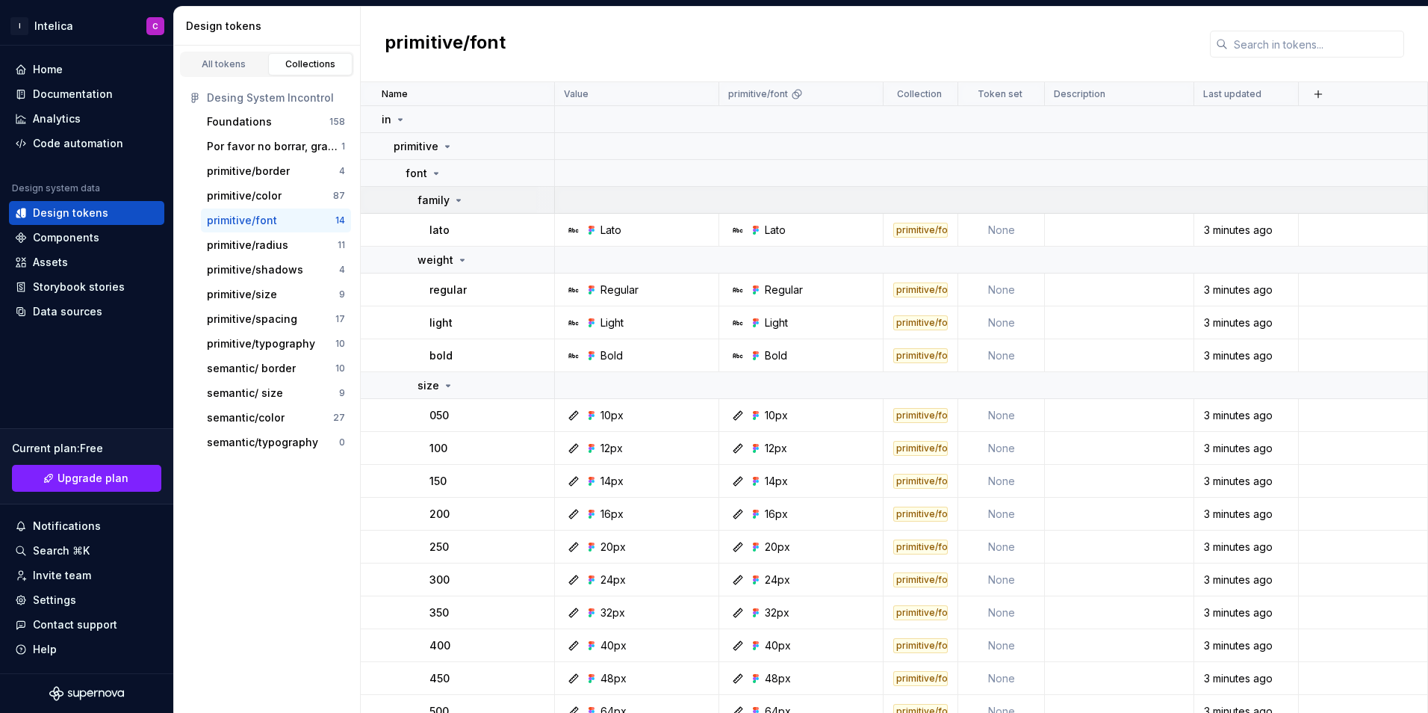
click at [450, 197] on div "family" at bounding box center [441, 200] width 47 height 15
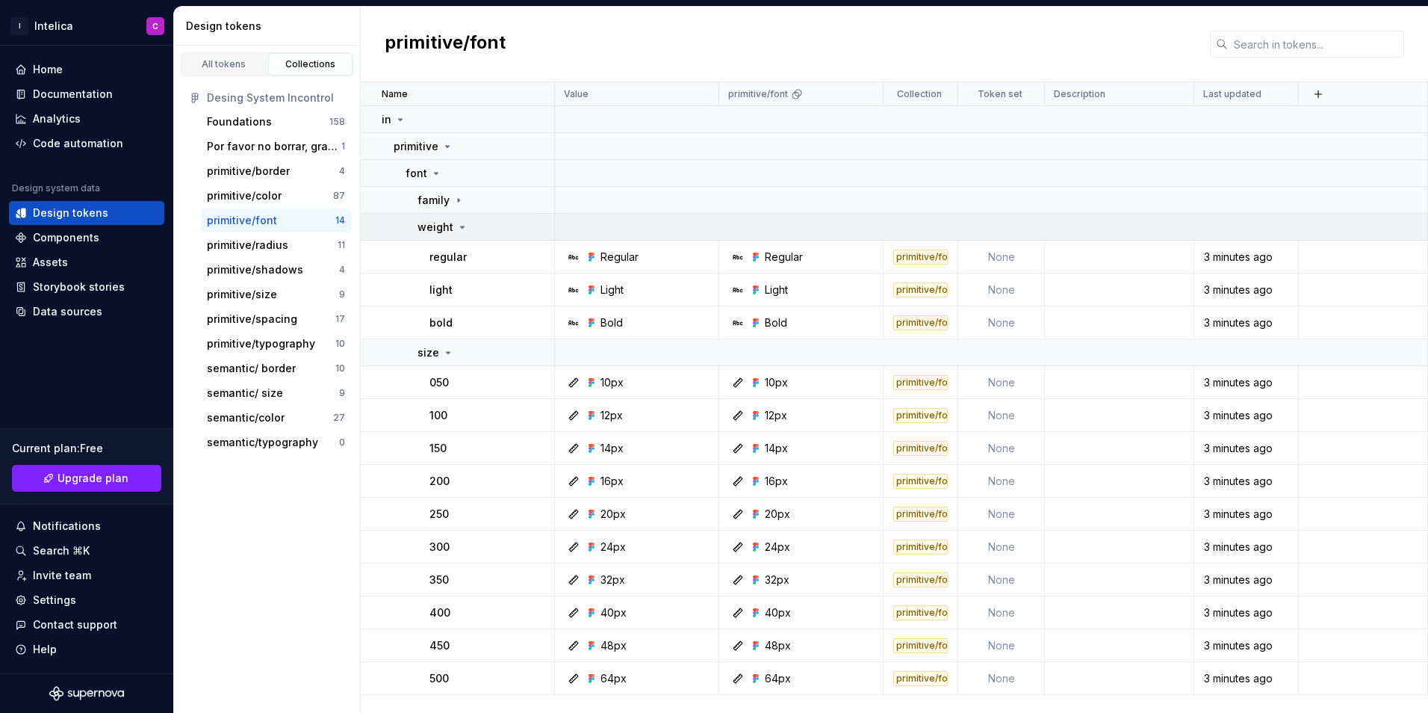
click at [461, 218] on td "weight" at bounding box center [458, 227] width 194 height 27
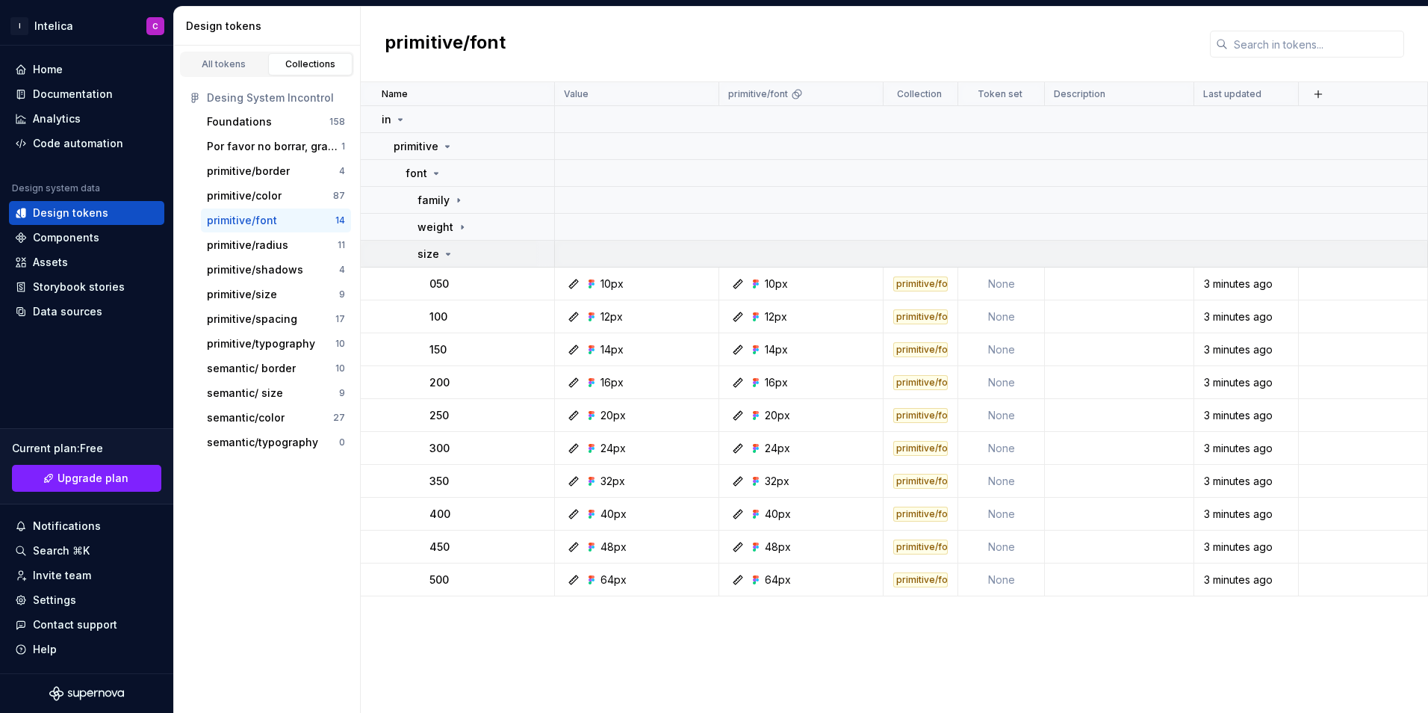
click at [450, 251] on icon at bounding box center [448, 254] width 12 height 12
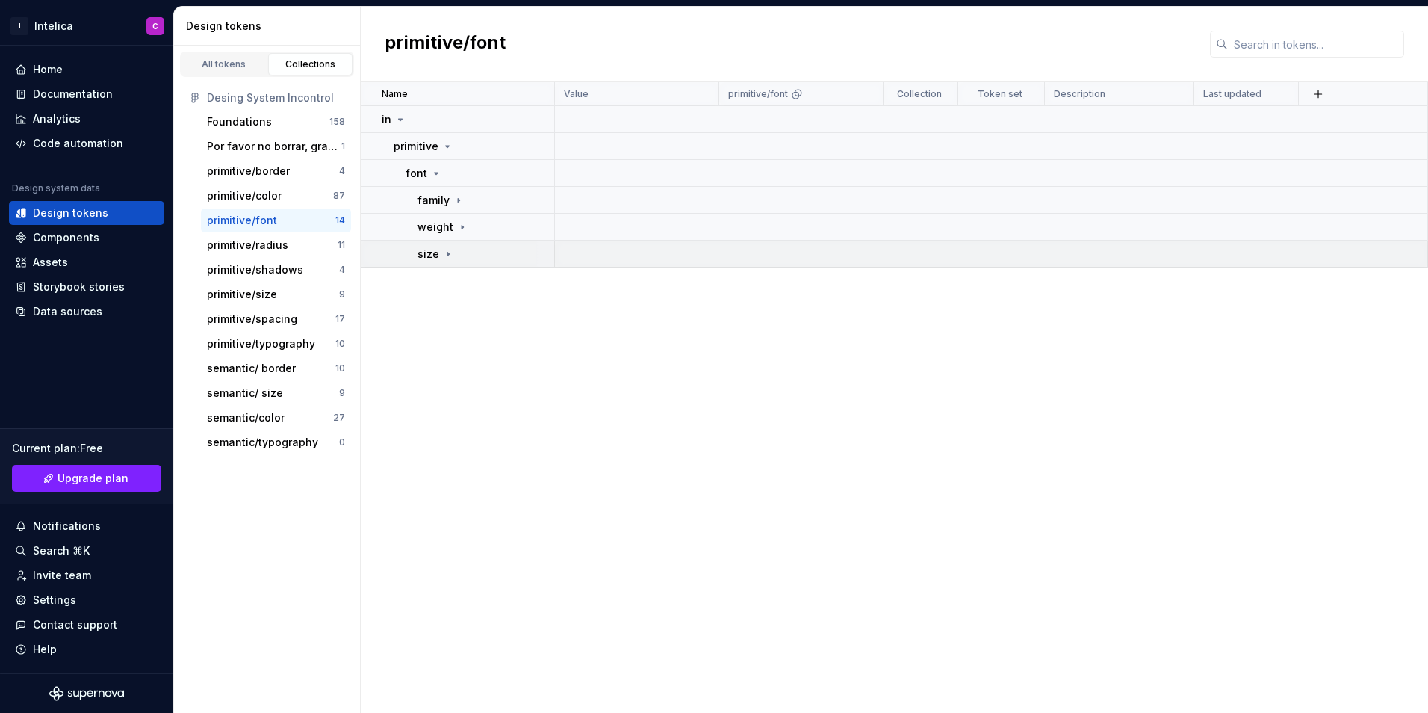
click at [453, 253] on div "size" at bounding box center [486, 254] width 136 height 15
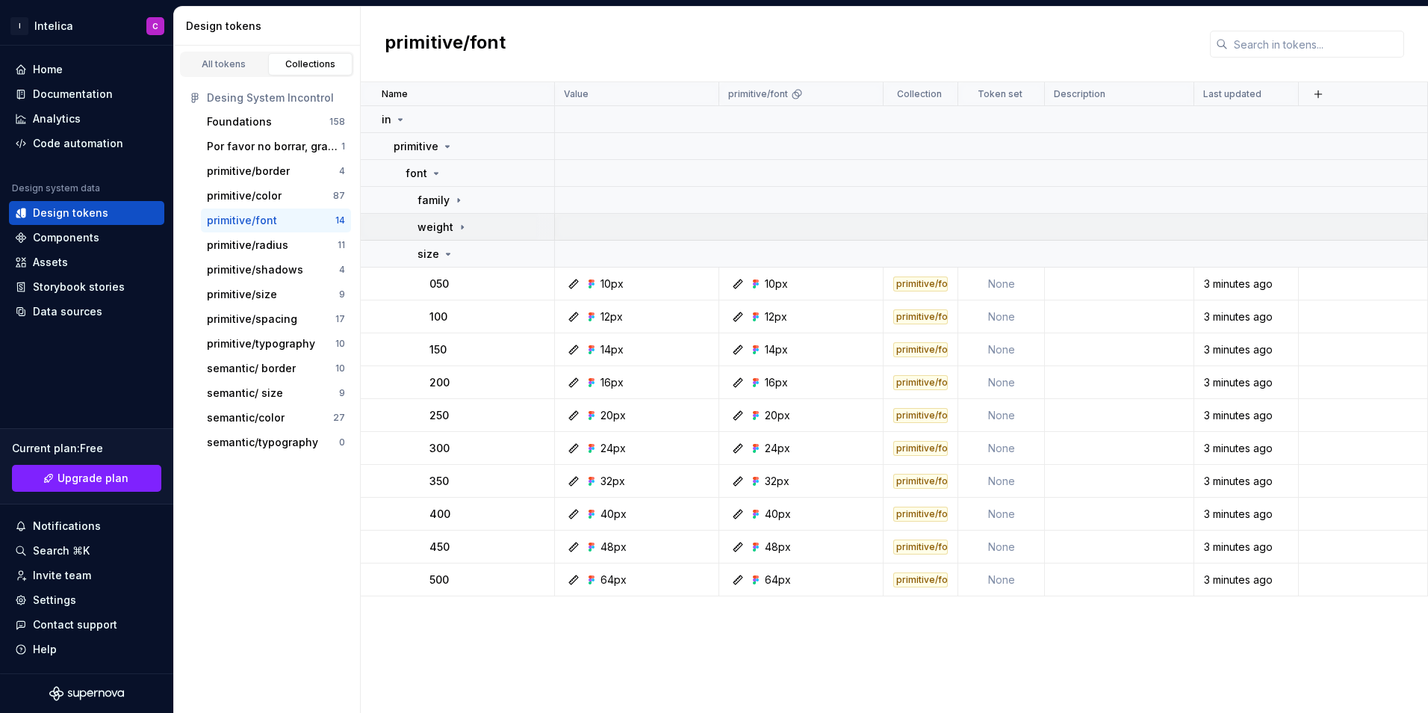
click at [462, 227] on icon at bounding box center [462, 227] width 1 height 4
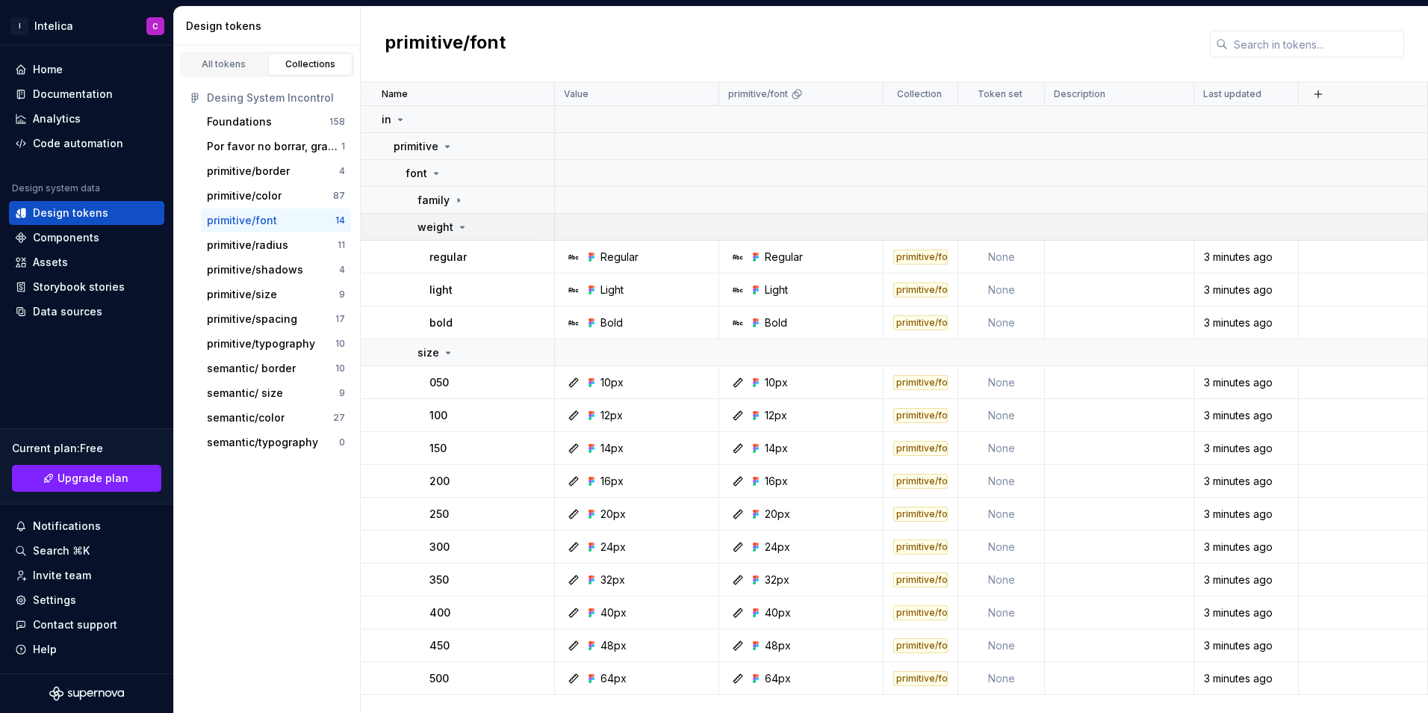
click at [461, 227] on icon at bounding box center [463, 226] width 4 height 1
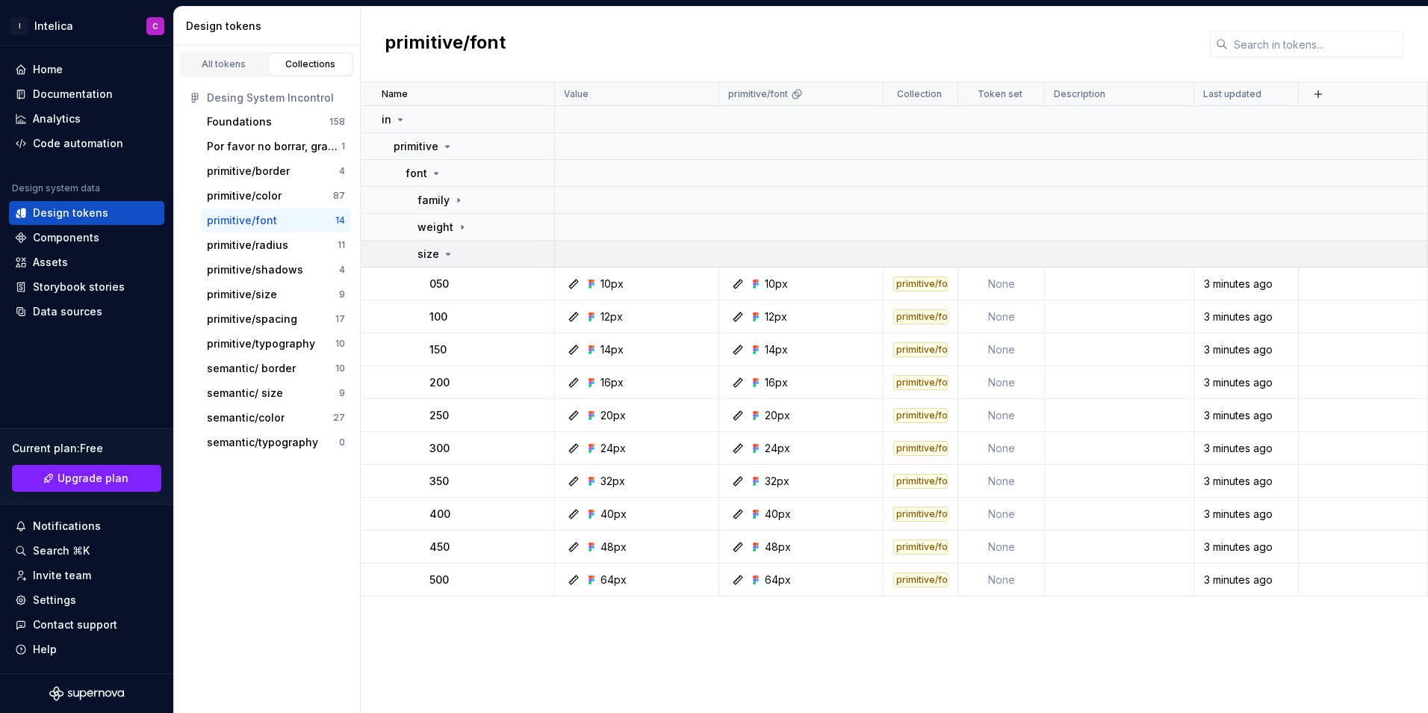
click at [452, 256] on icon at bounding box center [448, 254] width 12 height 12
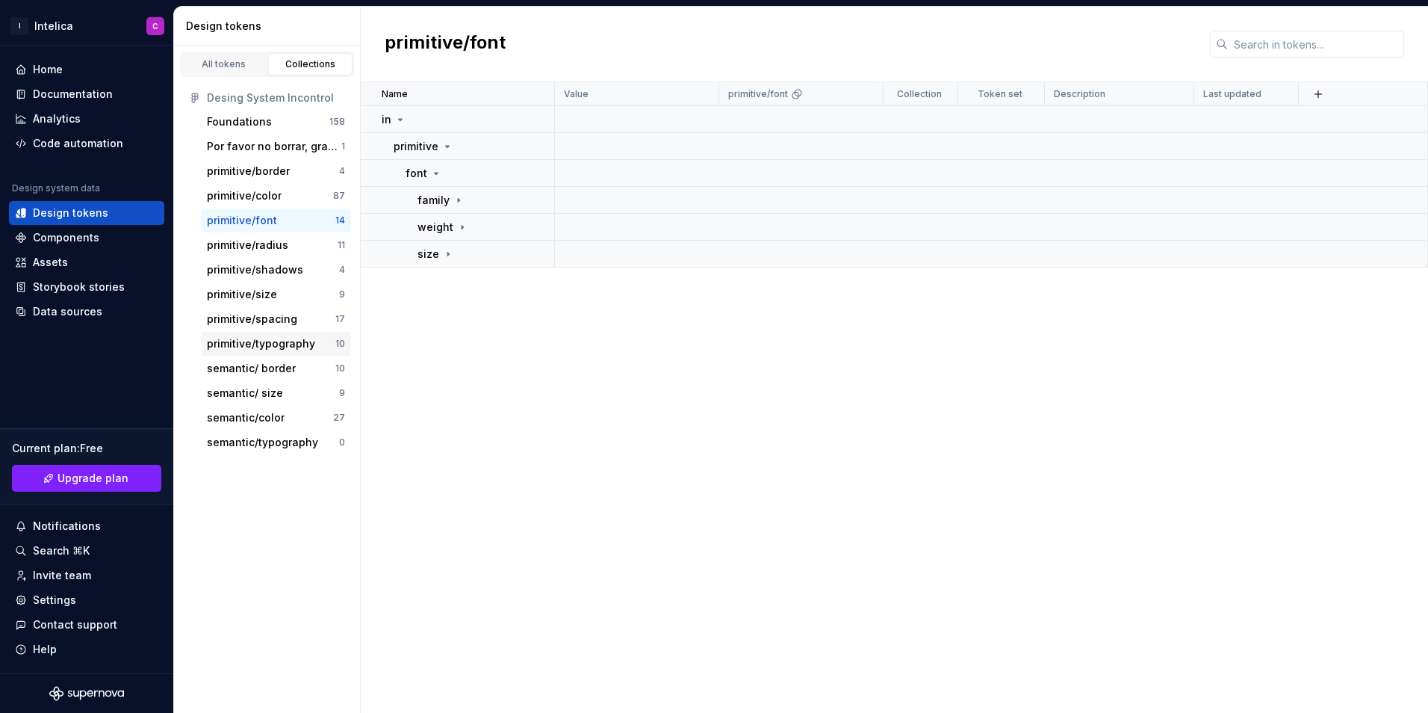
click at [290, 345] on div "primitive/typography" at bounding box center [261, 343] width 108 height 15
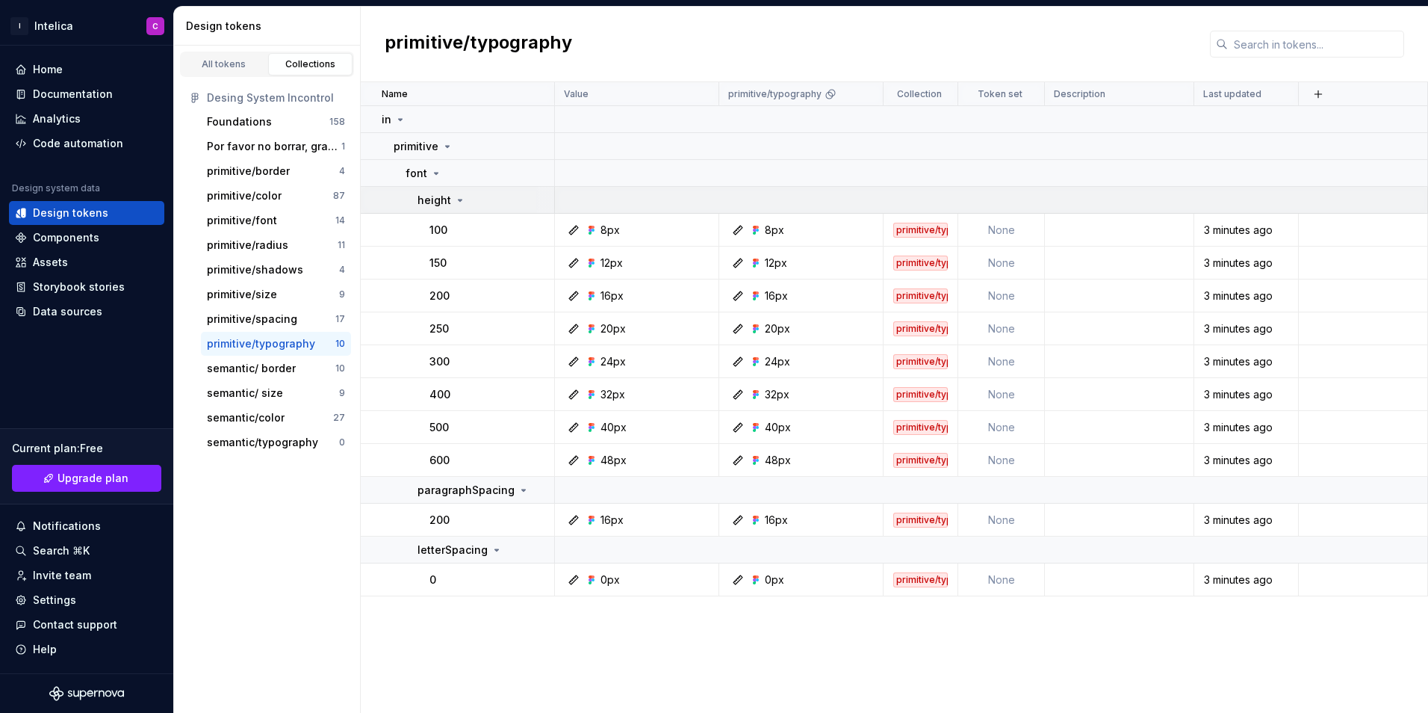
click at [468, 198] on div "height" at bounding box center [486, 200] width 136 height 15
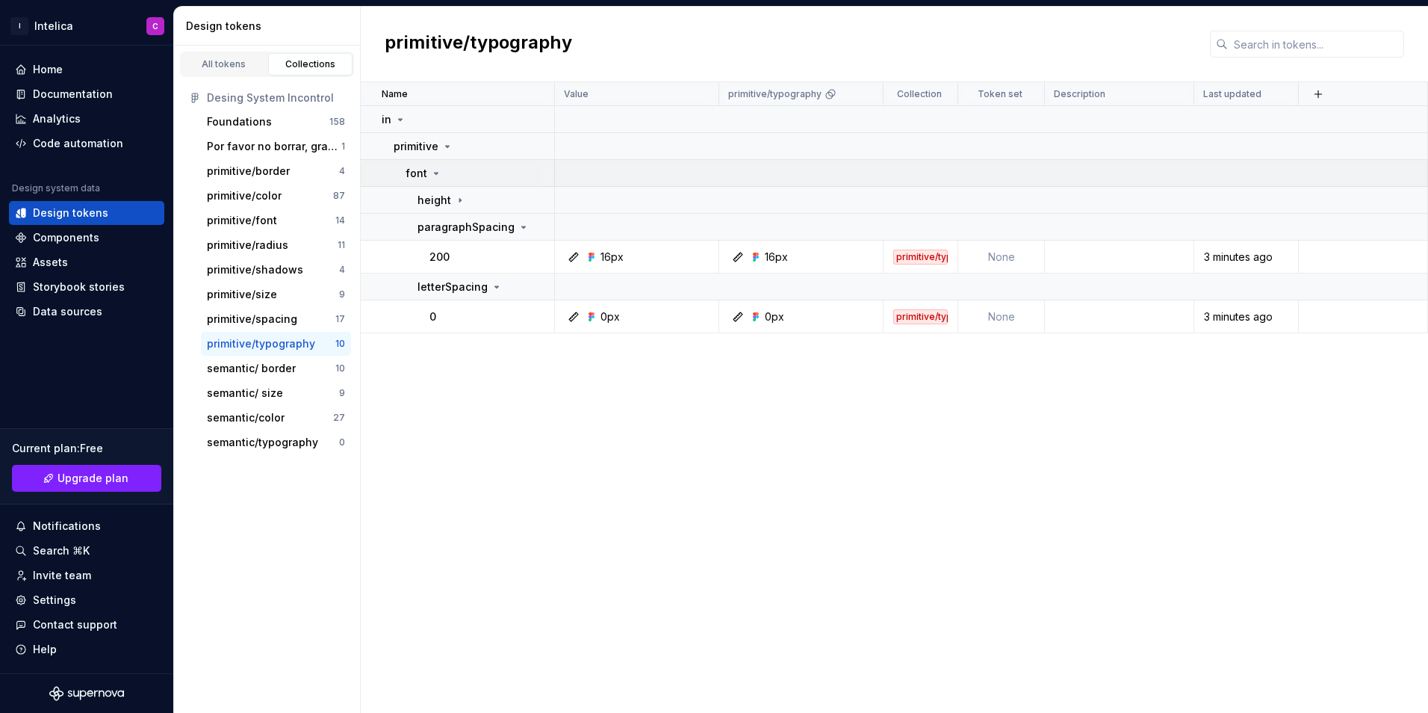
click at [435, 167] on icon at bounding box center [436, 173] width 12 height 12
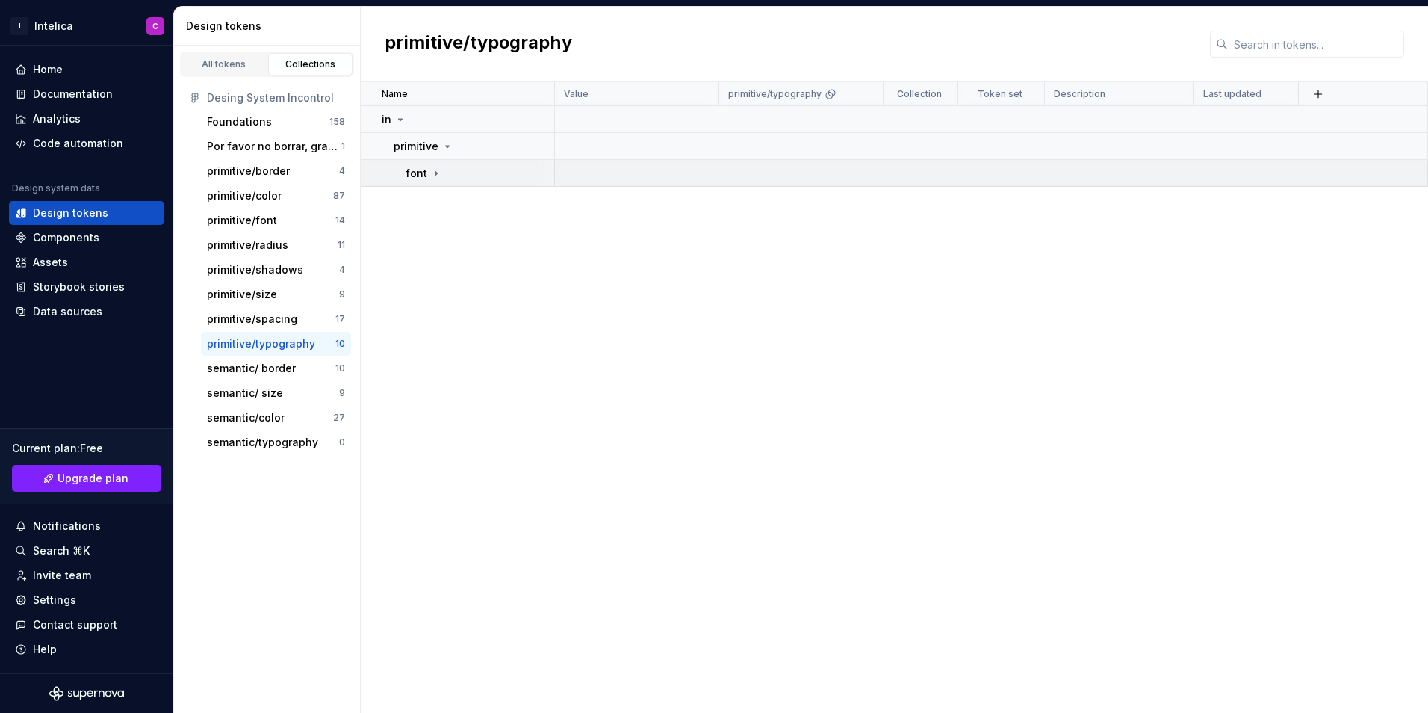
click at [439, 171] on icon at bounding box center [436, 173] width 12 height 12
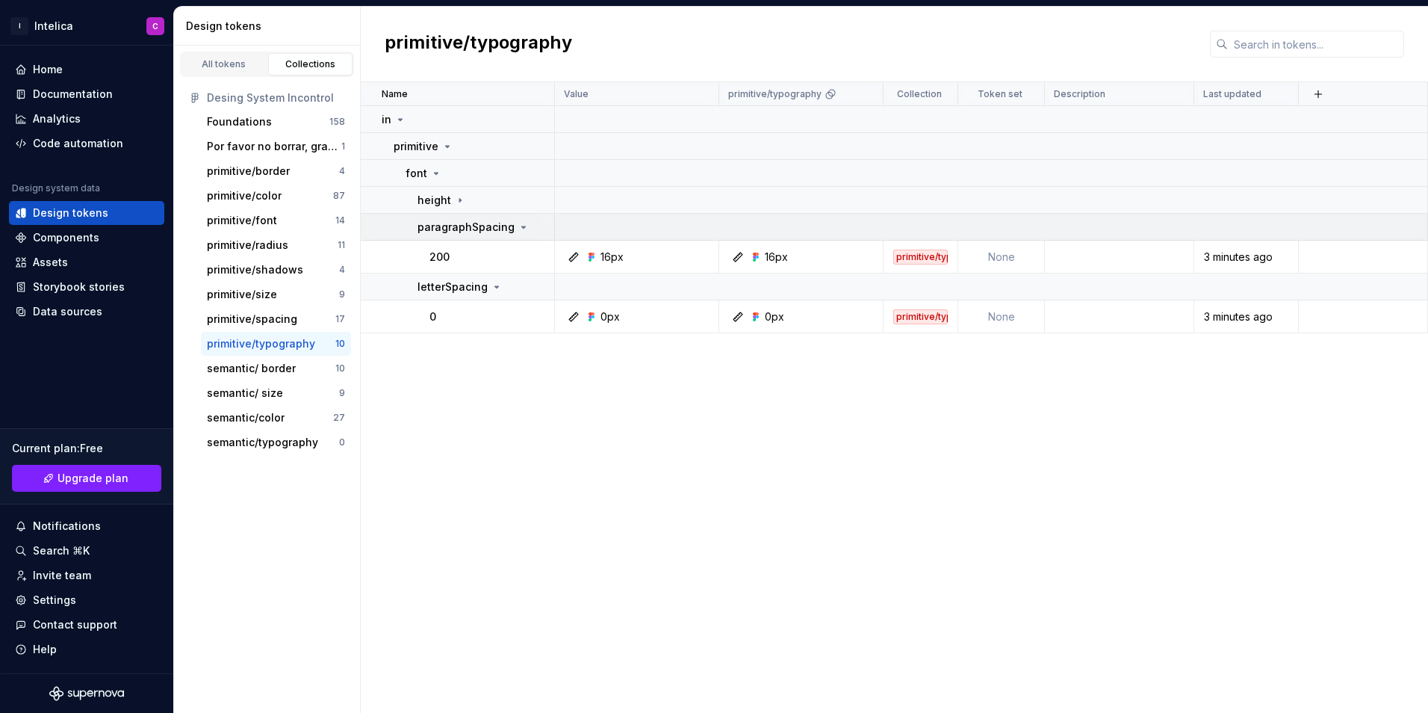
click at [521, 228] on icon at bounding box center [524, 227] width 12 height 12
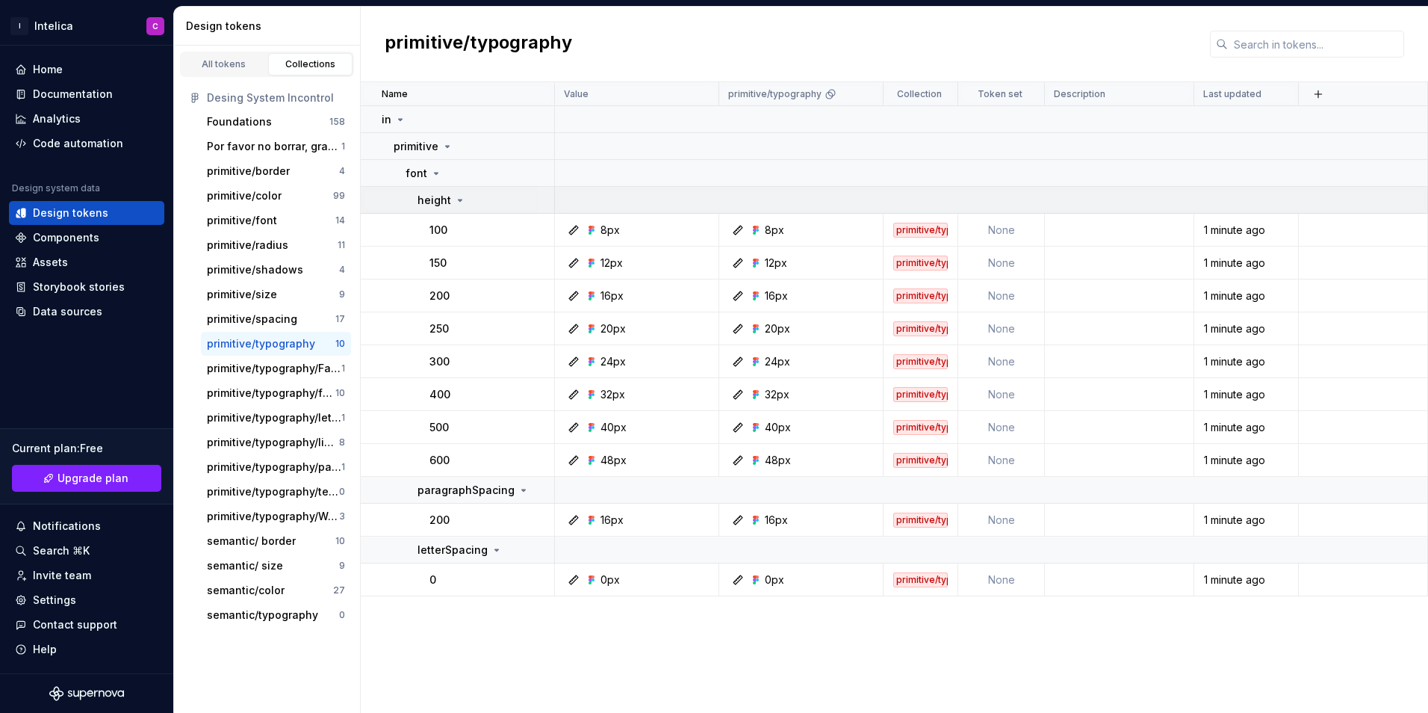
click at [459, 210] on td "height" at bounding box center [458, 200] width 194 height 27
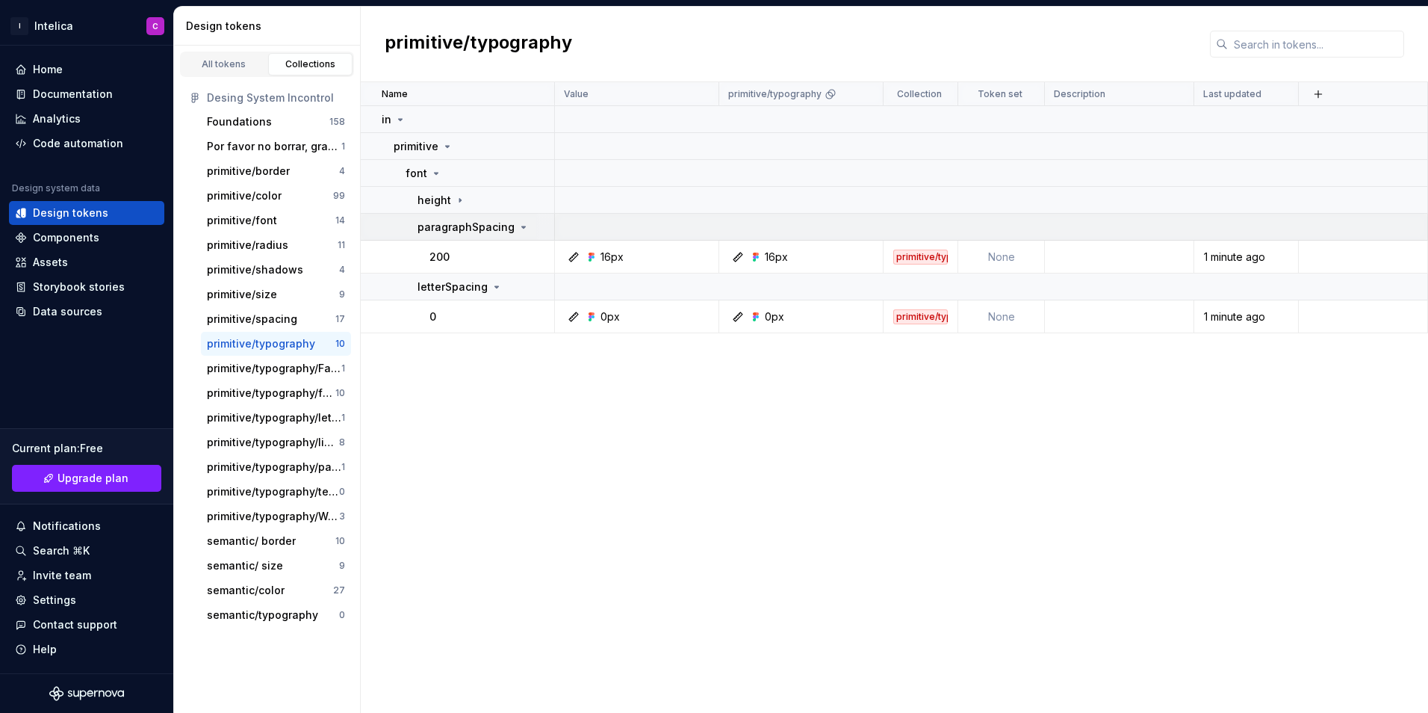
click at [518, 228] on icon at bounding box center [524, 227] width 12 height 12
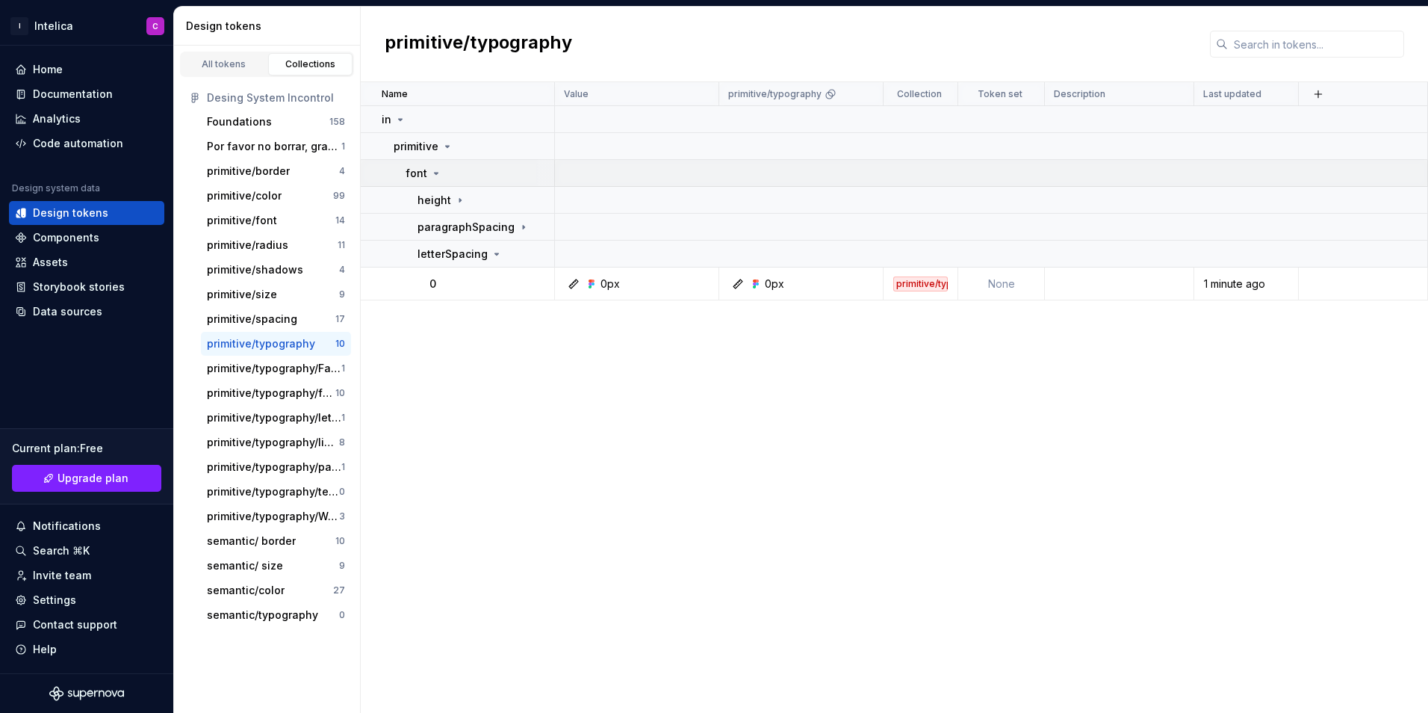
click at [441, 174] on div "font" at bounding box center [480, 173] width 148 height 15
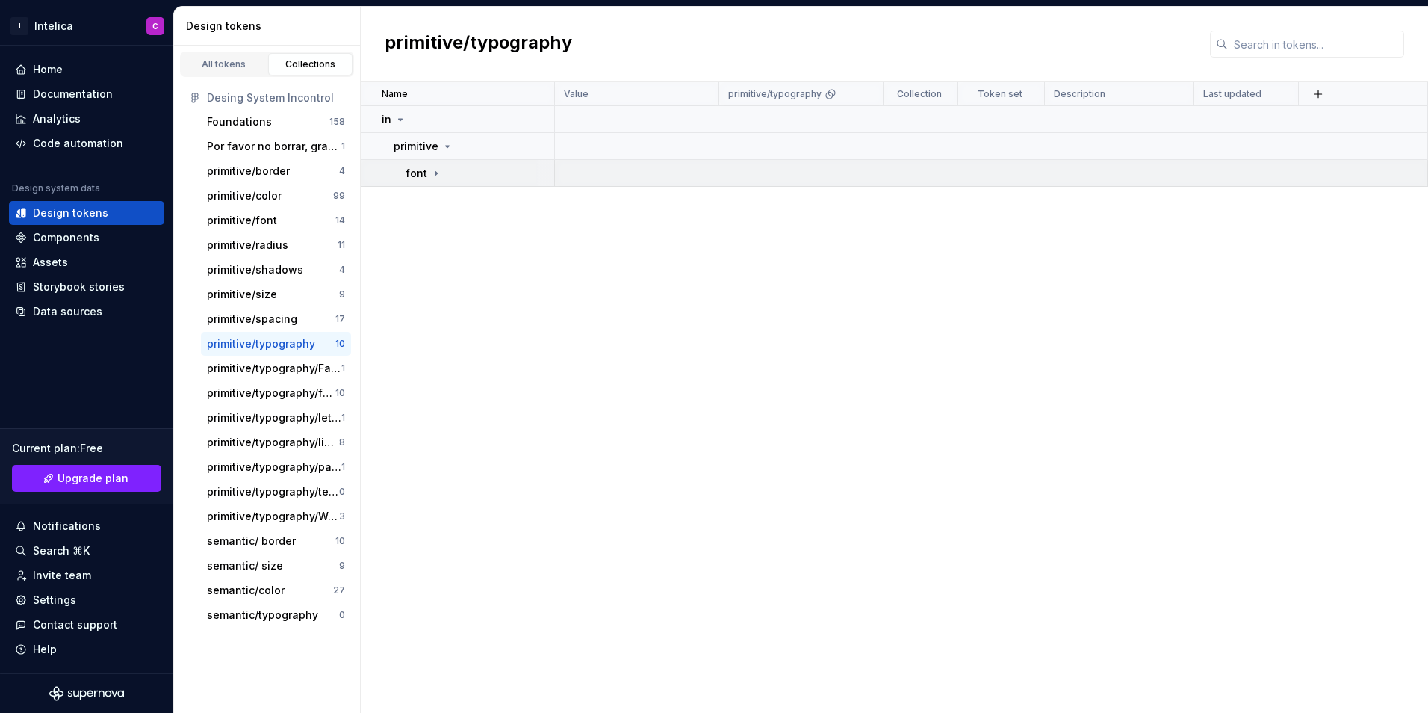
click at [441, 174] on div "font" at bounding box center [480, 173] width 148 height 15
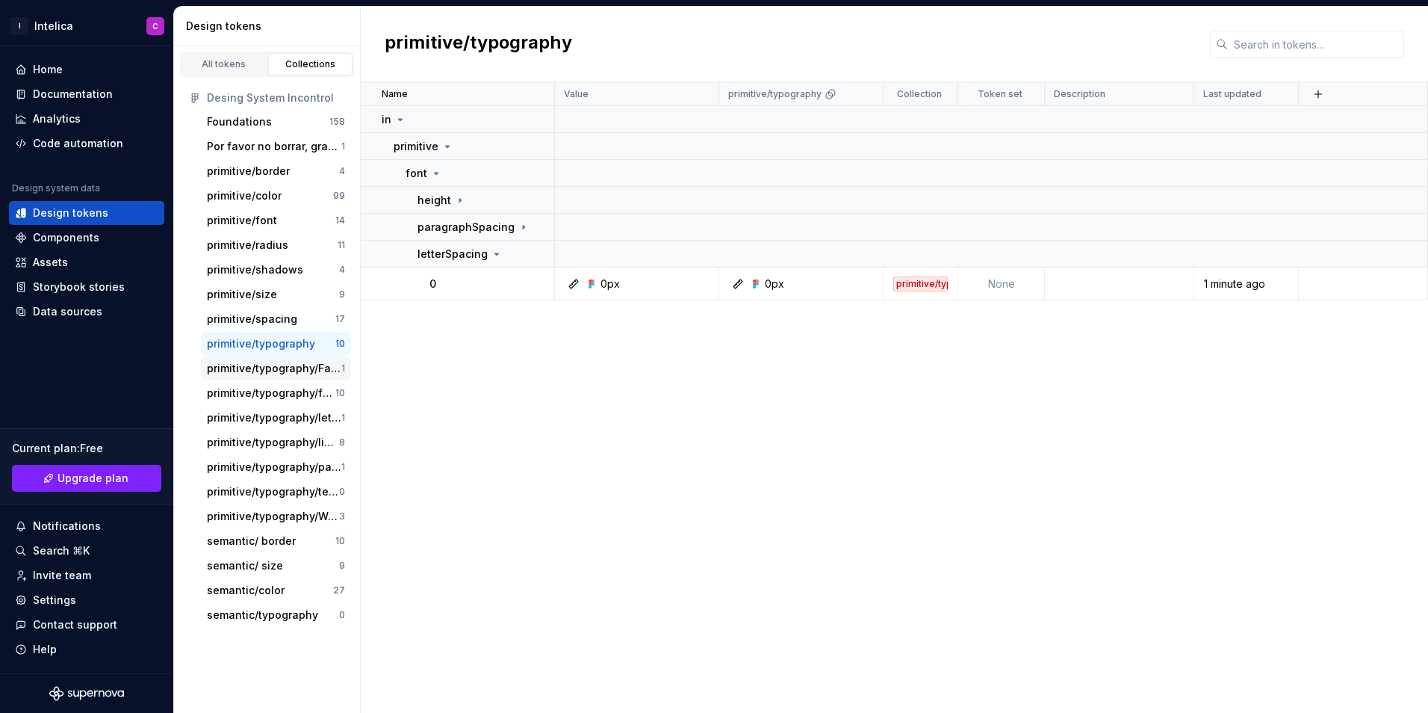
click at [274, 373] on div "primitive/typography/Family" at bounding box center [274, 368] width 134 height 15
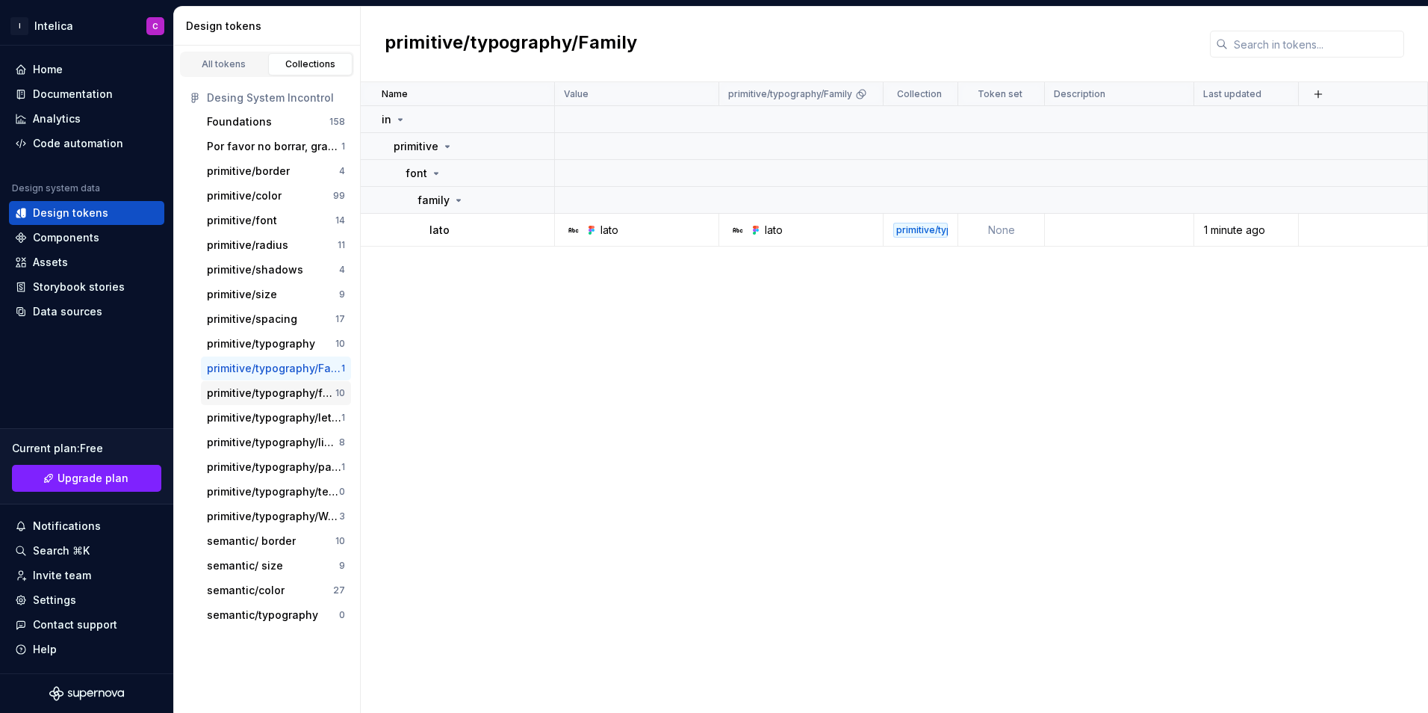
click at [275, 393] on div "primitive/typography/fontSize" at bounding box center [271, 392] width 128 height 15
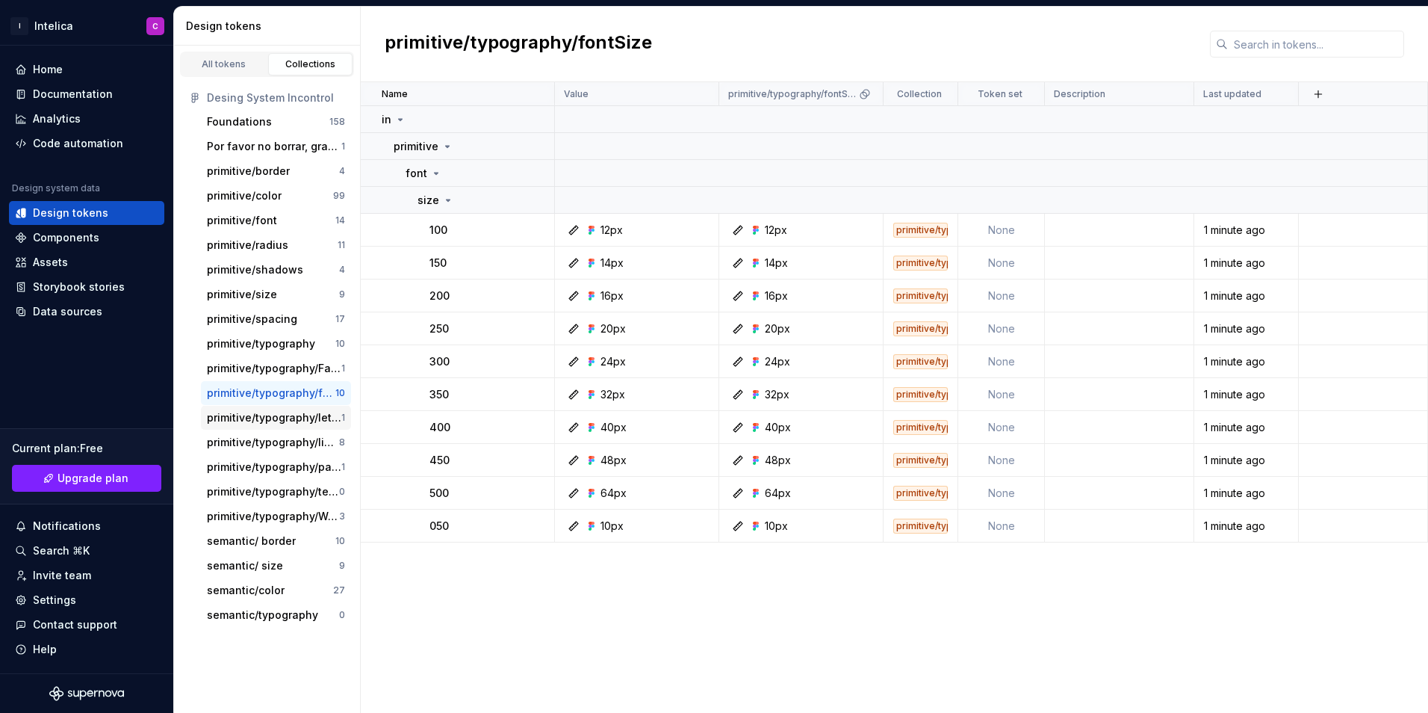
click at [277, 411] on div "primitive/typography/letterSpacing" at bounding box center [274, 417] width 134 height 15
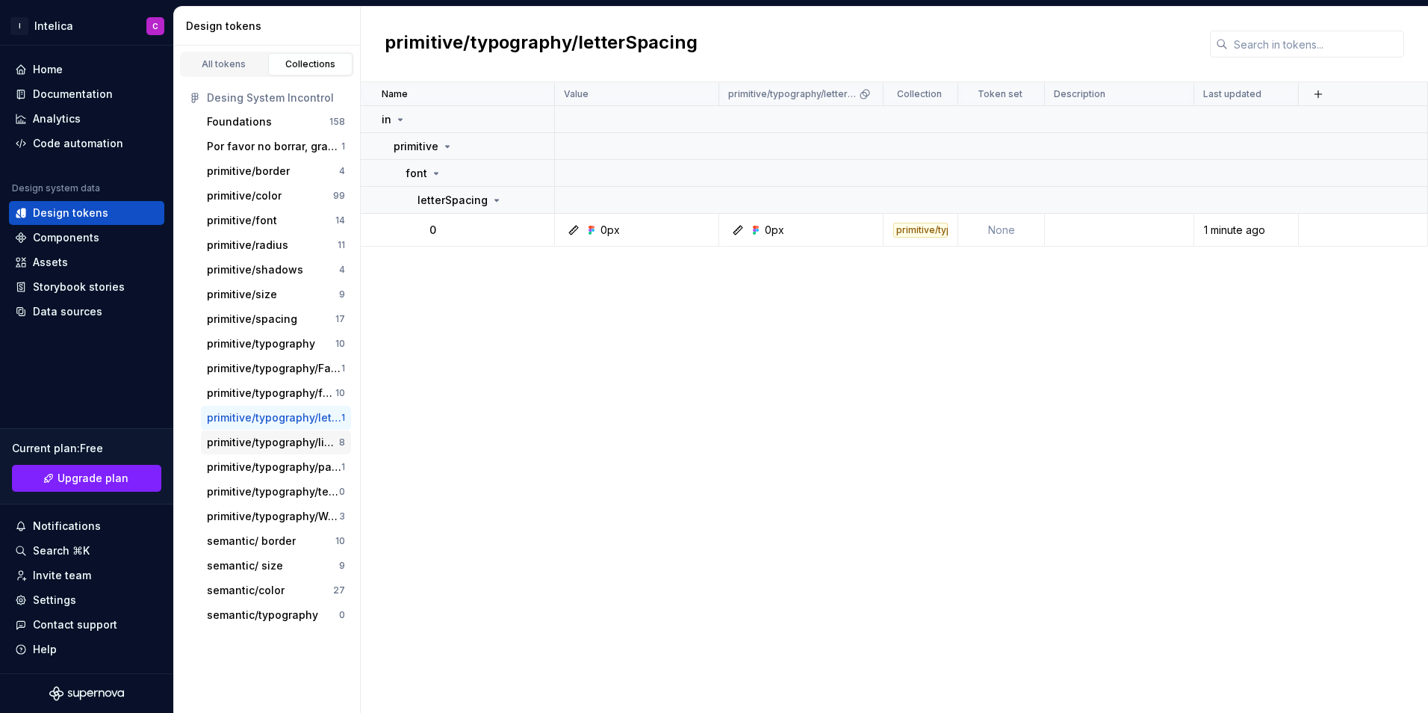
click at [275, 433] on div "primitive/typography/lineHeight 8" at bounding box center [276, 442] width 150 height 24
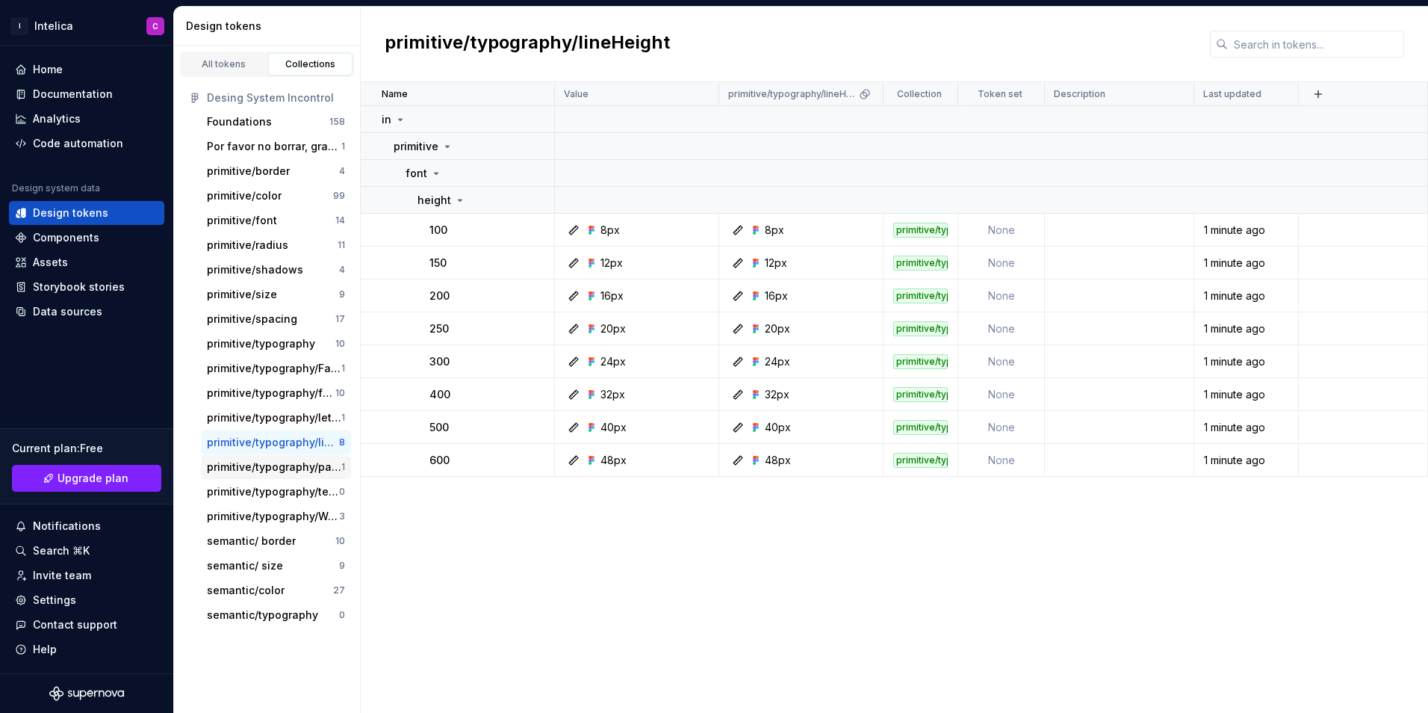
click at [274, 457] on div "primitive/typography/paragraphSpacing 1" at bounding box center [276, 467] width 150 height 24
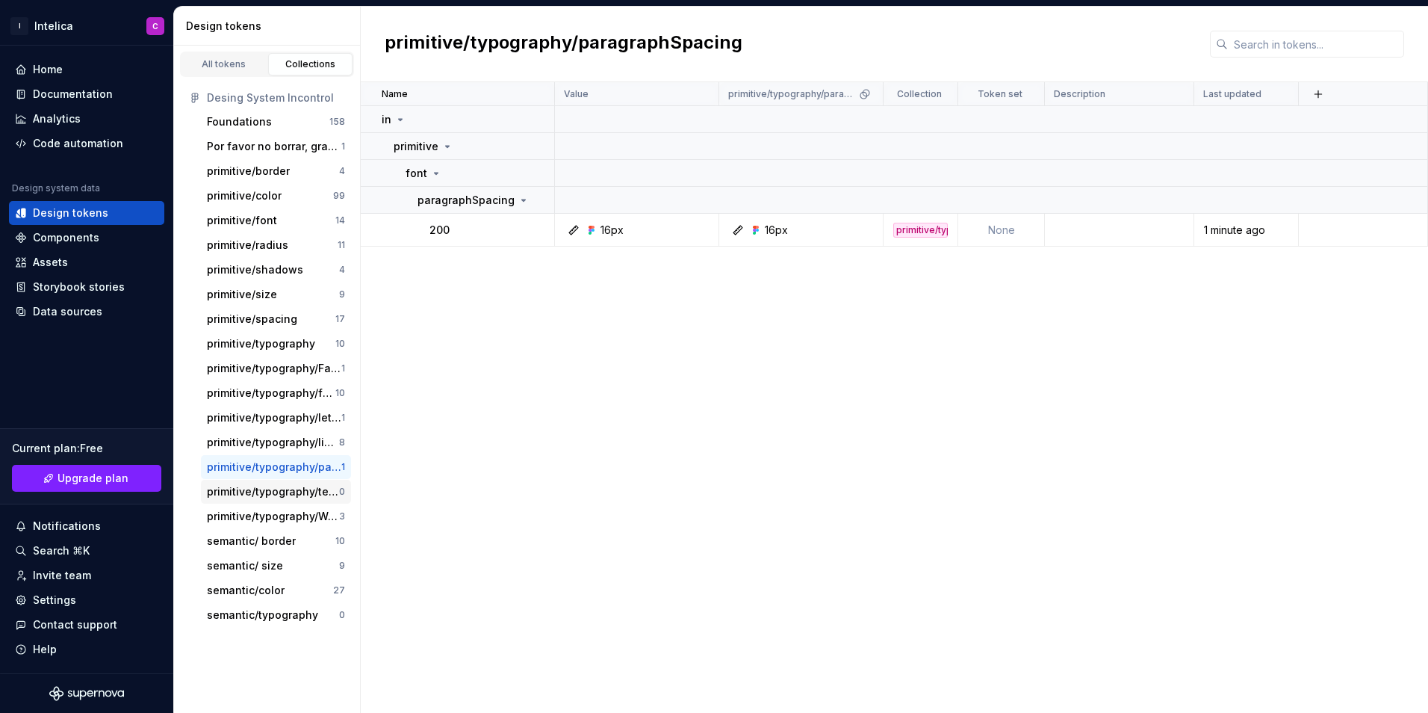
click at [274, 483] on div "primitive/typography/textDecoration 0" at bounding box center [276, 492] width 150 height 24
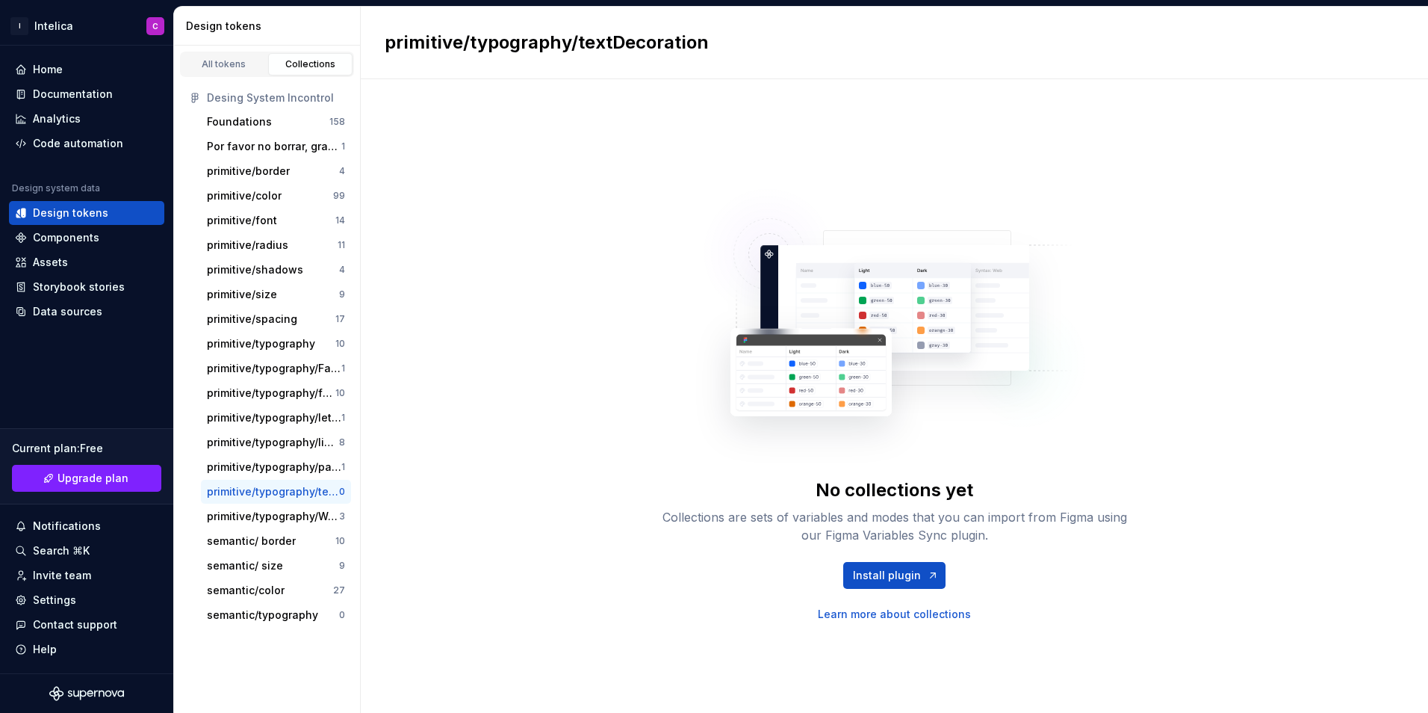
click at [275, 503] on div "primitive/typography/textDecoration 0" at bounding box center [276, 492] width 150 height 24
click at [276, 508] on div "primitive/typography/Weight 3" at bounding box center [276, 516] width 150 height 24
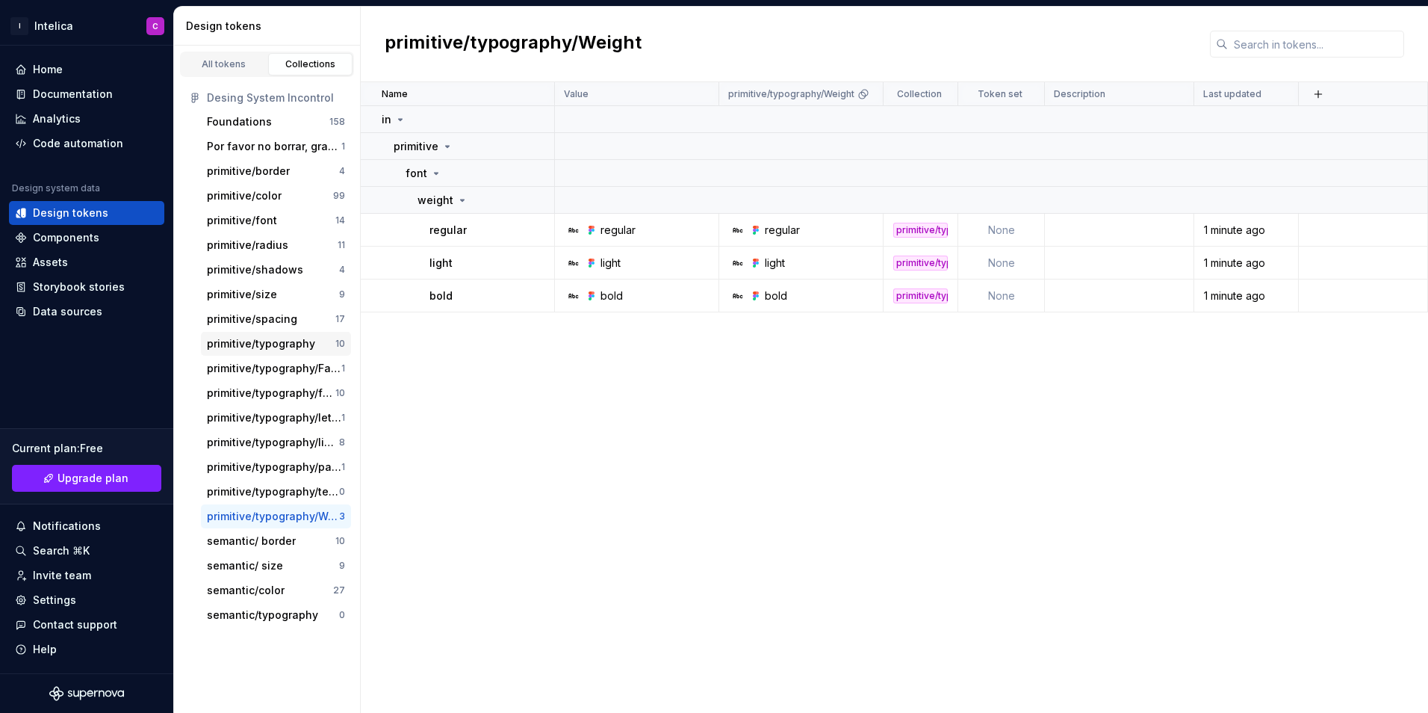
click at [271, 335] on div "primitive/typography 10" at bounding box center [276, 344] width 150 height 24
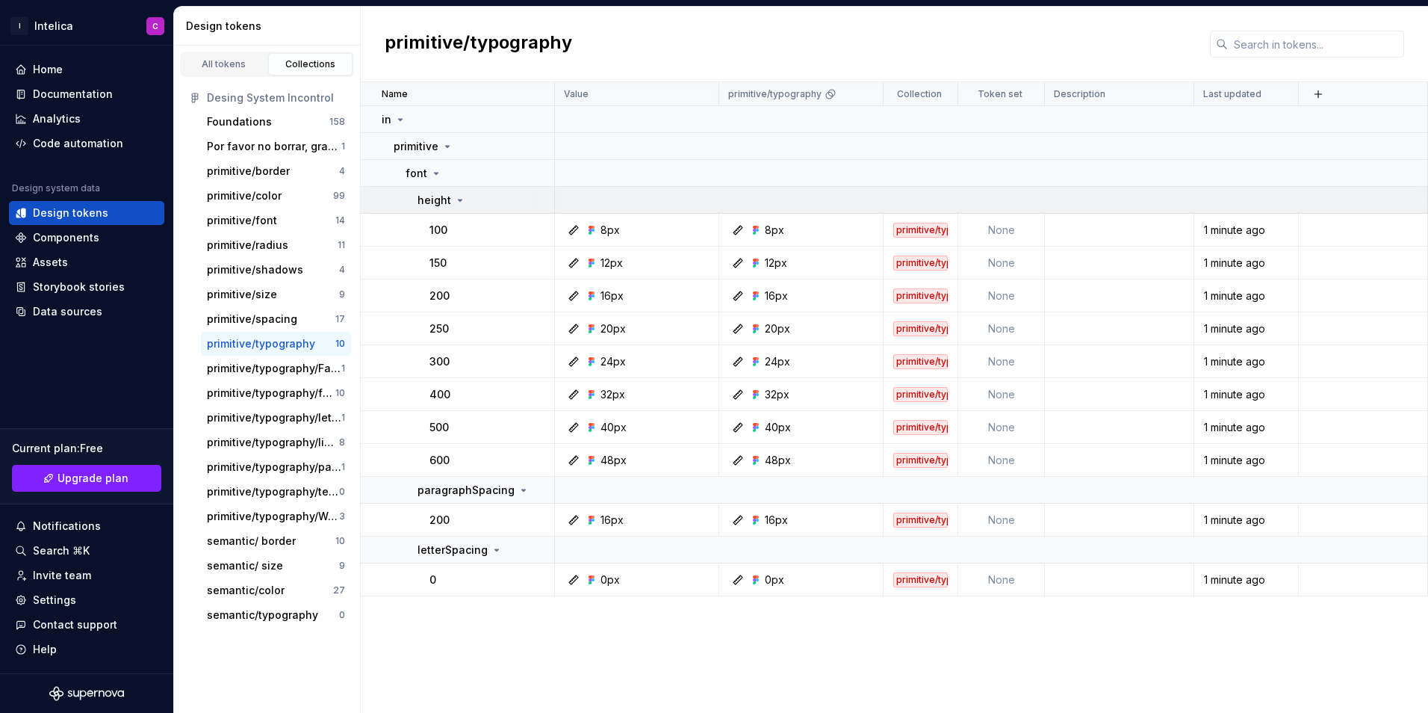
click at [456, 202] on icon at bounding box center [460, 200] width 12 height 12
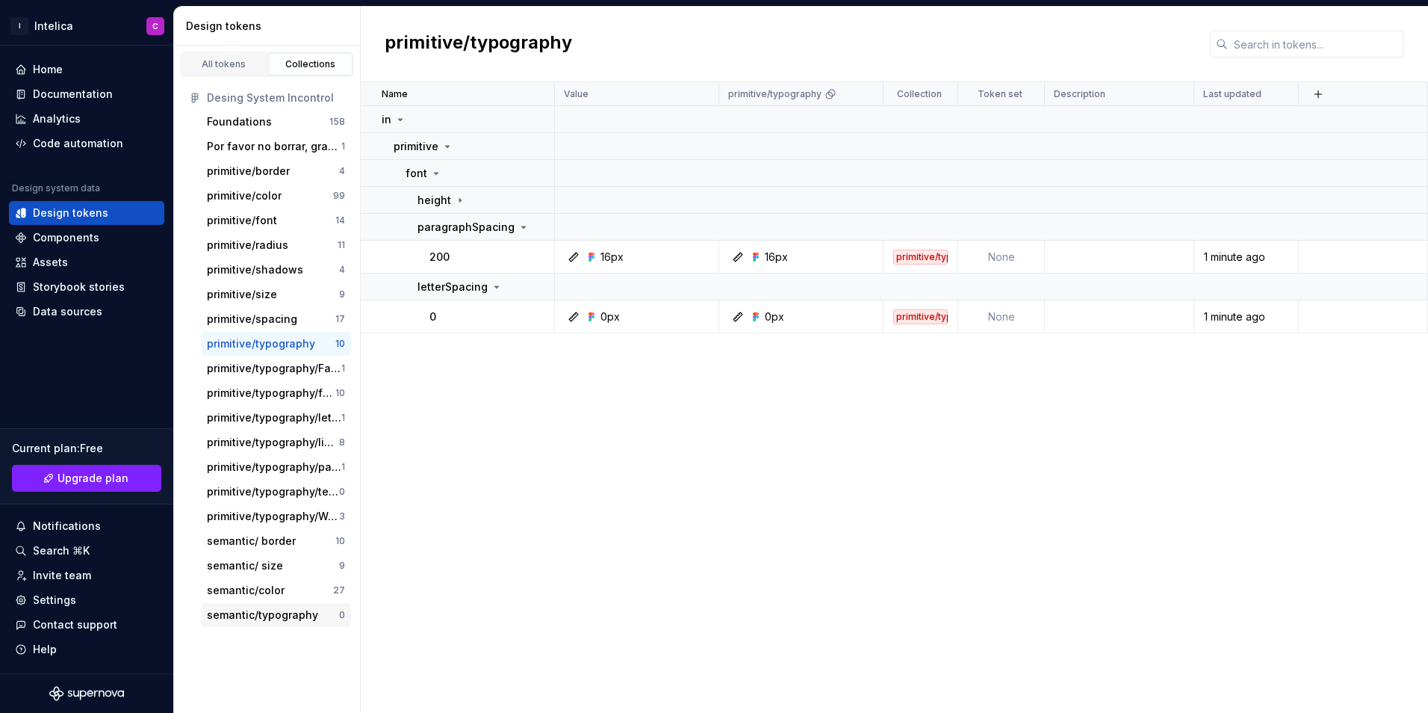
click at [303, 624] on div "semantic/typography 0" at bounding box center [276, 615] width 150 height 24
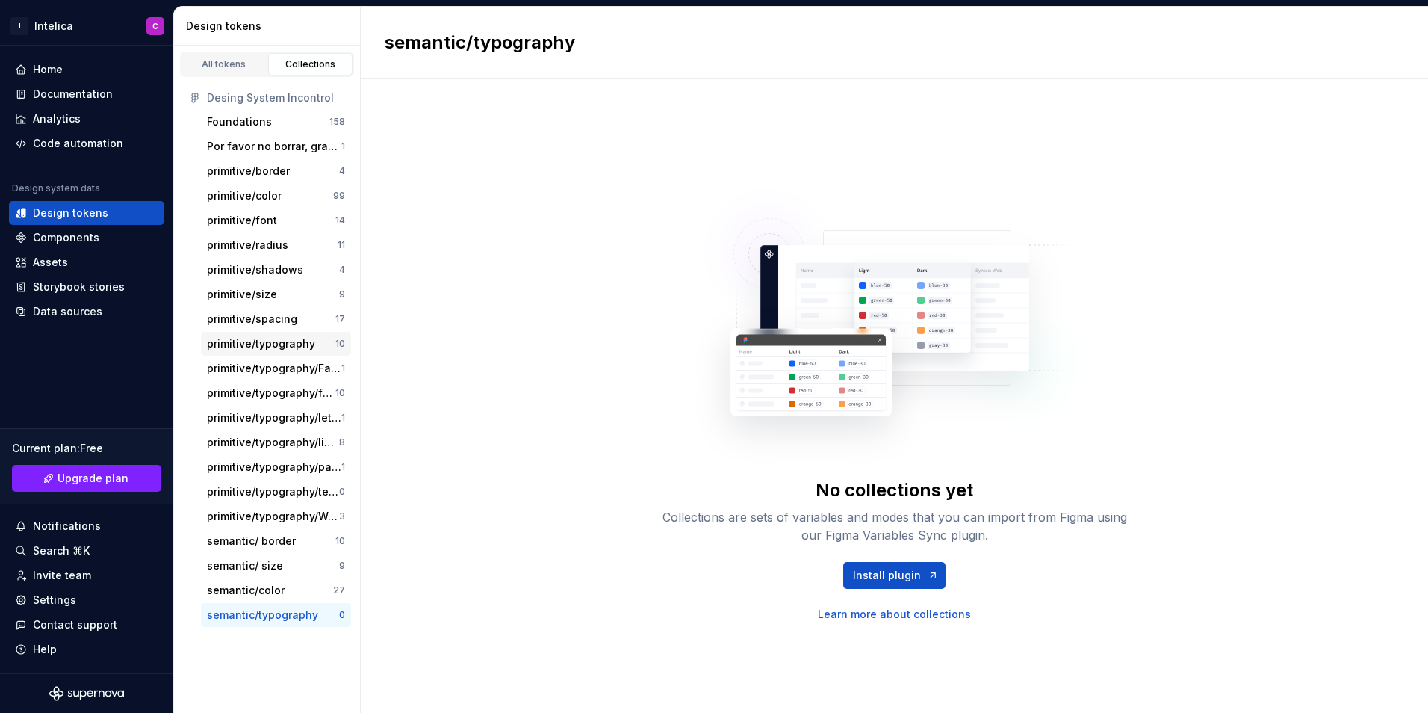
click at [296, 340] on div "primitive/typography" at bounding box center [261, 343] width 108 height 15
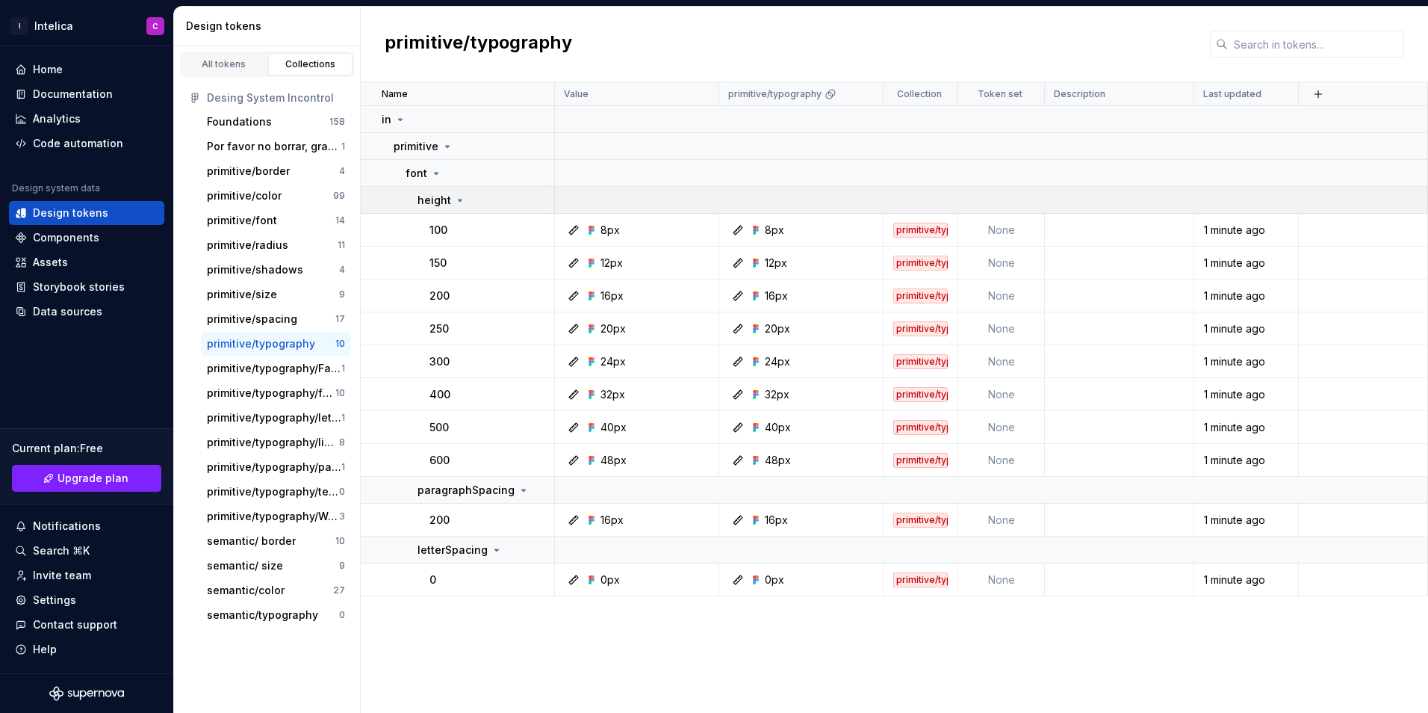
click at [454, 197] on icon at bounding box center [460, 200] width 12 height 12
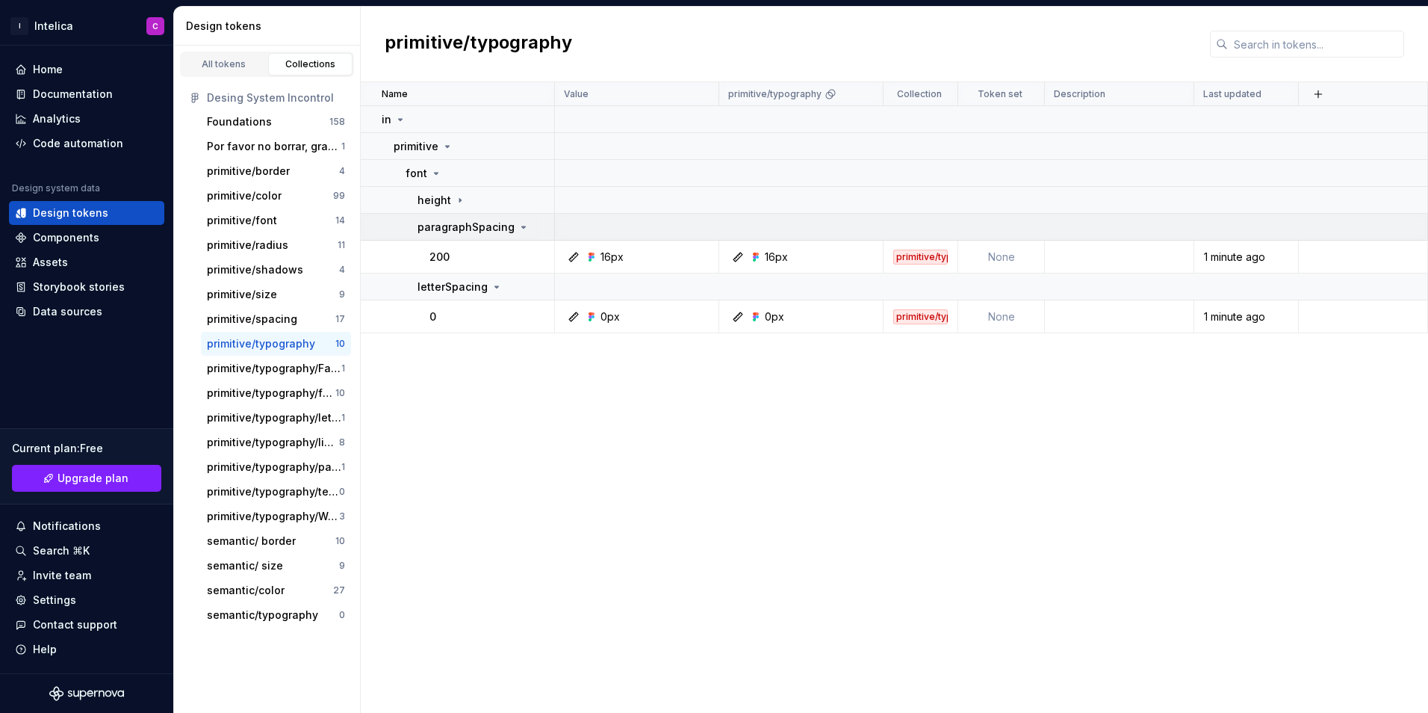
click at [521, 229] on icon at bounding box center [524, 227] width 12 height 12
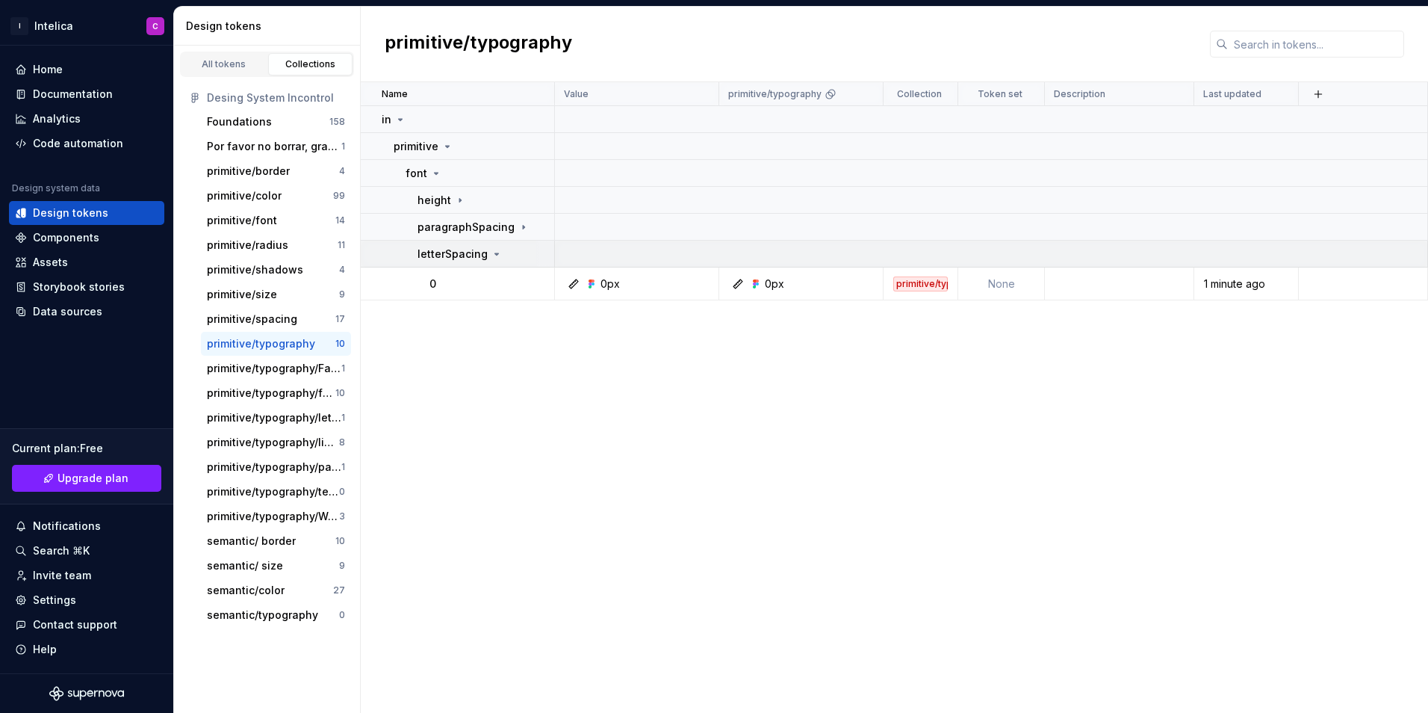
click at [508, 250] on div "letterSpacing" at bounding box center [486, 254] width 136 height 15
click at [462, 199] on icon at bounding box center [460, 200] width 12 height 12
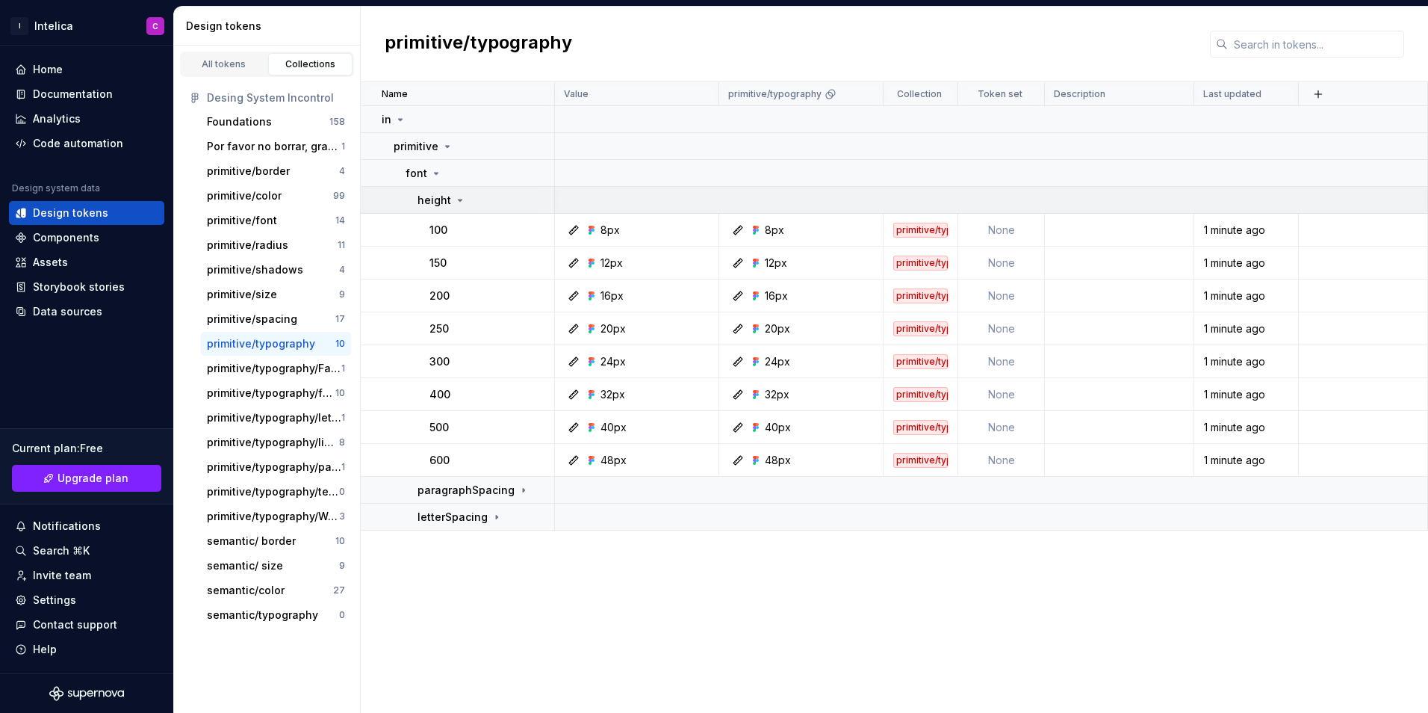
click at [462, 199] on icon at bounding box center [460, 200] width 12 height 12
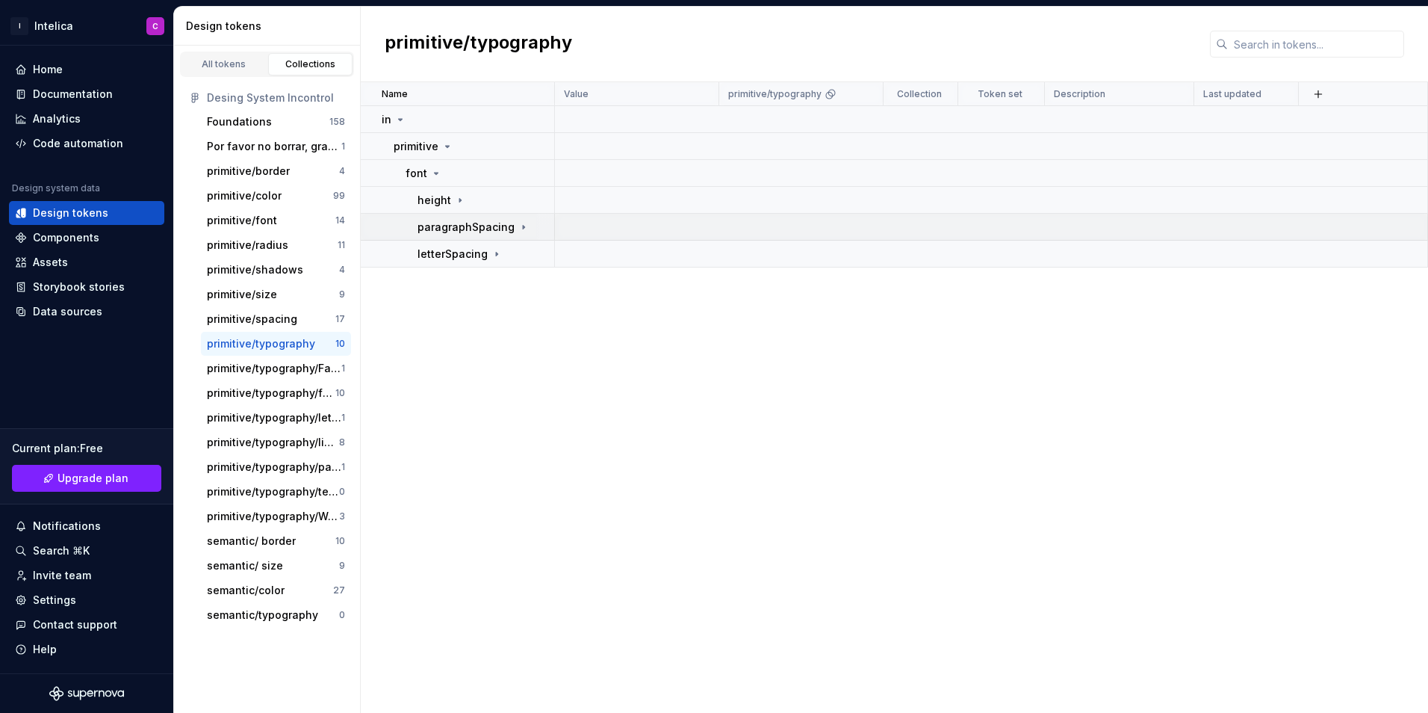
click at [506, 226] on p "paragraphSpacing" at bounding box center [466, 227] width 97 height 15
click at [518, 225] on icon at bounding box center [524, 227] width 12 height 12
click at [291, 414] on div "primitive/typography/letterSpacing" at bounding box center [274, 417] width 134 height 15
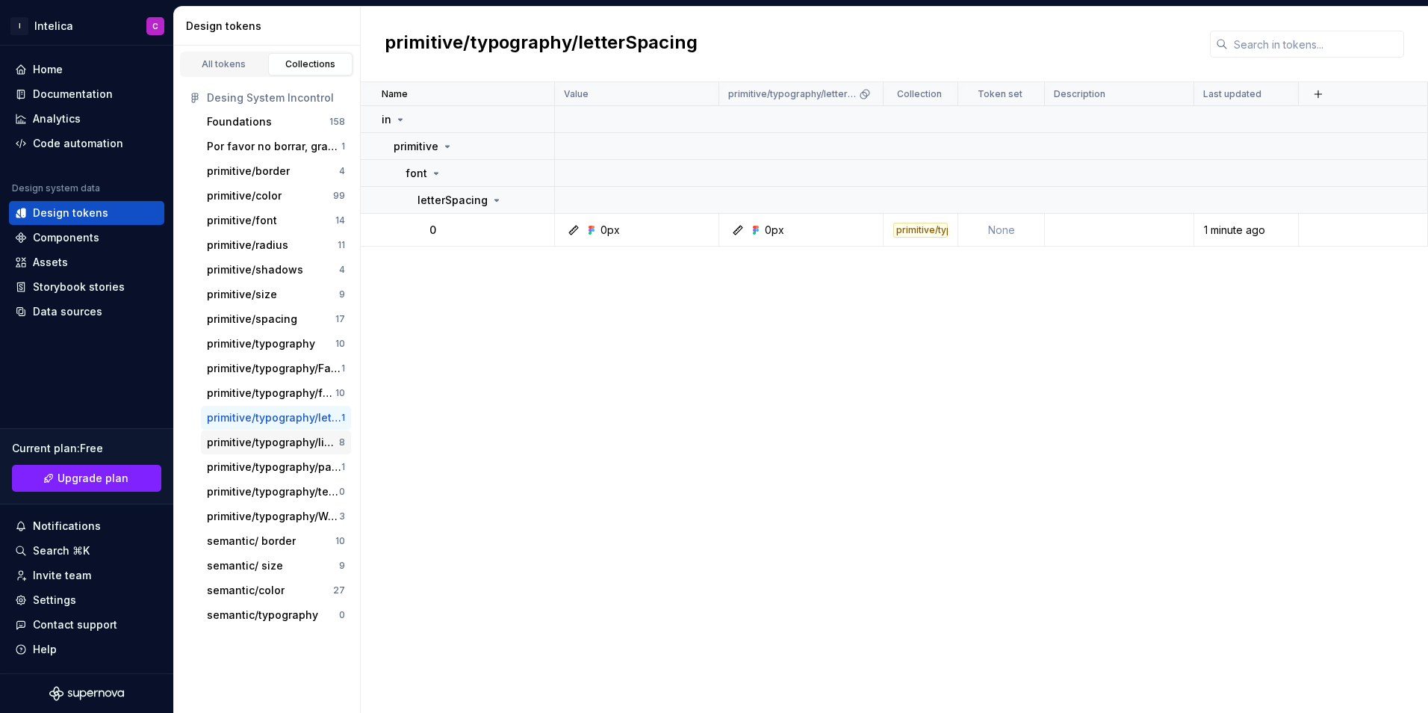
click at [293, 441] on div "primitive/typography/lineHeight" at bounding box center [273, 442] width 132 height 15
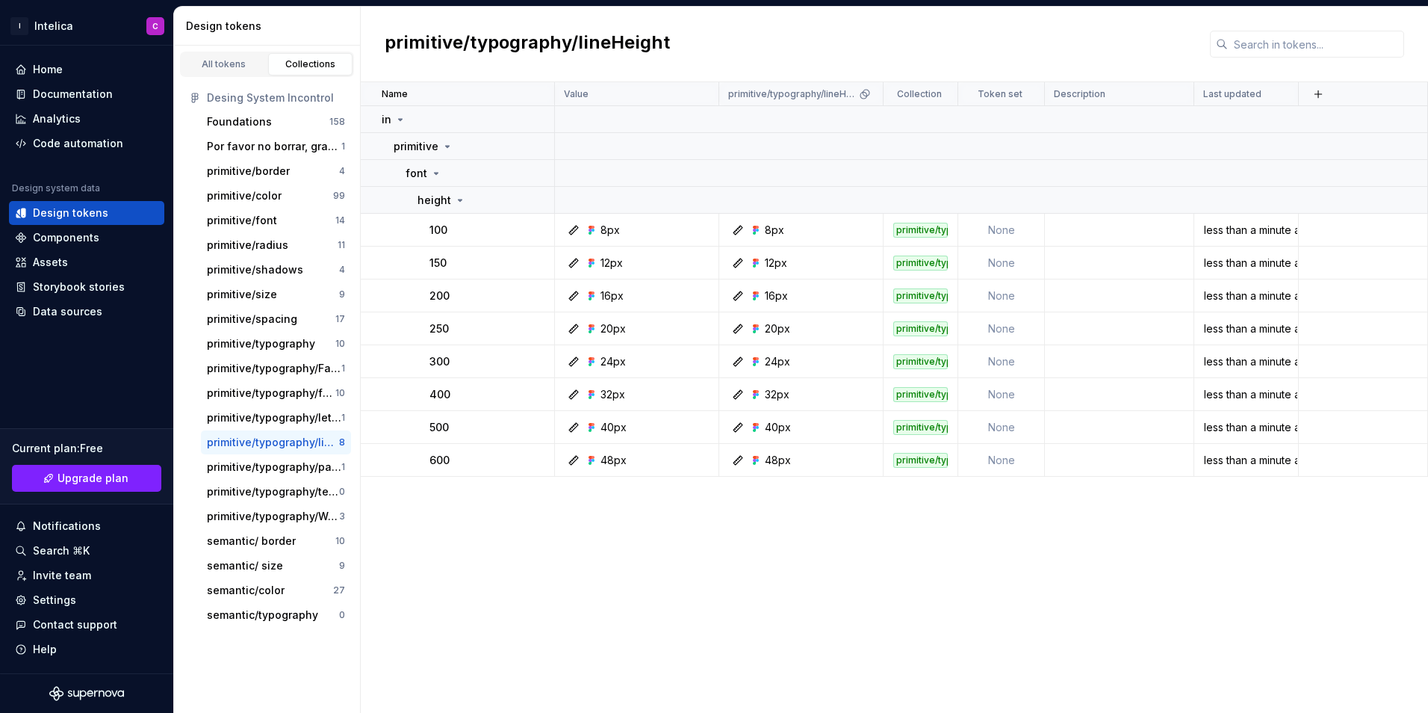
click at [291, 72] on link "Collections" at bounding box center [310, 64] width 85 height 22
click at [279, 508] on div "primitive/typography/Weight 3" at bounding box center [276, 516] width 150 height 24
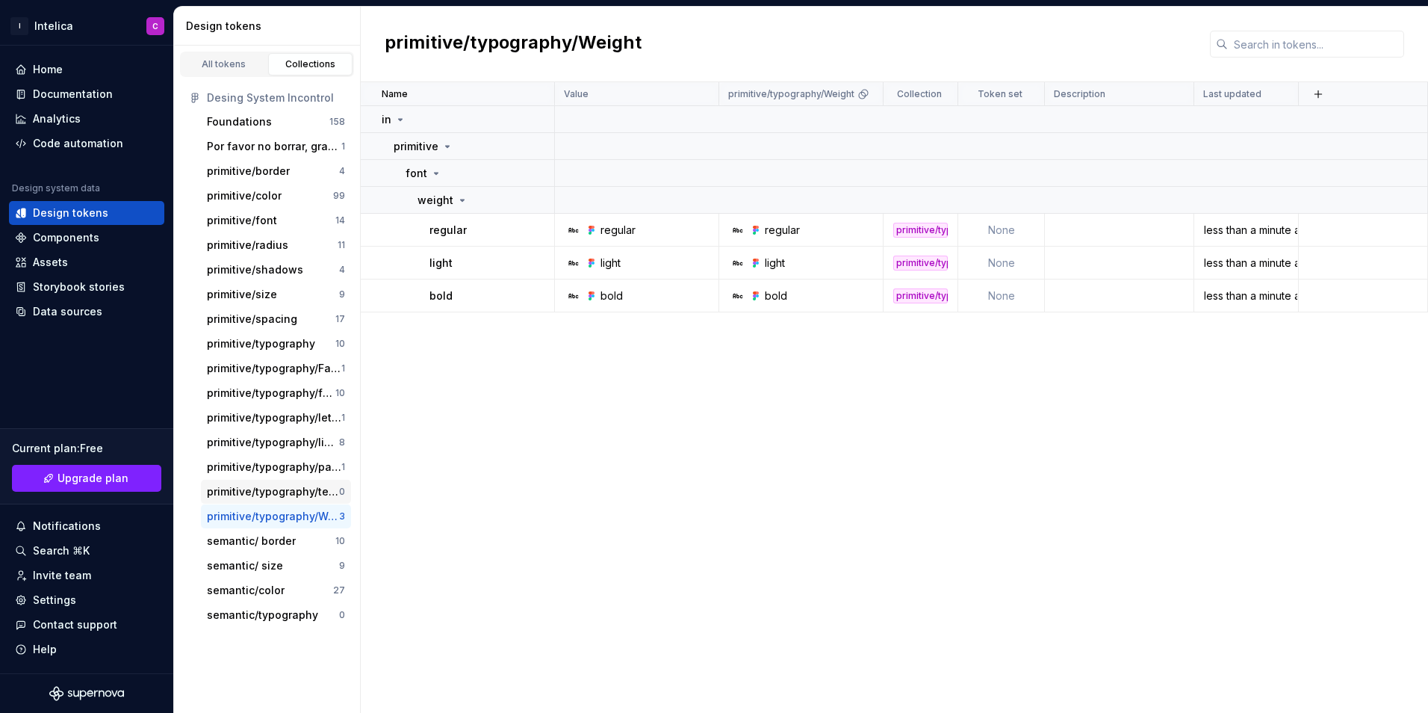
click at [285, 486] on div "primitive/typography/textDecoration" at bounding box center [273, 491] width 132 height 15
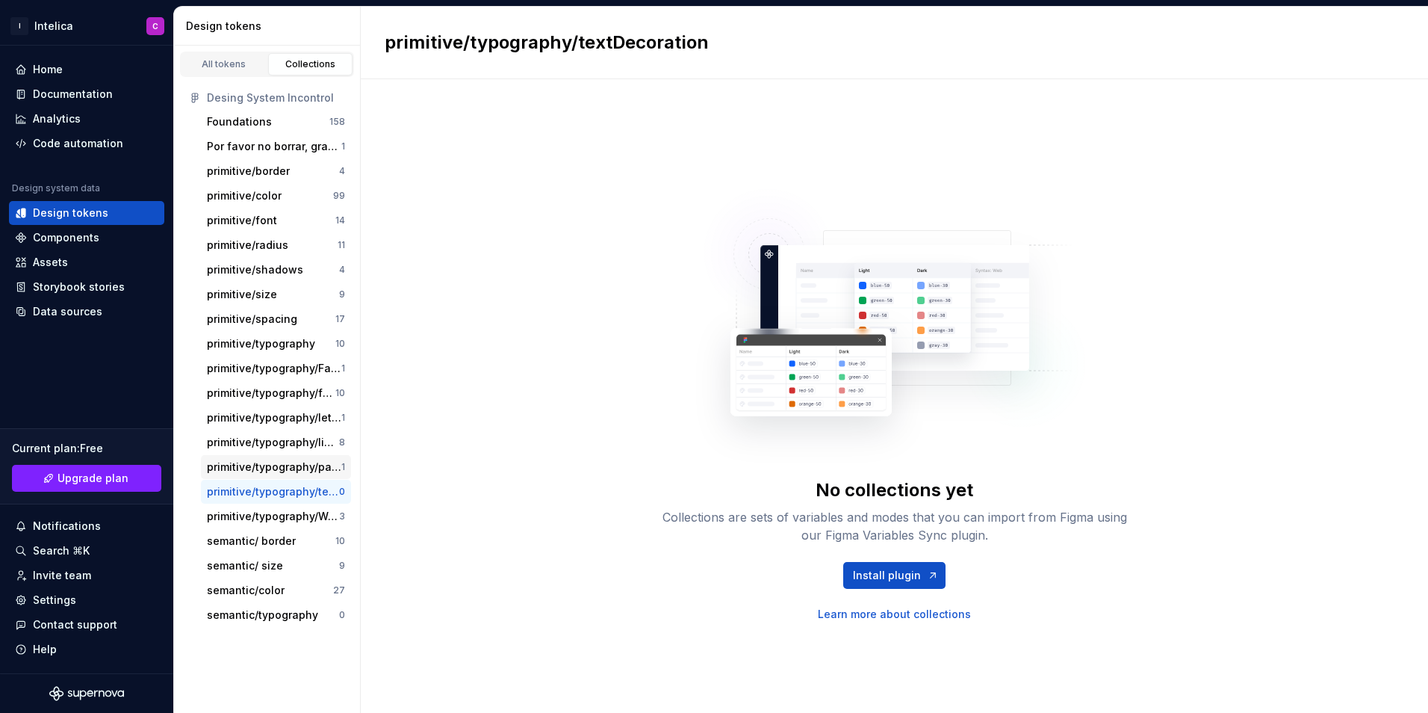
click at [285, 466] on div "primitive/typography/paragraphSpacing" at bounding box center [274, 466] width 134 height 15
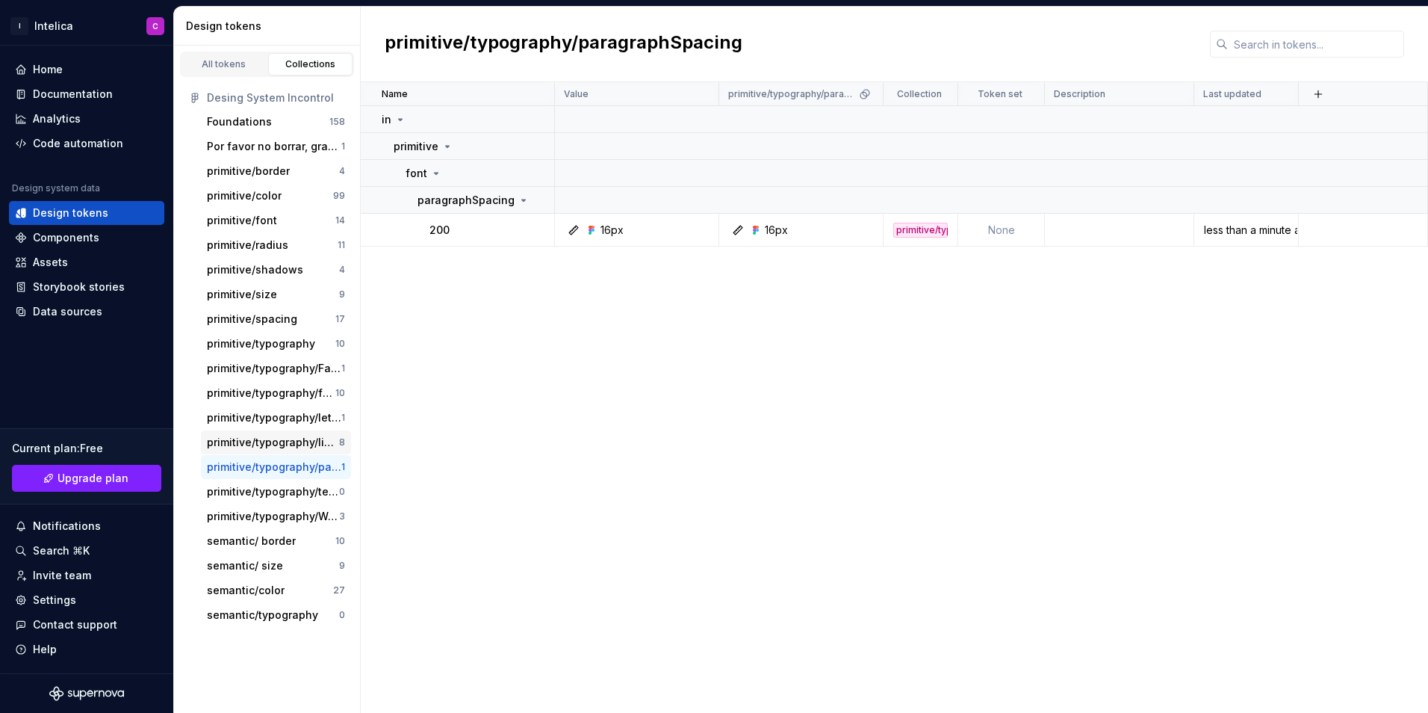
click at [289, 450] on div "primitive/typography/lineHeight 8" at bounding box center [276, 442] width 150 height 24
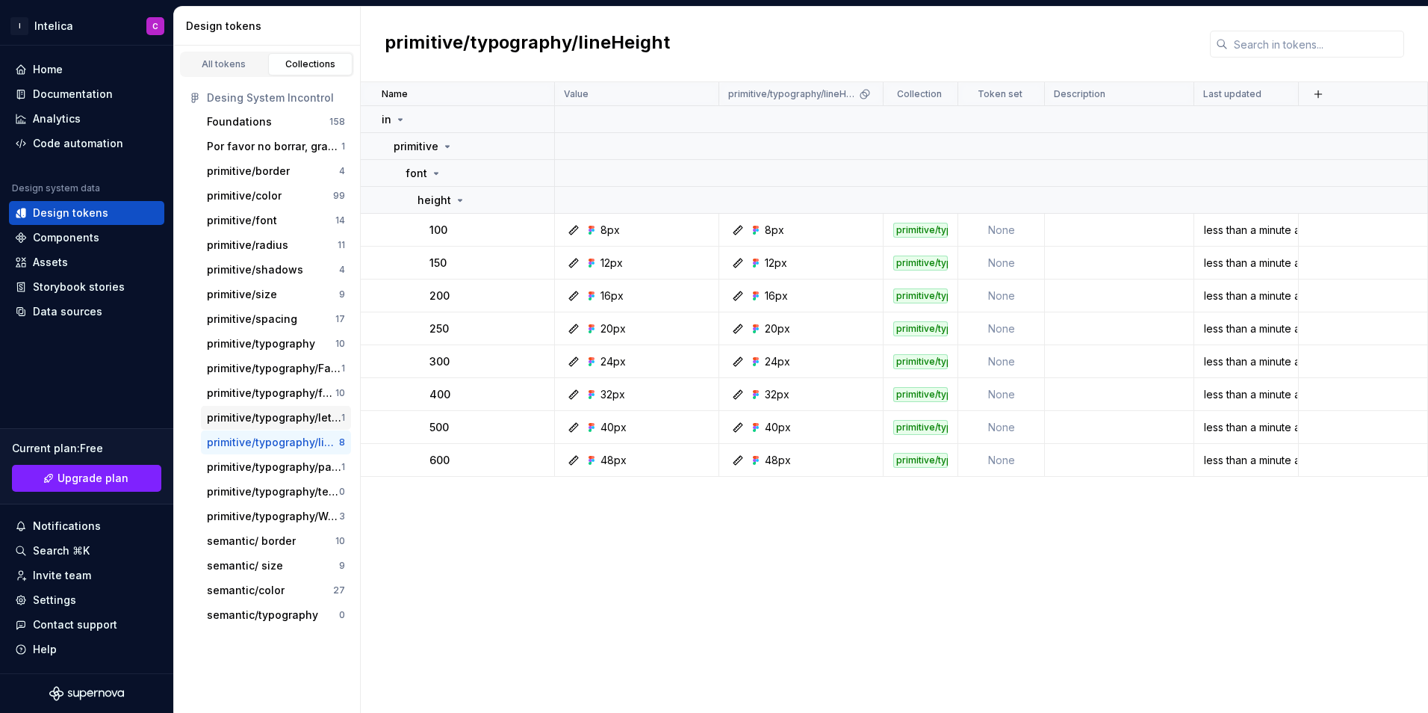
click at [294, 428] on div "primitive/typography/letterSpacing 1" at bounding box center [276, 418] width 150 height 24
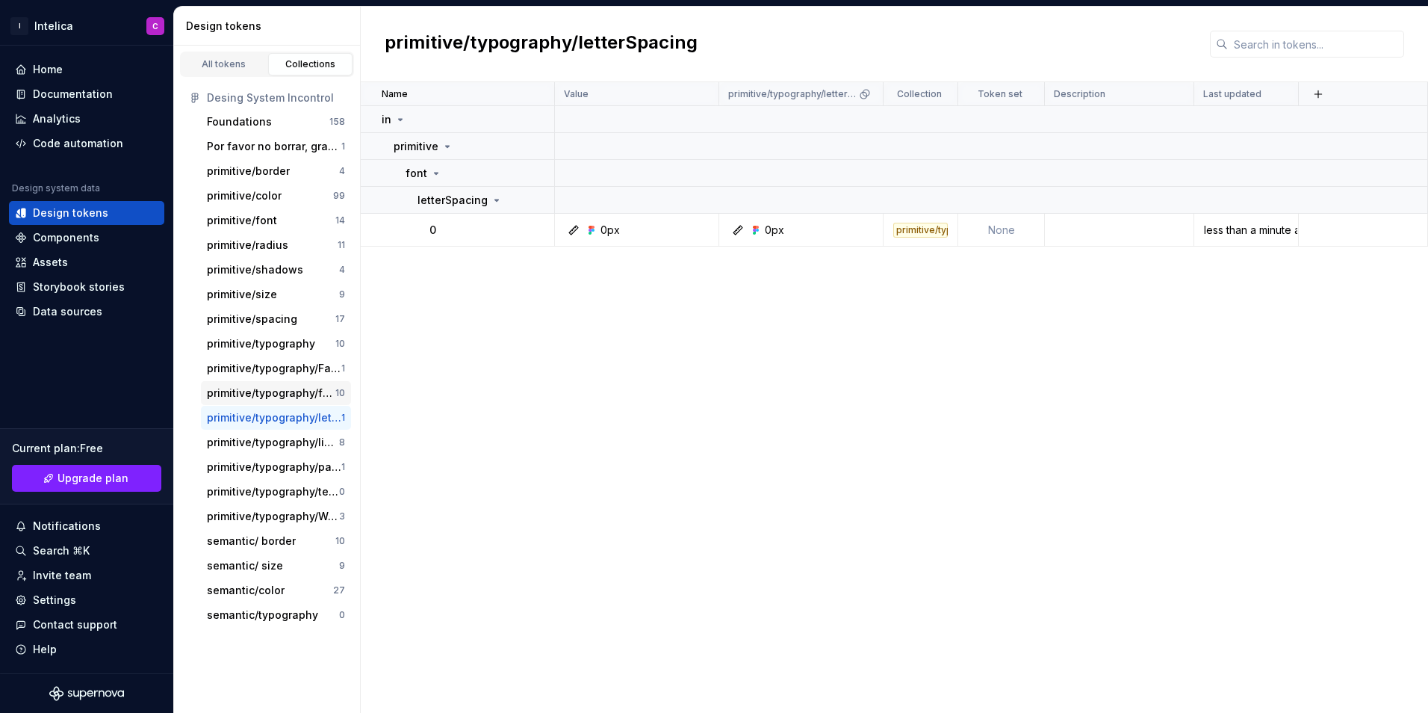
click at [302, 397] on div "primitive/typography/fontSize" at bounding box center [271, 392] width 128 height 15
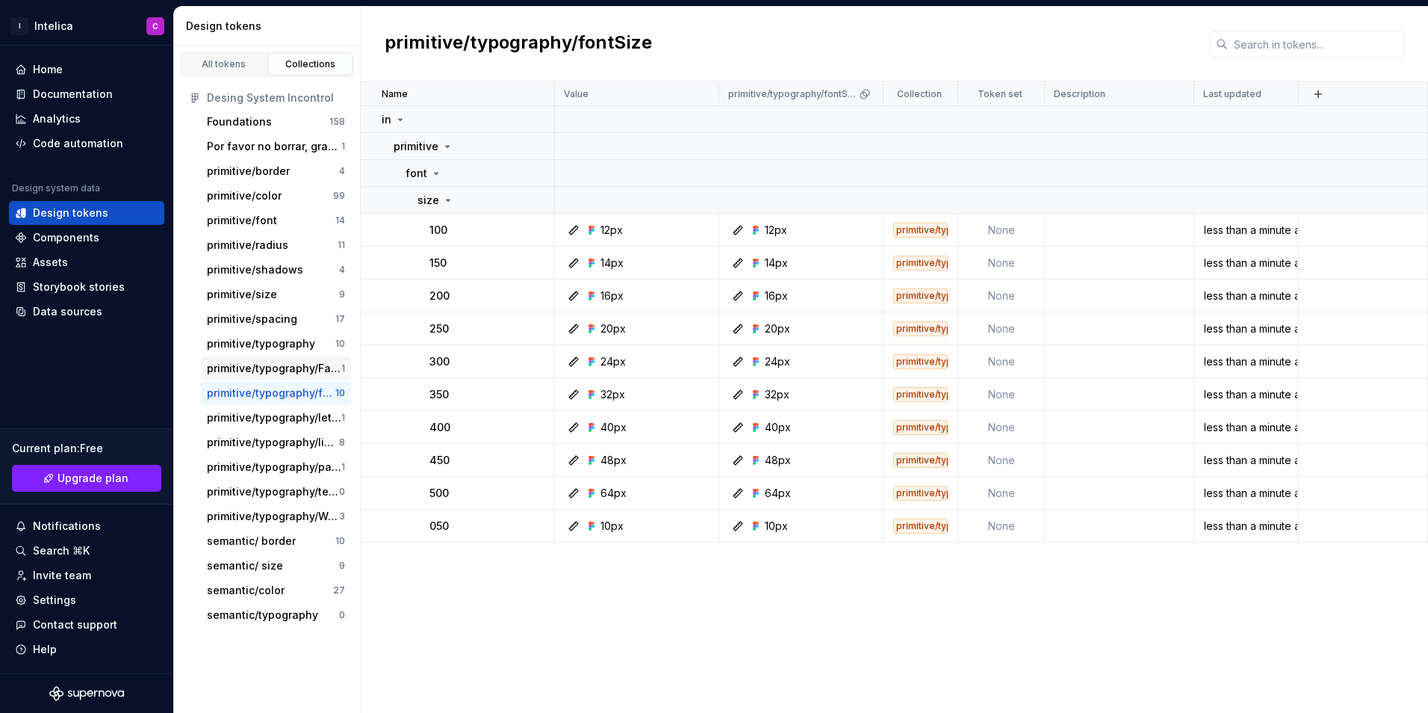
click at [299, 371] on div "primitive/typography/Family" at bounding box center [274, 368] width 134 height 15
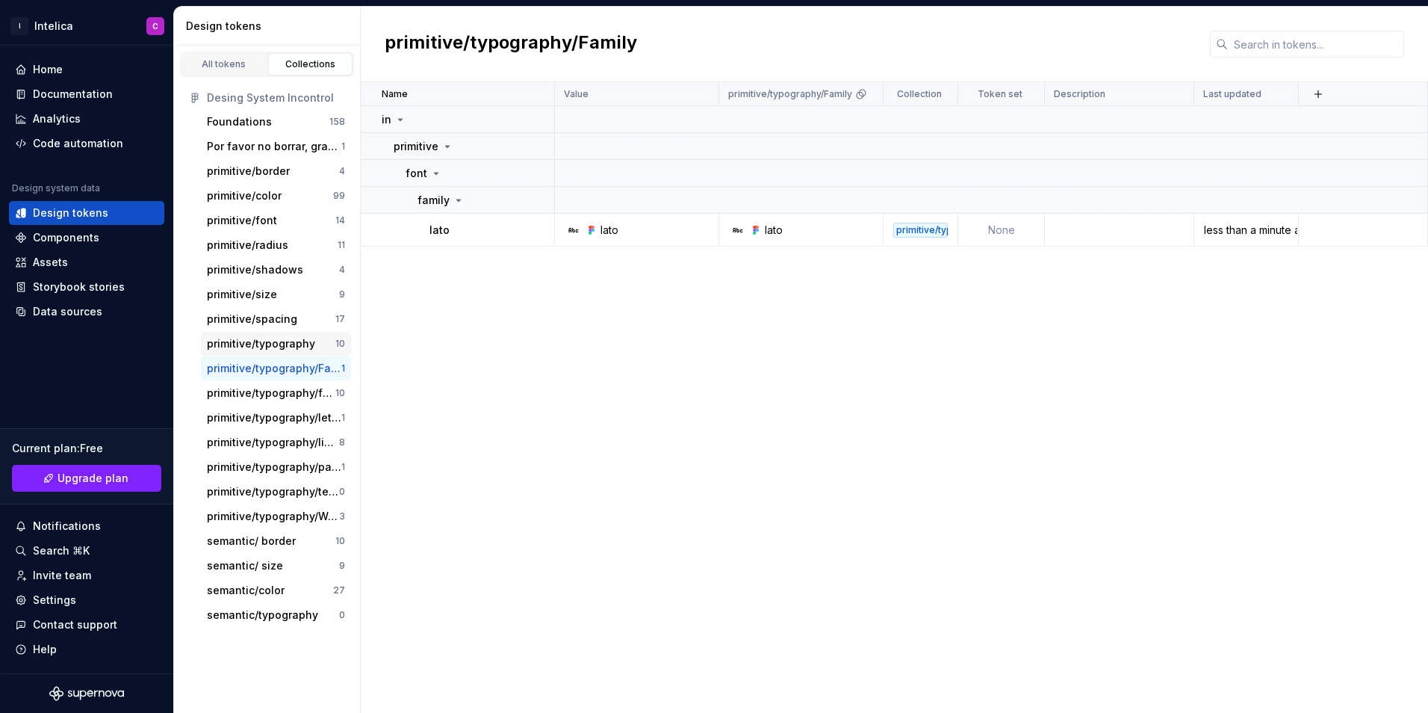
click at [293, 349] on div "primitive/typography" at bounding box center [261, 343] width 108 height 15
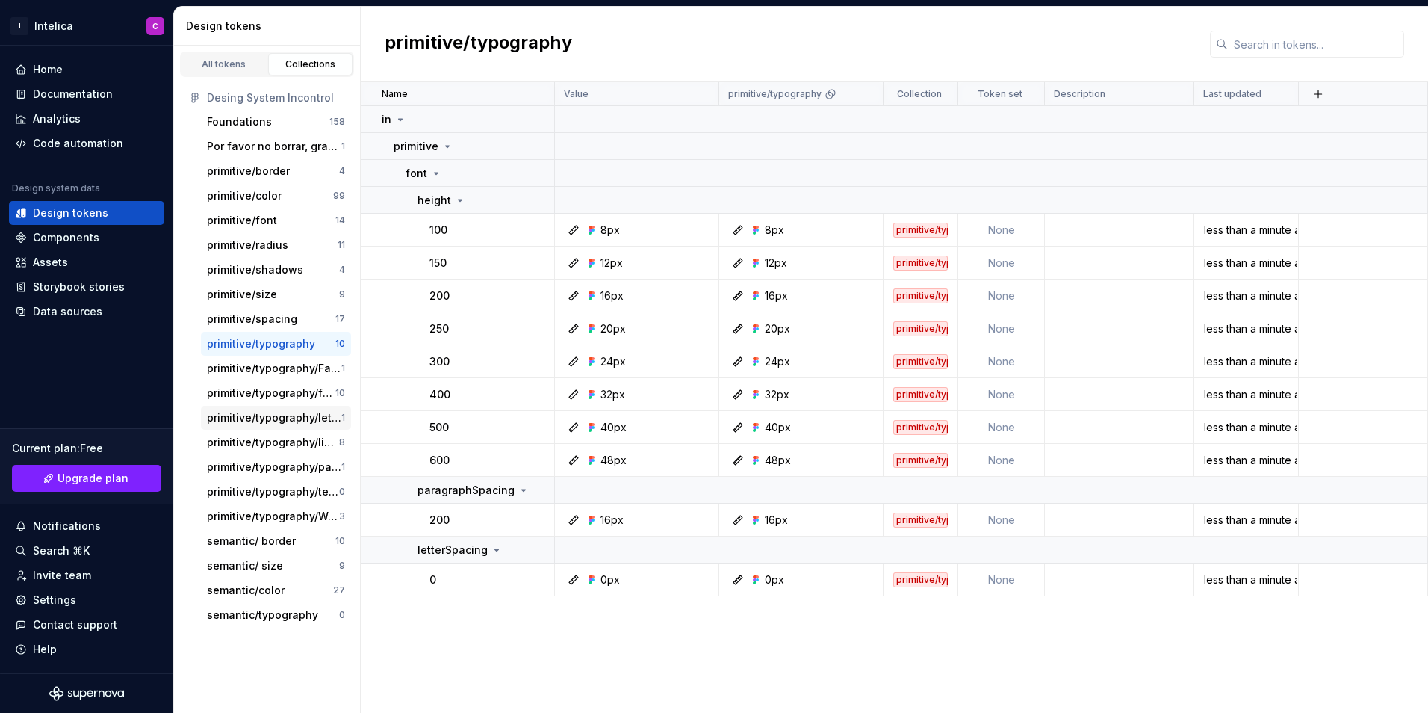
click at [281, 422] on div "primitive/typography/letterSpacing" at bounding box center [274, 417] width 134 height 15
click at [280, 445] on div "primitive/typography/lineHeight" at bounding box center [273, 442] width 132 height 15
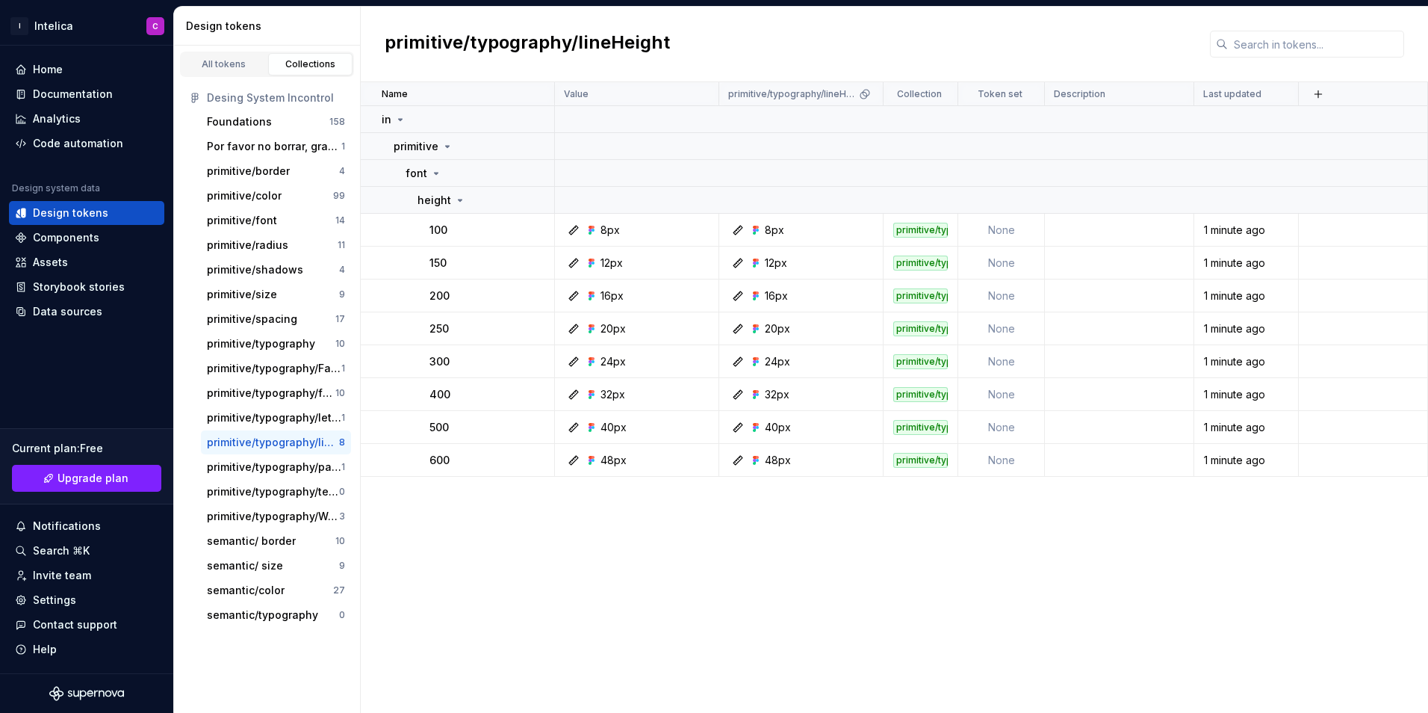
click at [284, 439] on div "primitive/typography/lineHeight" at bounding box center [273, 442] width 132 height 15
